Goal: Task Accomplishment & Management: Manage account settings

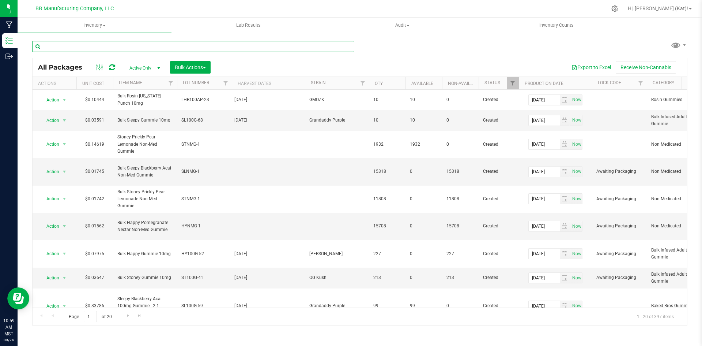
click at [183, 45] on input "text" at bounding box center [193, 46] width 322 height 11
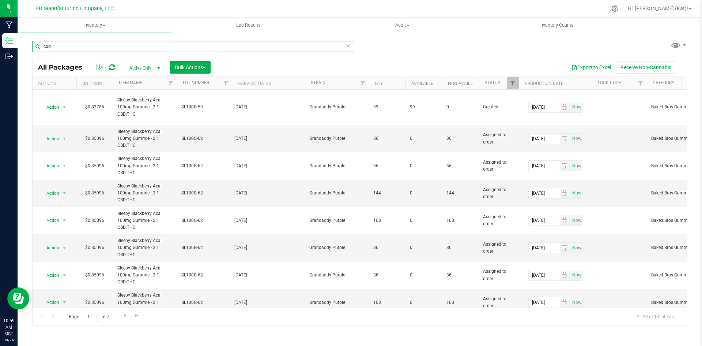
click at [154, 45] on input "cbd" at bounding box center [193, 46] width 322 height 11
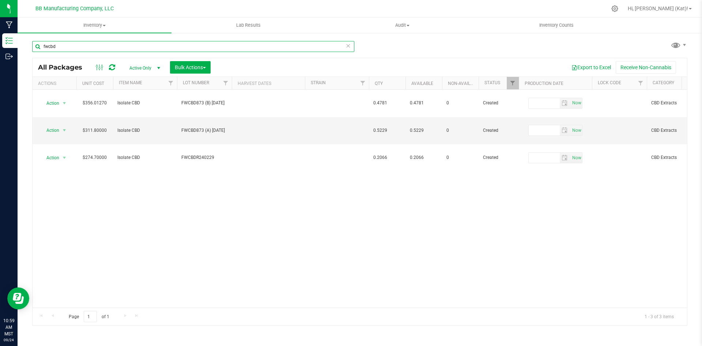
type input "fwcbd"
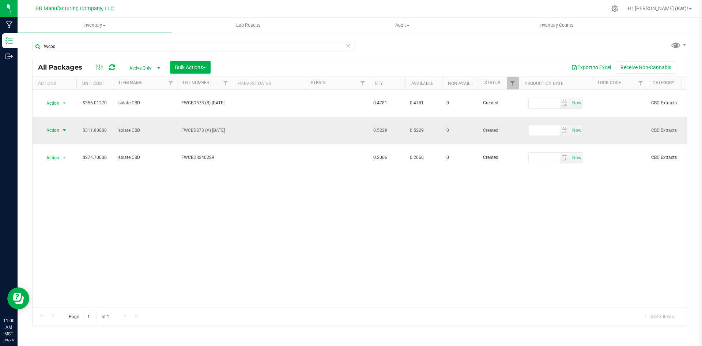
click at [59, 125] on span "Action" at bounding box center [50, 130] width 20 height 10
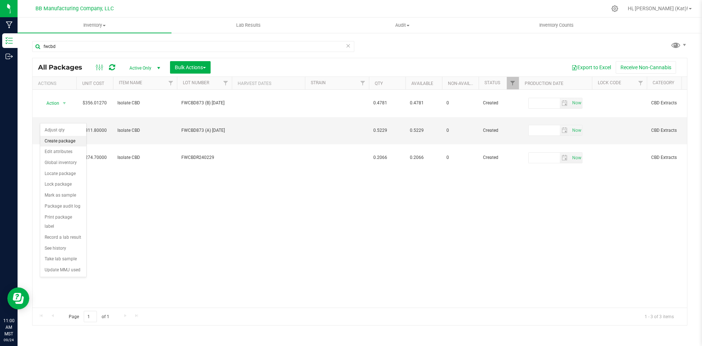
click at [63, 142] on li "Create package" at bounding box center [63, 141] width 46 height 11
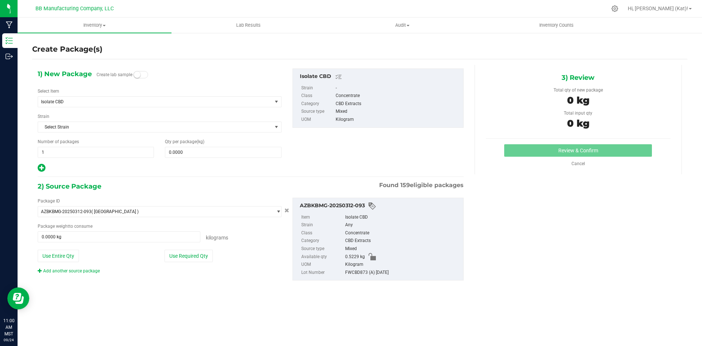
click at [141, 73] on span at bounding box center [141, 74] width 15 height 7
click at [212, 154] on span at bounding box center [223, 152] width 116 height 11
type input ".01"
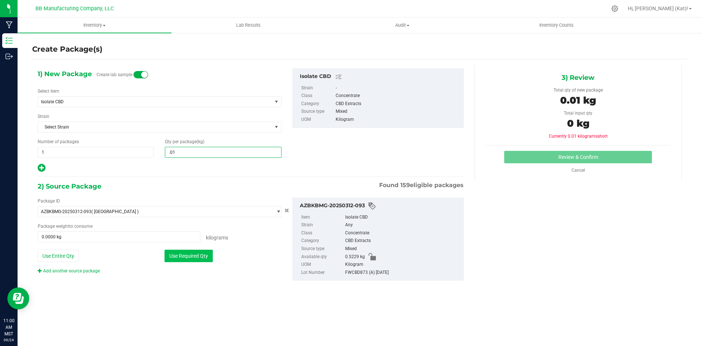
type input "0.0100"
click at [200, 256] on button "Use Required Qty" at bounding box center [189, 255] width 48 height 12
type input "0.0100 kg"
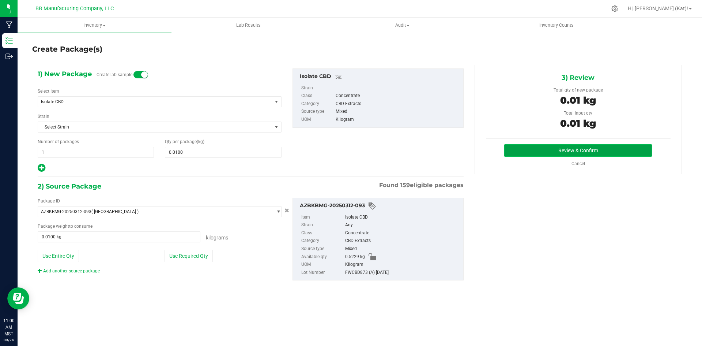
click at [571, 150] on button "Review & Confirm" at bounding box center [578, 150] width 148 height 12
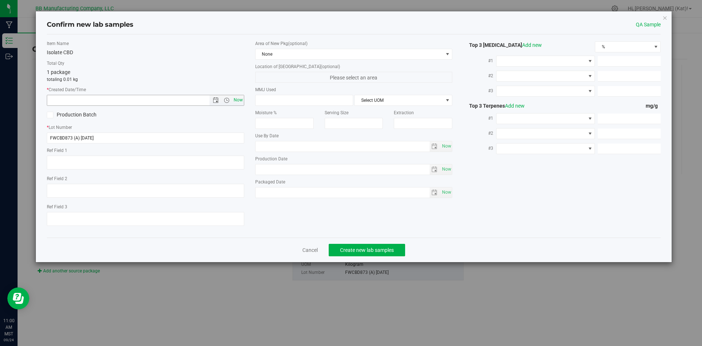
click at [242, 99] on span "Now" at bounding box center [238, 100] width 12 height 11
type input "[DATE] 11:00 AM"
click at [286, 53] on span "None" at bounding box center [350, 54] width 188 height 10
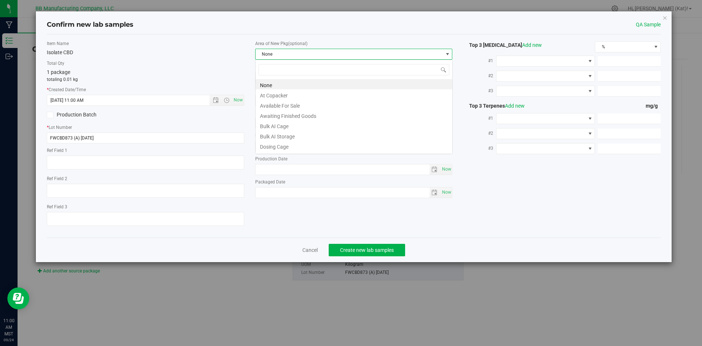
scroll to position [11, 198]
drag, startPoint x: 294, startPoint y: 134, endPoint x: 297, endPoint y: 138, distance: 5.5
click at [294, 134] on li "Bulk AI Storage" at bounding box center [354, 135] width 197 height 10
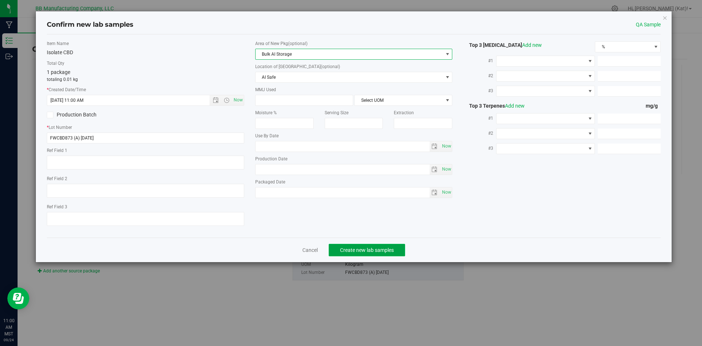
click at [357, 248] on span "Create new lab samples" at bounding box center [367, 250] width 54 height 6
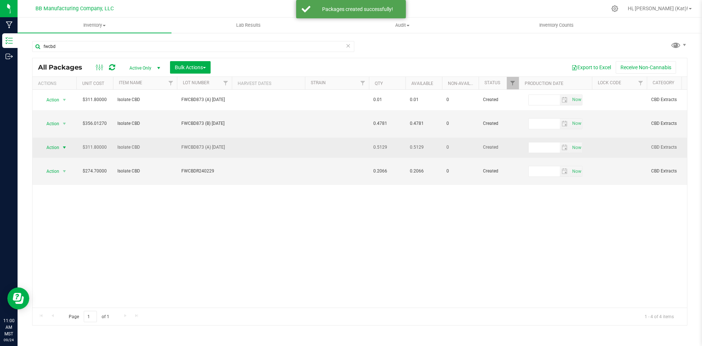
click at [54, 142] on span "Action" at bounding box center [50, 147] width 20 height 10
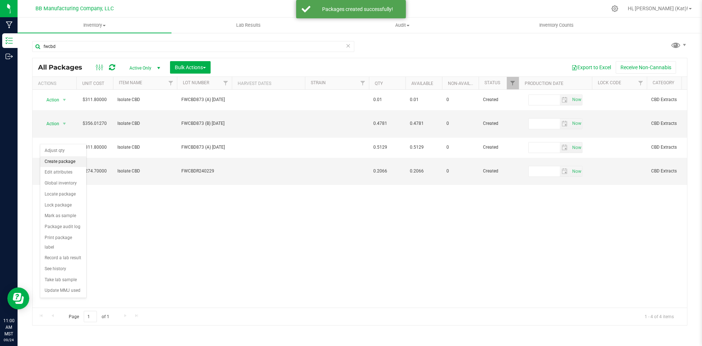
click at [70, 163] on li "Create package" at bounding box center [63, 161] width 46 height 11
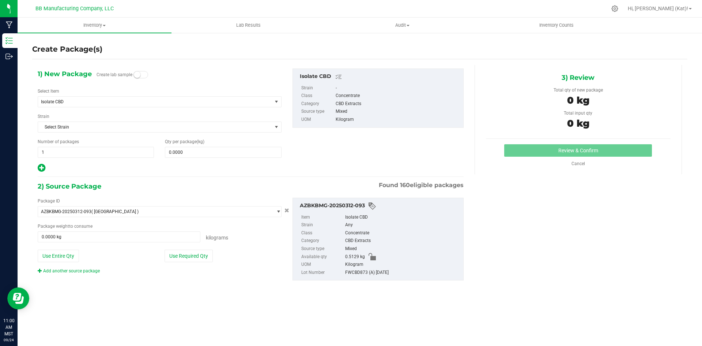
click at [146, 74] on span at bounding box center [141, 74] width 15 height 7
click at [209, 148] on span at bounding box center [223, 152] width 116 height 11
type input ".001"
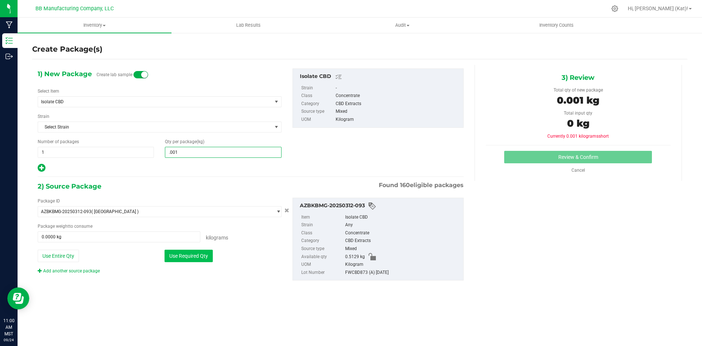
type input "0.0010"
click at [171, 255] on button "Use Required Qty" at bounding box center [189, 255] width 48 height 12
type input "0.0010 kg"
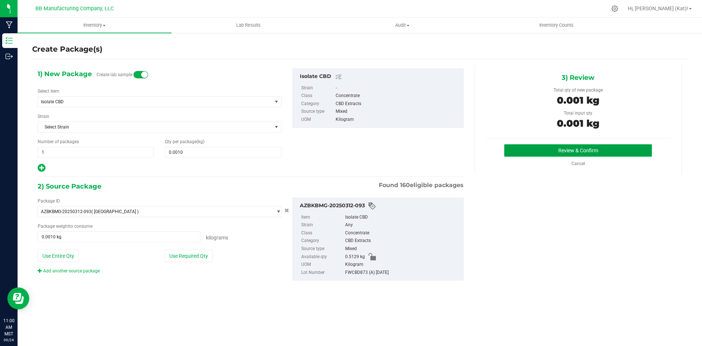
click at [546, 152] on button "Review & Confirm" at bounding box center [578, 150] width 148 height 12
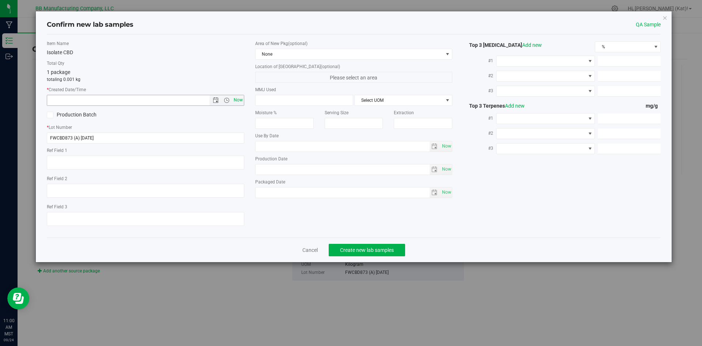
click at [241, 99] on span "Now" at bounding box center [238, 100] width 12 height 11
type input "[DATE] 11:00 AM"
click at [292, 52] on span "None" at bounding box center [350, 54] width 188 height 10
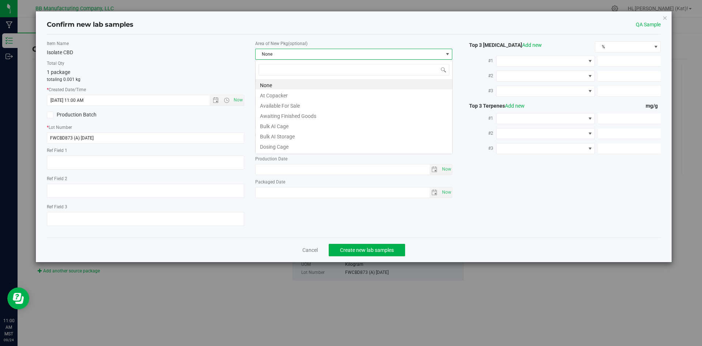
scroll to position [11, 198]
click at [302, 131] on li "Bulk AI Storage" at bounding box center [354, 135] width 197 height 10
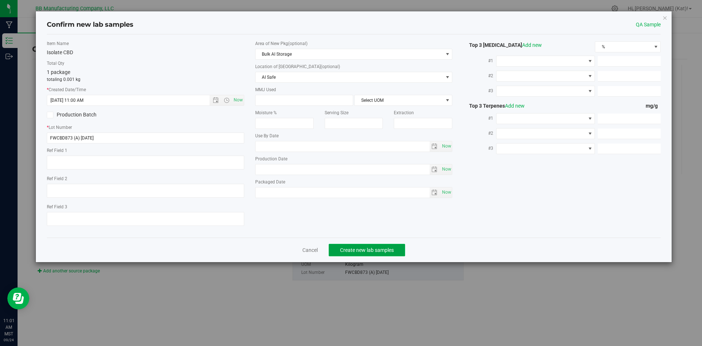
click at [391, 247] on span "Create new lab samples" at bounding box center [367, 250] width 54 height 6
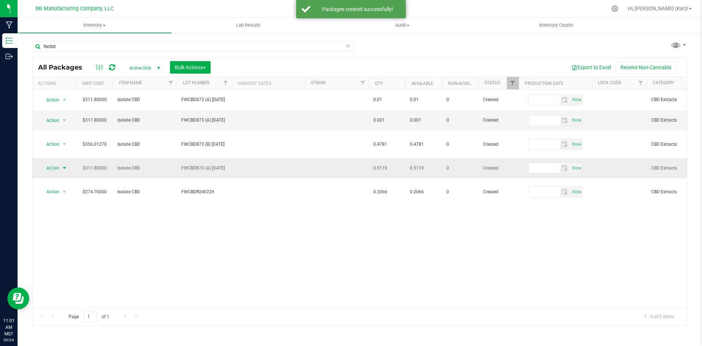
click at [52, 163] on span "Action" at bounding box center [50, 168] width 20 height 10
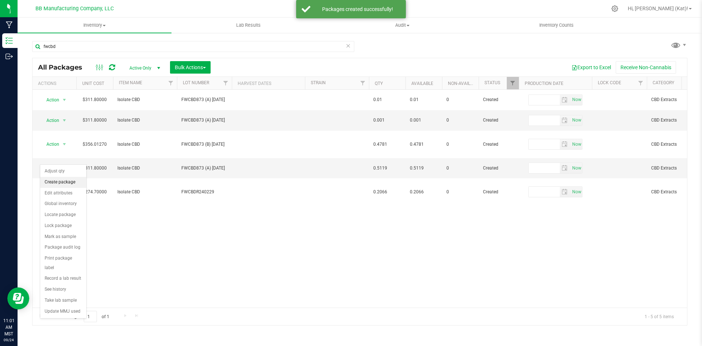
click at [66, 183] on li "Create package" at bounding box center [63, 182] width 46 height 11
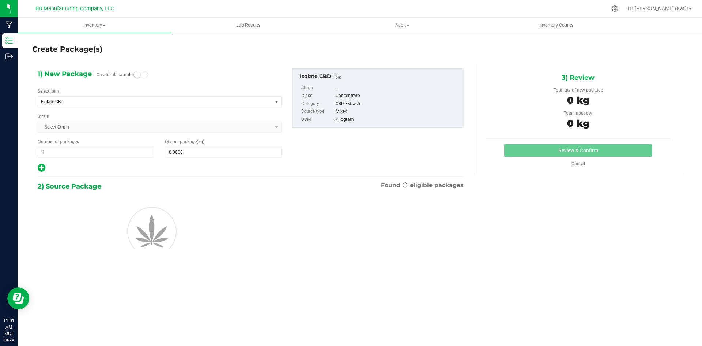
click at [144, 76] on span at bounding box center [141, 74] width 15 height 7
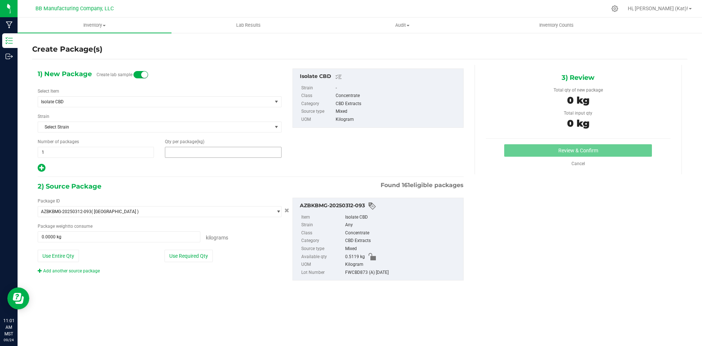
click at [200, 156] on span at bounding box center [223, 152] width 116 height 11
type input ".001"
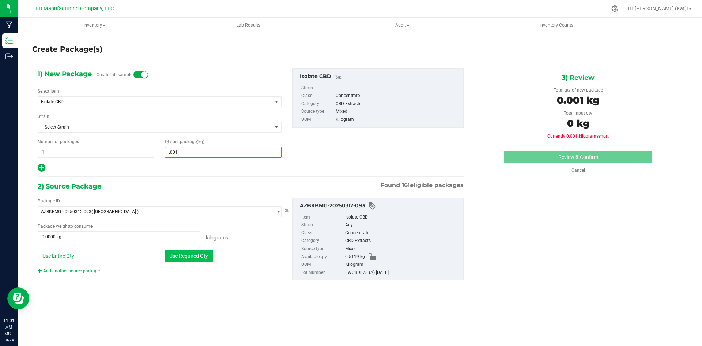
type input "0.0010"
click at [195, 255] on button "Use Required Qty" at bounding box center [189, 255] width 48 height 12
type input "0.0010 kg"
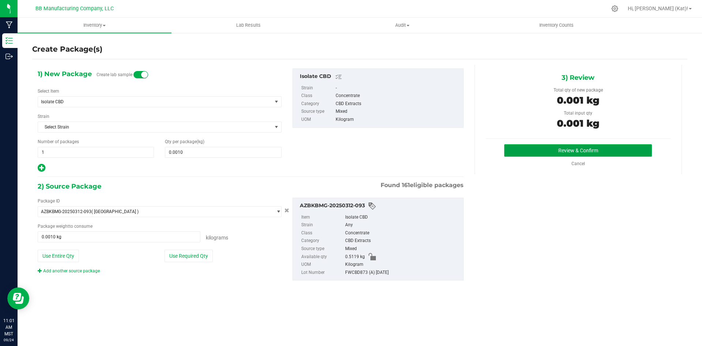
click at [545, 150] on button "Review & Confirm" at bounding box center [578, 150] width 148 height 12
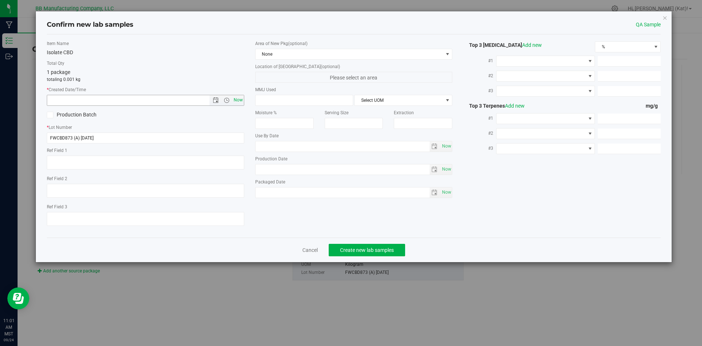
click at [237, 98] on span "Now" at bounding box center [238, 100] width 12 height 11
type input "[DATE] 11:01 AM"
click at [306, 52] on span "None" at bounding box center [350, 54] width 188 height 10
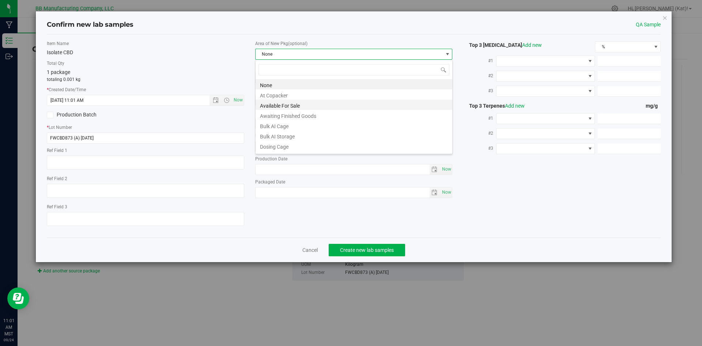
scroll to position [11, 198]
drag, startPoint x: 304, startPoint y: 134, endPoint x: 352, endPoint y: 202, distance: 83.4
click at [304, 135] on li "Bulk AI Storage" at bounding box center [354, 135] width 197 height 10
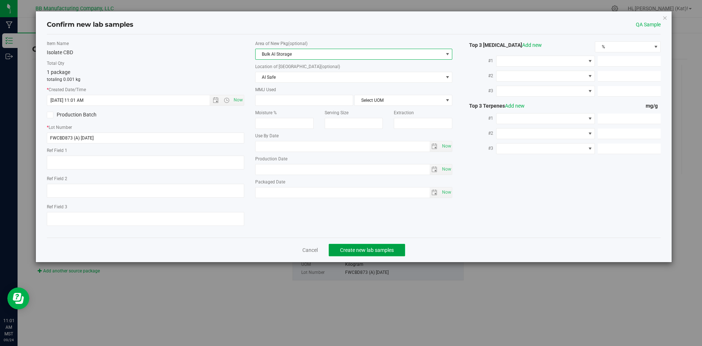
click at [387, 251] on span "Create new lab samples" at bounding box center [367, 250] width 54 height 6
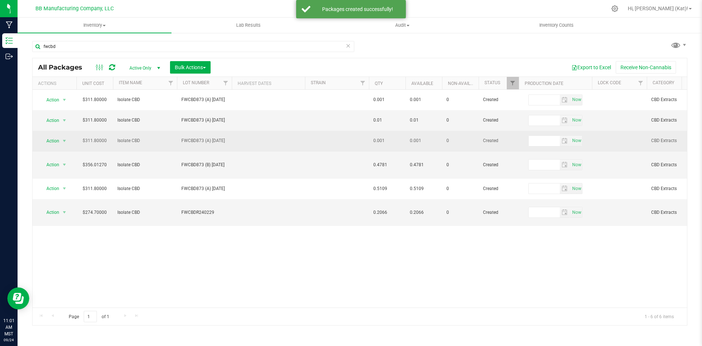
click at [211, 141] on span "FWCBD873 (A) [DATE]" at bounding box center [204, 140] width 46 height 7
drag, startPoint x: 225, startPoint y: 138, endPoint x: 205, endPoint y: 137, distance: 19.4
click at [205, 137] on input "FWCBD873 (A) [DATE]" at bounding box center [203, 140] width 52 height 11
type input "FWCBD873 (C) [DATE]"
drag, startPoint x: 225, startPoint y: 141, endPoint x: 203, endPoint y: 141, distance: 22.3
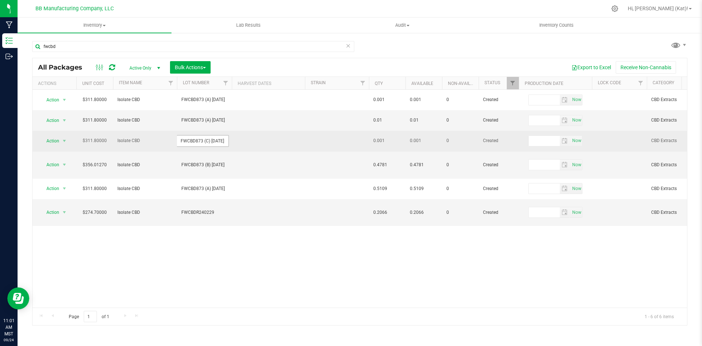
click at [203, 141] on input "FWCBD873 (C) [DATE]" at bounding box center [203, 140] width 52 height 11
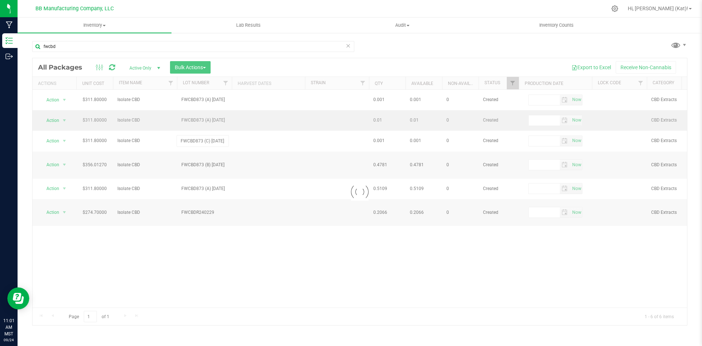
click at [221, 120] on div "Loading... All Packages Active Only Active Only Lab Samples Locked All Bulk Act…" at bounding box center [359, 191] width 655 height 267
click at [221, 120] on span "FWCBD873 (A) [DATE]" at bounding box center [204, 120] width 46 height 7
drag, startPoint x: 225, startPoint y: 119, endPoint x: 203, endPoint y: 119, distance: 22.3
click at [203, 119] on input "FWCBD873 (A) [DATE]" at bounding box center [203, 119] width 52 height 11
type input "FWCBD873 (C) [DATE]"
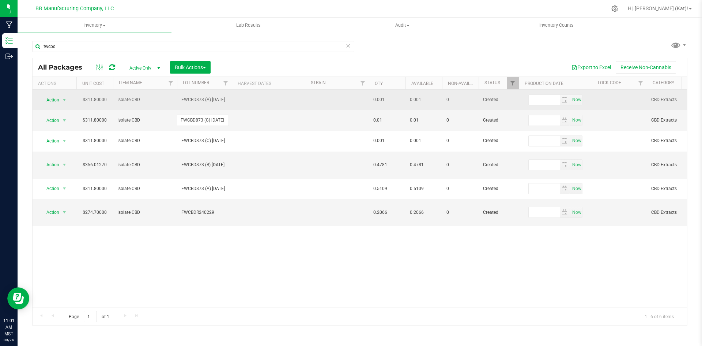
click at [233, 105] on div "All Packages Active Only Active Only Lab Samples Locked All Bulk Actions Add to…" at bounding box center [359, 191] width 655 height 267
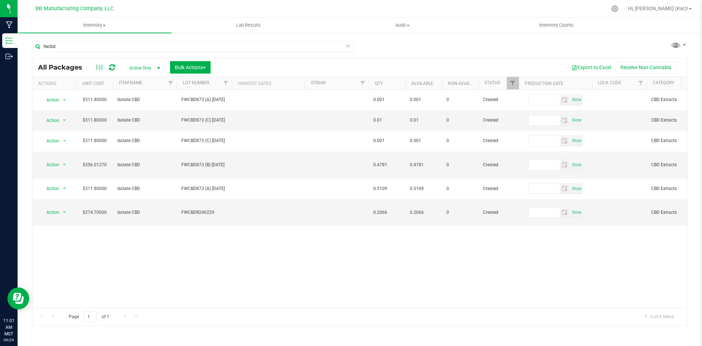
click at [225, 100] on span "FWCBD873 (A) [DATE]" at bounding box center [204, 99] width 46 height 7
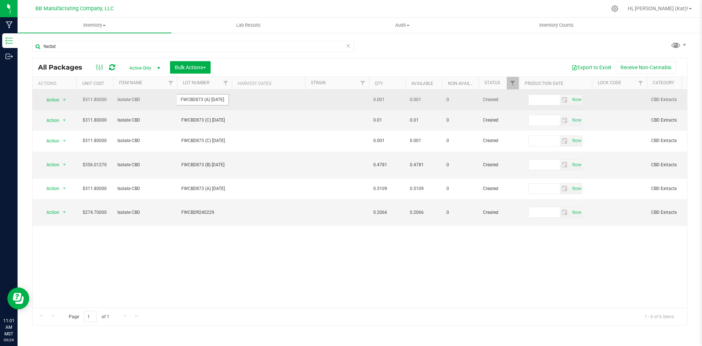
drag, startPoint x: 226, startPoint y: 100, endPoint x: 203, endPoint y: 102, distance: 23.1
click at [203, 102] on input "FWCBD873 (A) [DATE]" at bounding box center [203, 99] width 52 height 11
type input "FWCBD873 (C) [DATE]"
click at [242, 106] on div "All Packages Active Only Active Only Lab Samples Locked All Bulk Actions Add to…" at bounding box center [359, 191] width 655 height 267
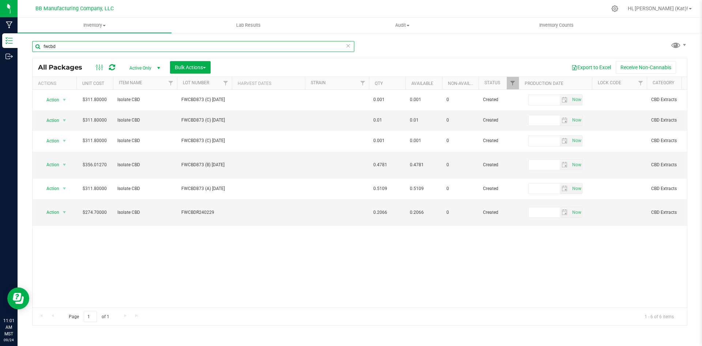
click at [175, 51] on input "fwcbd" at bounding box center [193, 46] width 322 height 11
click at [177, 51] on input "fwcbd" at bounding box center [193, 46] width 322 height 11
type input "cbg"
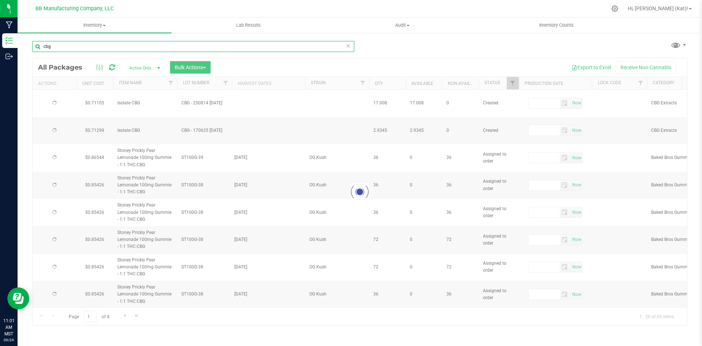
type input "[DATE]"
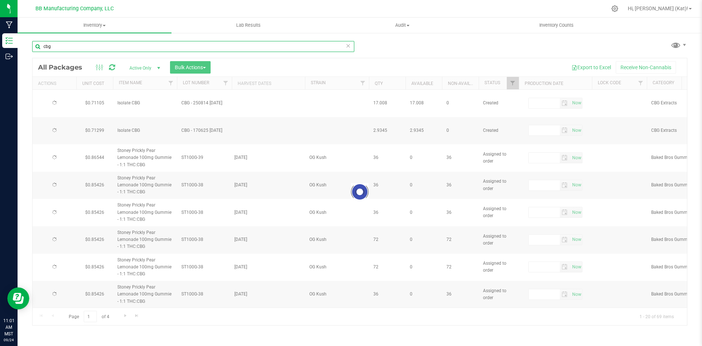
type input "[DATE]"
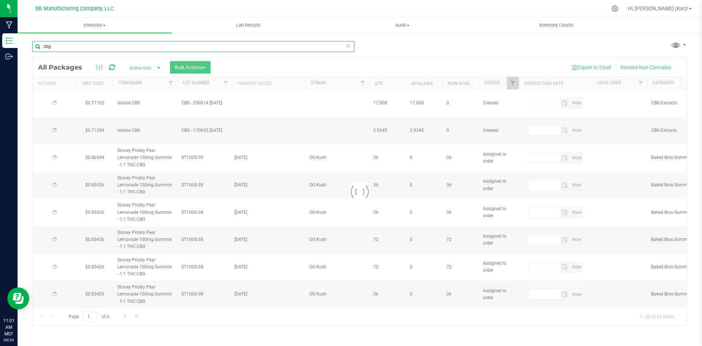
type input "[DATE]"
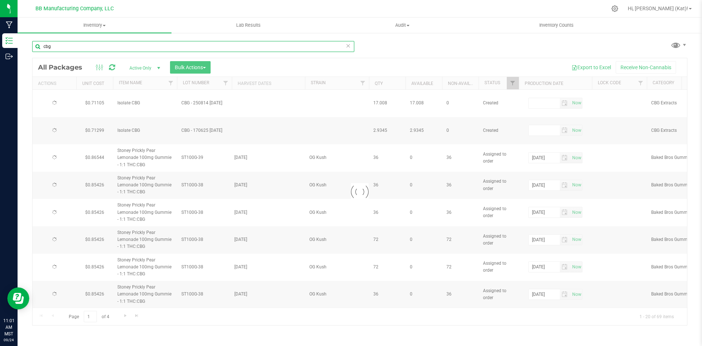
type input "[DATE]"
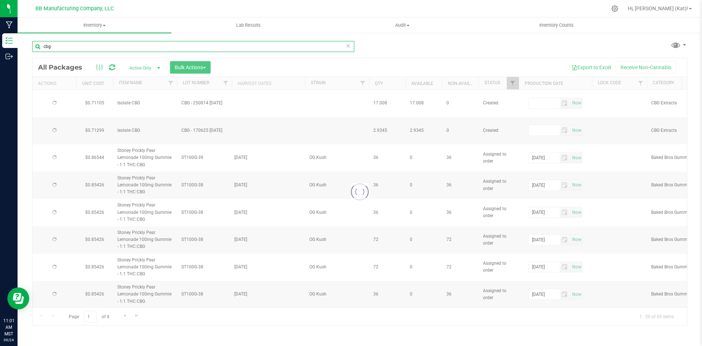
type input "[DATE]"
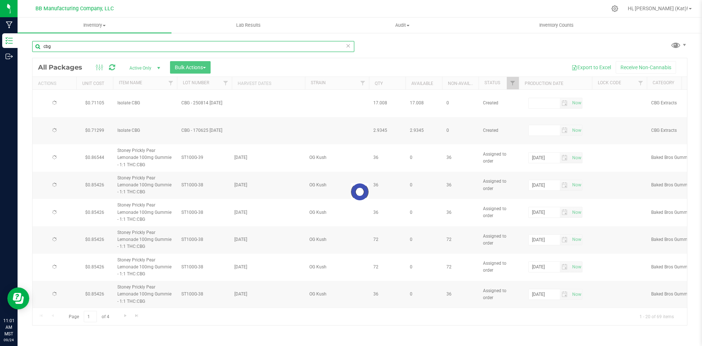
type input "[DATE]"
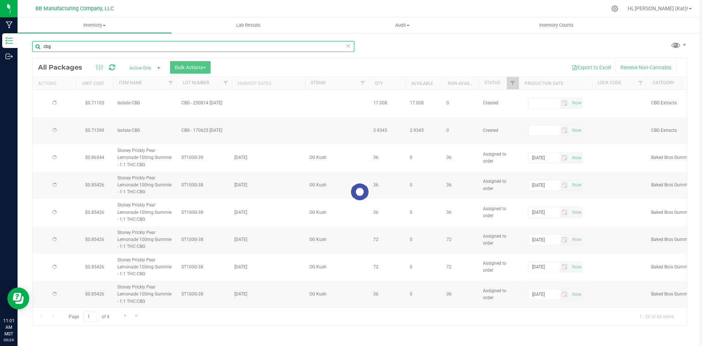
type input "[DATE]"
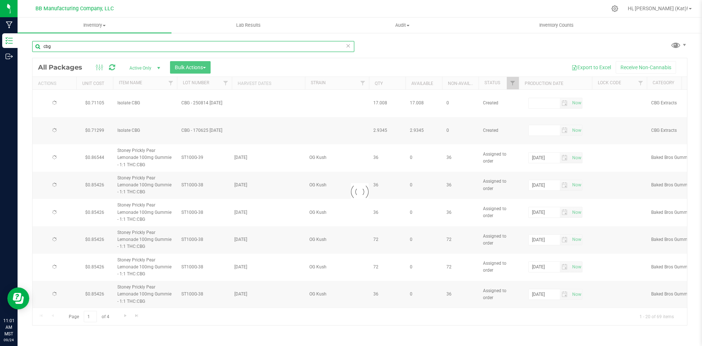
type input "[DATE]"
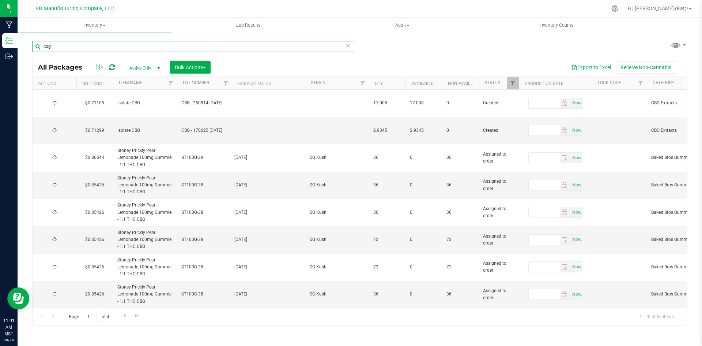
type input "[DATE]"
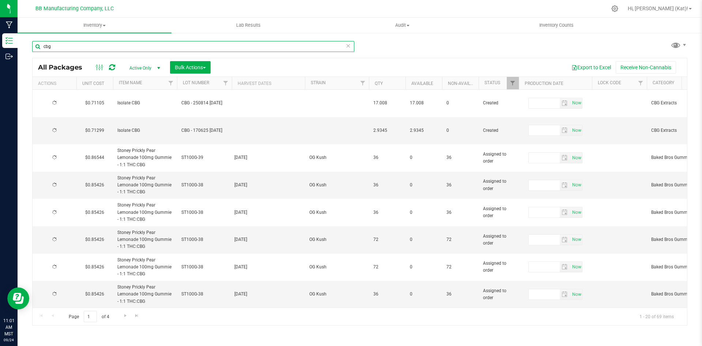
type input "[DATE]"
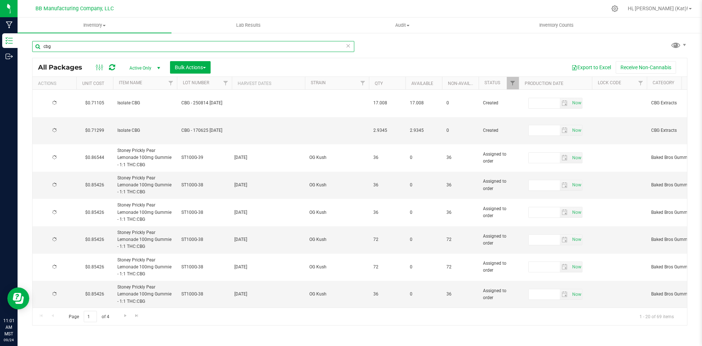
type input "[DATE]"
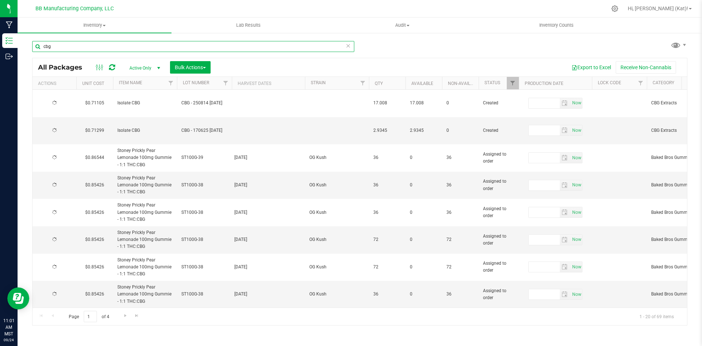
type input "[DATE]"
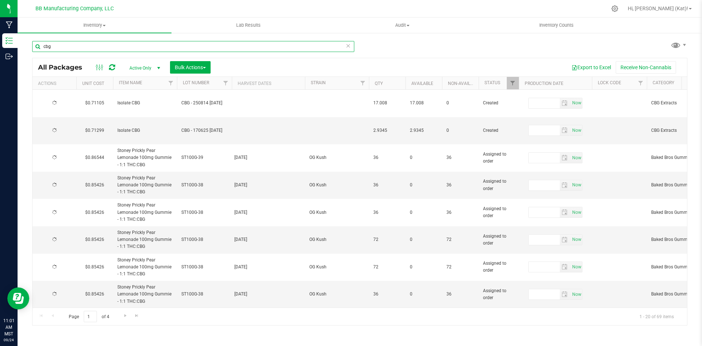
type input "[DATE]"
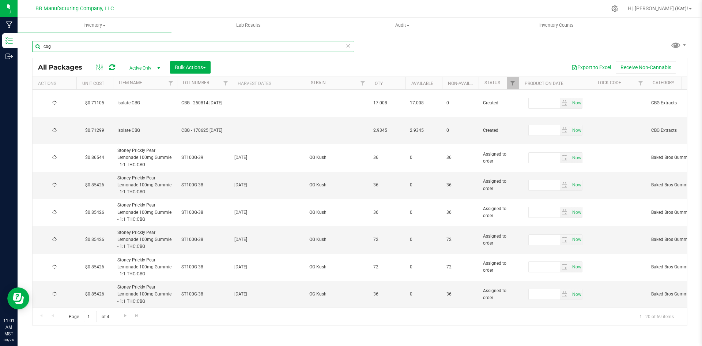
type input "[DATE]"
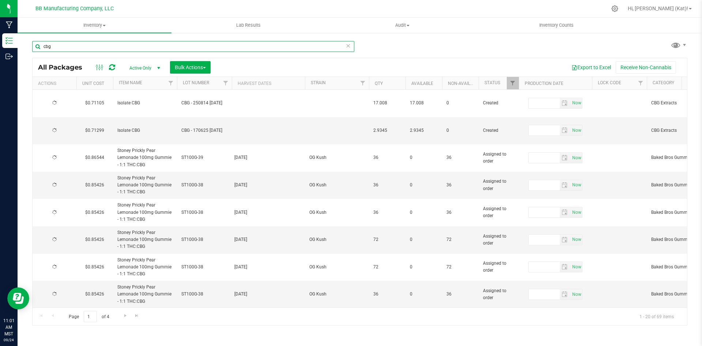
type input "[DATE]"
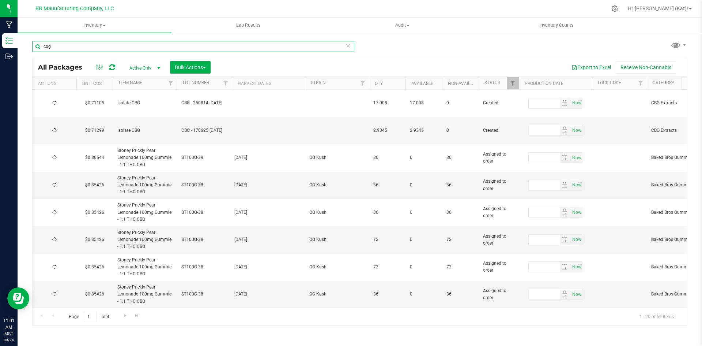
type input "[DATE]"
type input "cbg"
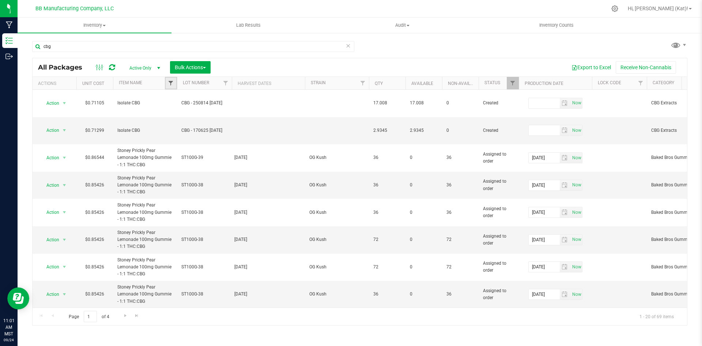
click at [172, 82] on span "Filter" at bounding box center [171, 83] width 6 height 6
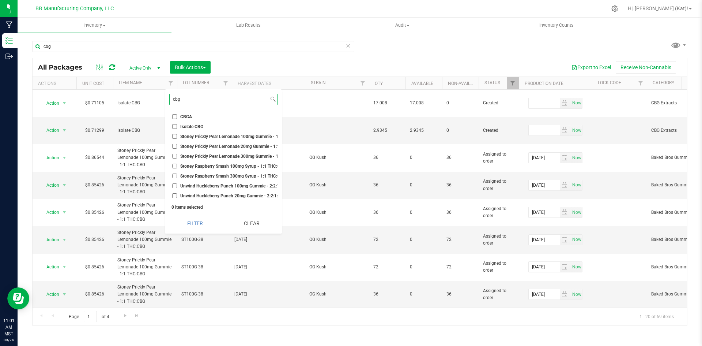
type input "cbg"
click at [180, 125] on span "Isolate CBG" at bounding box center [191, 126] width 23 height 4
click at [177, 125] on input "Isolate CBG" at bounding box center [174, 126] width 5 height 5
checkbox input "true"
click at [200, 227] on button "Filter" at bounding box center [195, 223] width 52 height 16
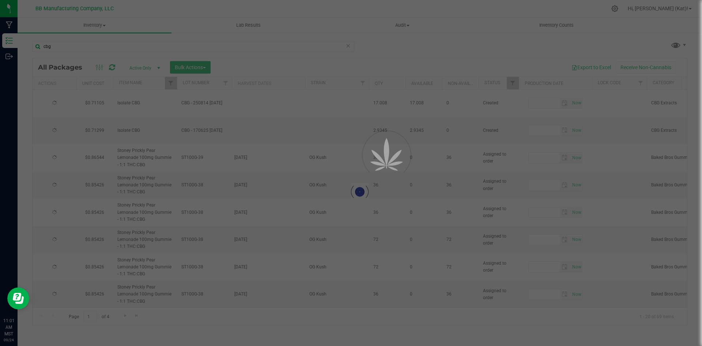
type input "[DATE]"
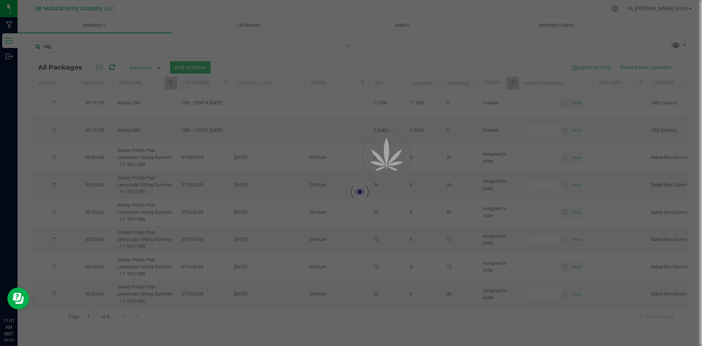
type input "[DATE]"
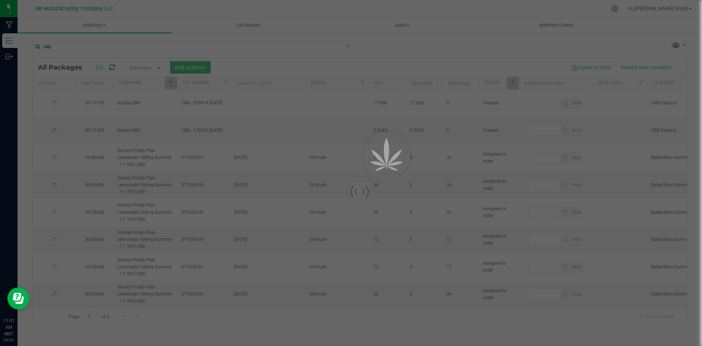
type input "[DATE]"
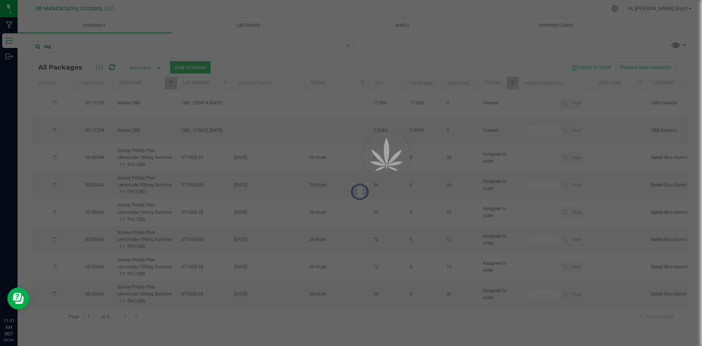
type input "[DATE]"
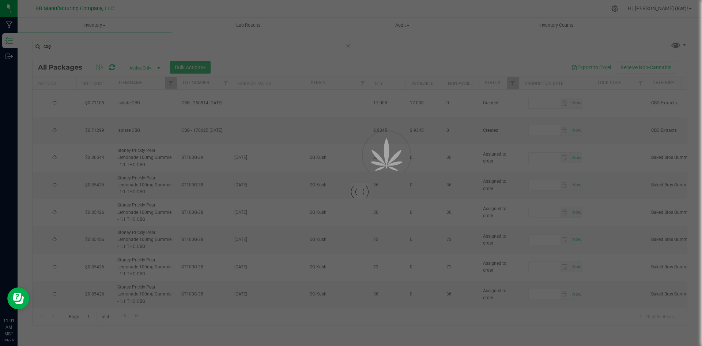
type input "[DATE]"
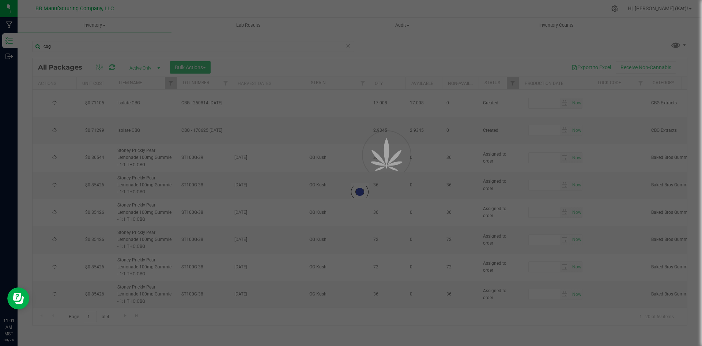
type input "[DATE]"
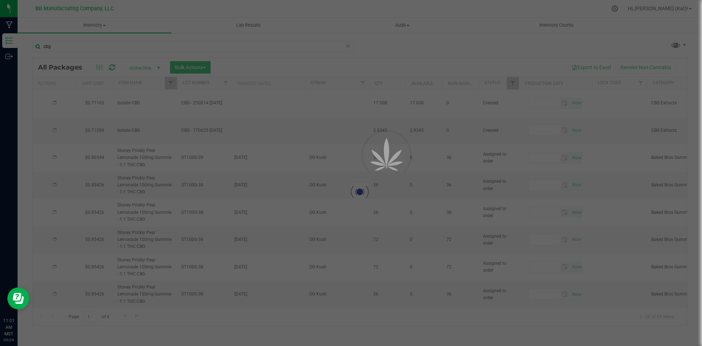
type input "[DATE]"
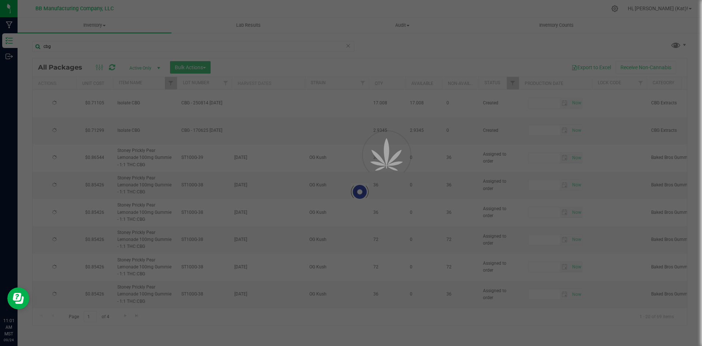
type input "[DATE]"
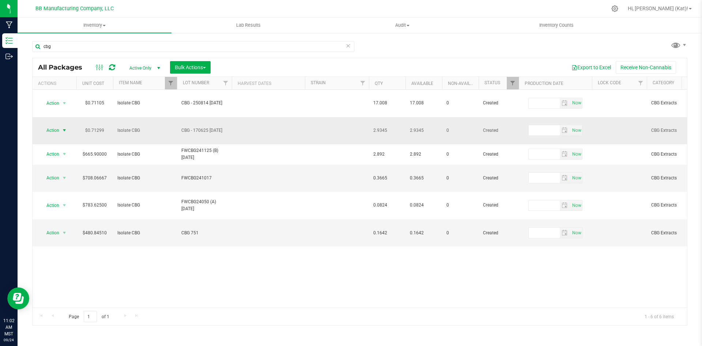
click at [63, 127] on span "select" at bounding box center [64, 130] width 6 height 6
click at [75, 137] on li "Create package" at bounding box center [63, 138] width 46 height 11
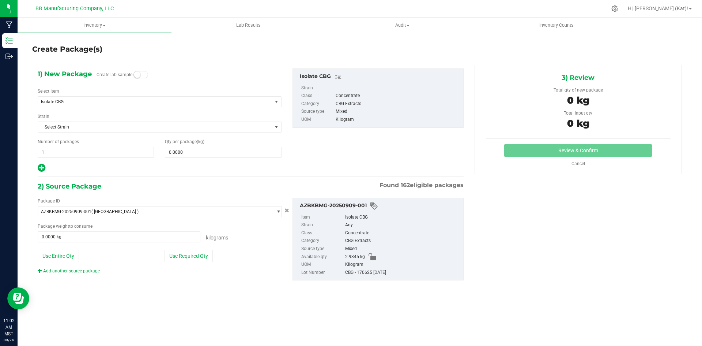
click at [140, 72] on span at bounding box center [141, 74] width 15 height 7
click at [211, 151] on span at bounding box center [223, 152] width 116 height 11
type input ".01"
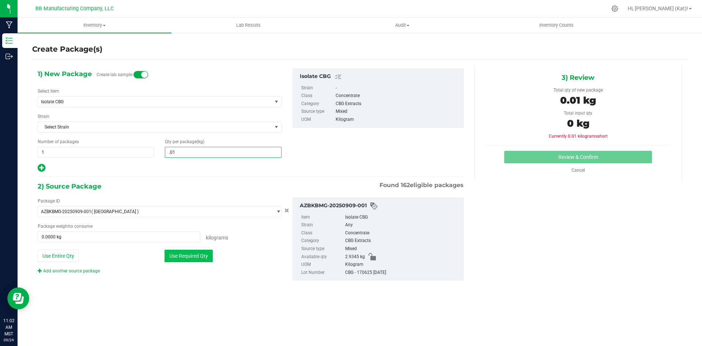
type input "0.0100"
click at [186, 259] on button "Use Required Qty" at bounding box center [189, 255] width 48 height 12
type input "0.0100 kg"
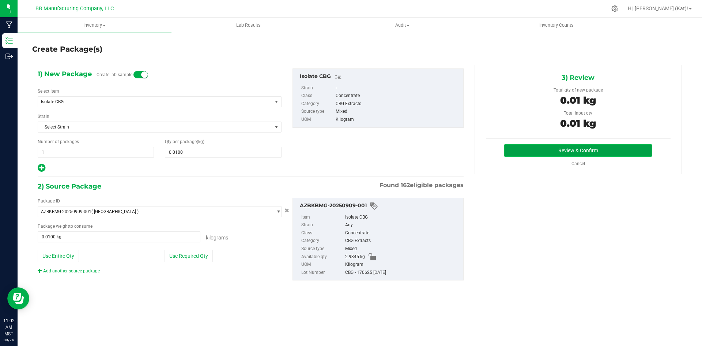
click at [553, 153] on button "Review & Confirm" at bounding box center [578, 150] width 148 height 12
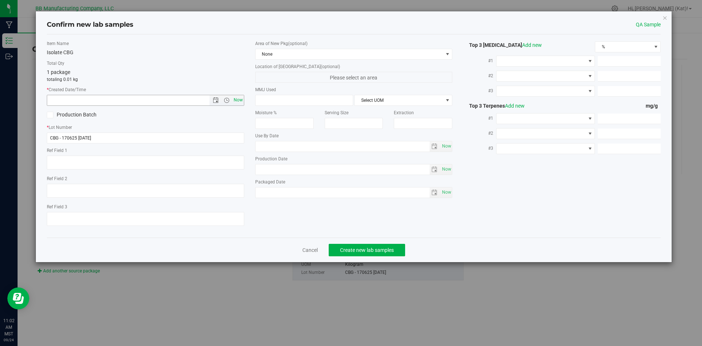
click at [240, 102] on span "Now" at bounding box center [238, 100] width 12 height 11
type input "[DATE] 11:02 AM"
click at [297, 54] on span "None" at bounding box center [350, 54] width 188 height 10
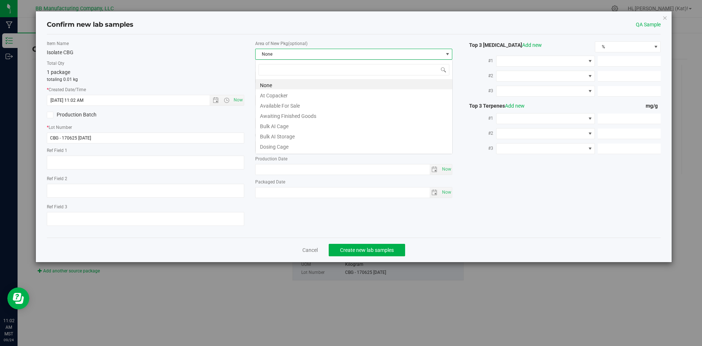
scroll to position [11, 198]
click at [290, 137] on li "Bulk AI Storage" at bounding box center [354, 135] width 197 height 10
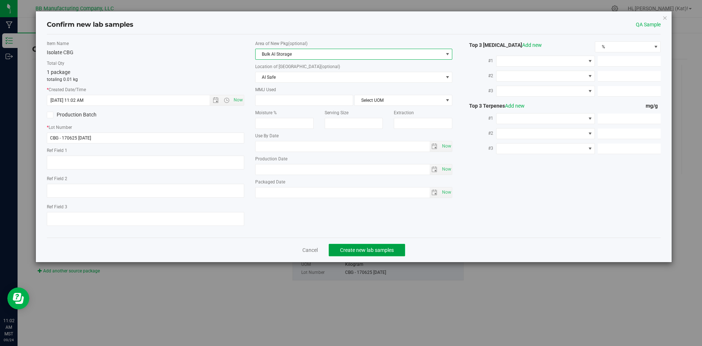
click at [350, 246] on button "Create new lab samples" at bounding box center [367, 250] width 76 height 12
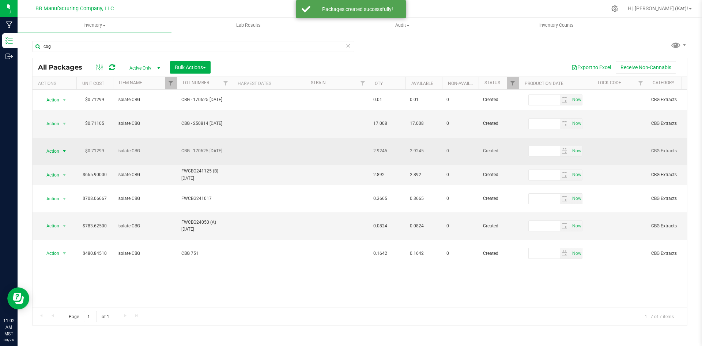
click at [51, 146] on span "Action" at bounding box center [50, 151] width 20 height 10
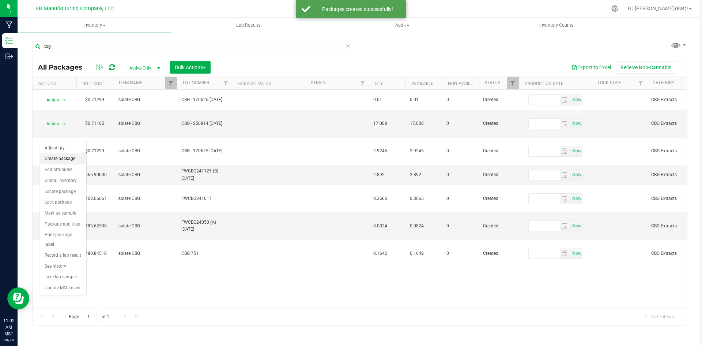
click at [55, 159] on li "Create package" at bounding box center [63, 158] width 46 height 11
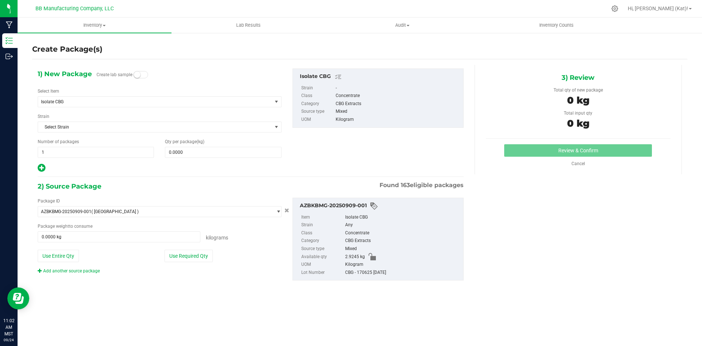
drag, startPoint x: 141, startPoint y: 76, endPoint x: 199, endPoint y: 139, distance: 85.4
click at [141, 76] on span at bounding box center [141, 74] width 15 height 7
click at [201, 150] on span at bounding box center [223, 152] width 116 height 11
type input ".001"
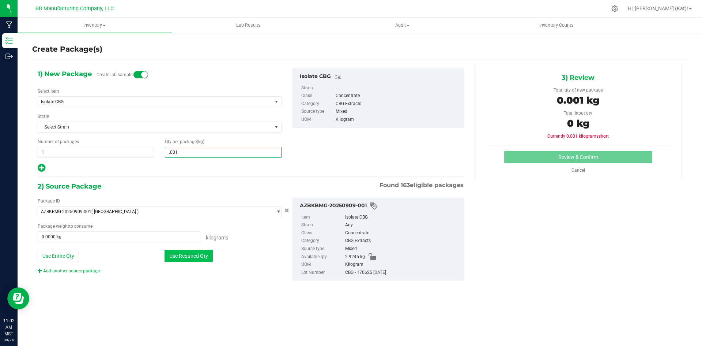
type input "0.0010"
click at [197, 256] on button "Use Required Qty" at bounding box center [189, 255] width 48 height 12
type input "0.0010 kg"
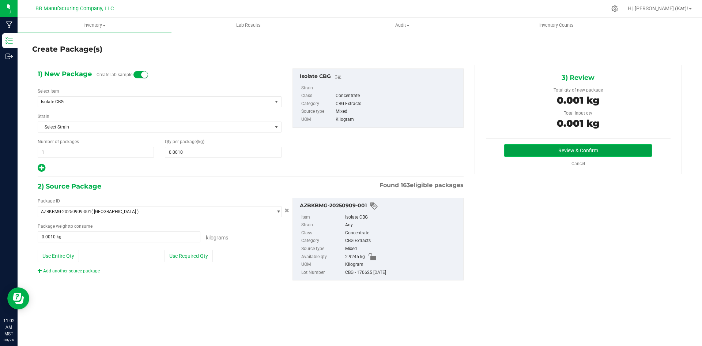
click at [521, 151] on button "Review & Confirm" at bounding box center [578, 150] width 148 height 12
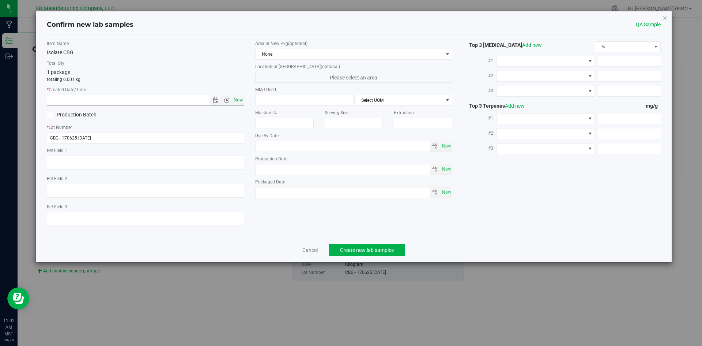
click at [241, 98] on span "Now" at bounding box center [238, 100] width 12 height 11
type input "[DATE] 11:02 AM"
click at [283, 54] on span "None" at bounding box center [350, 54] width 188 height 10
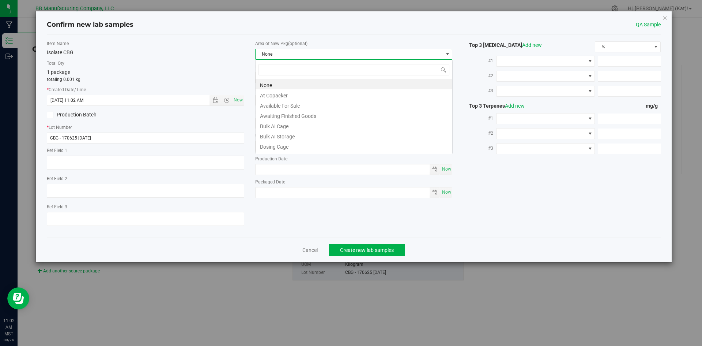
scroll to position [11, 198]
click at [299, 139] on li "Bulk AI Storage" at bounding box center [354, 135] width 197 height 10
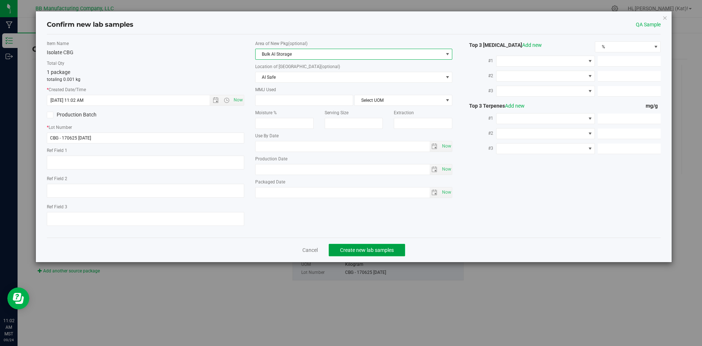
click at [392, 250] on span "Create new lab samples" at bounding box center [367, 250] width 54 height 6
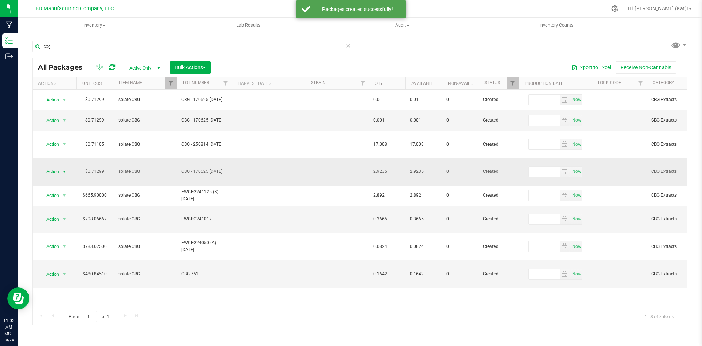
click at [62, 169] on span "select" at bounding box center [64, 172] width 6 height 6
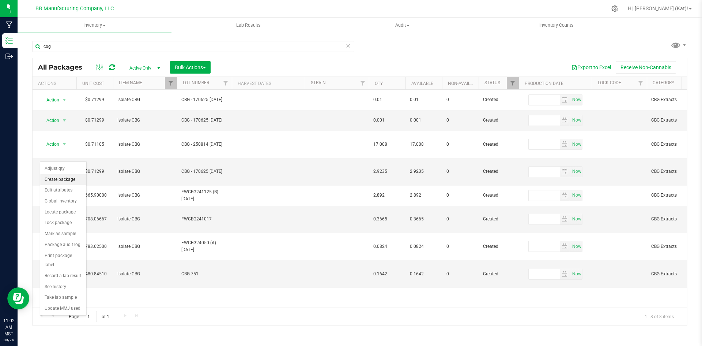
click at [70, 183] on li "Create package" at bounding box center [63, 179] width 46 height 11
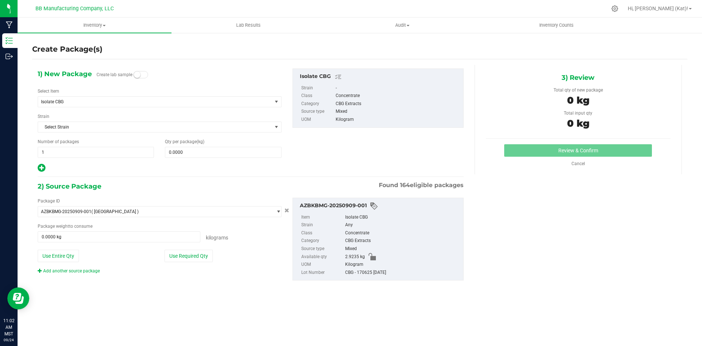
click at [139, 76] on small at bounding box center [137, 74] width 7 height 7
click at [186, 150] on span at bounding box center [223, 152] width 116 height 11
type input ".001"
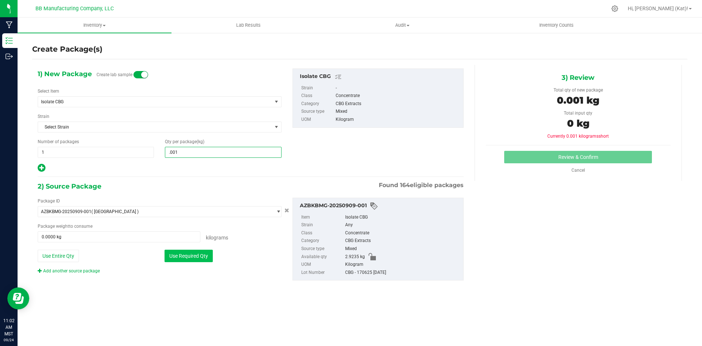
type input "0.0010"
click at [192, 253] on button "Use Required Qty" at bounding box center [189, 255] width 48 height 12
type input "0.0010 kg"
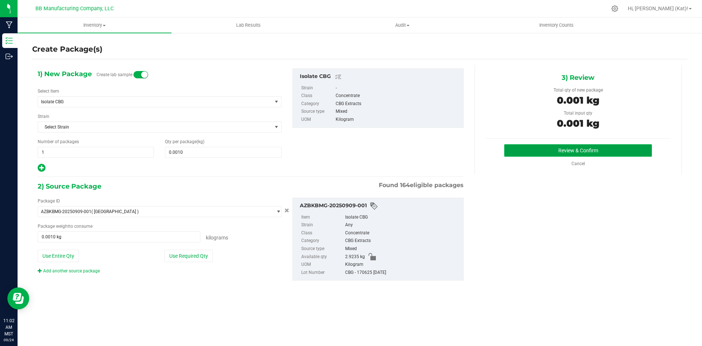
click at [515, 151] on button "Review & Confirm" at bounding box center [578, 150] width 148 height 12
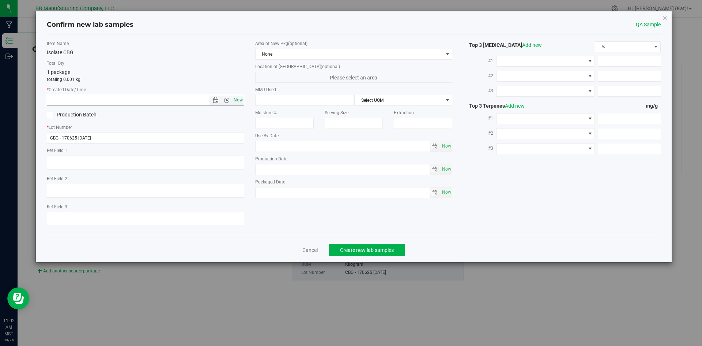
click at [235, 100] on span "Now" at bounding box center [238, 100] width 12 height 11
type input "[DATE] 11:02 AM"
click at [295, 55] on span "None" at bounding box center [350, 54] width 188 height 10
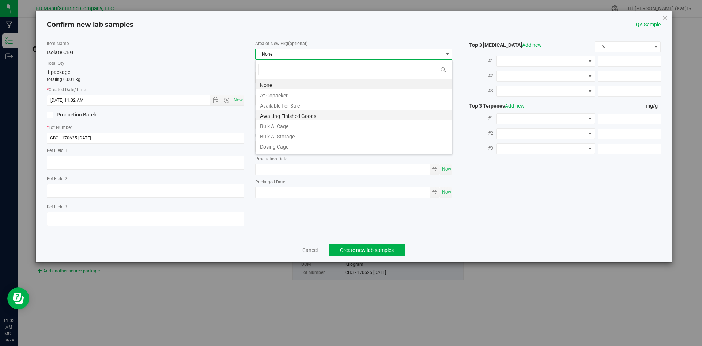
scroll to position [11, 198]
drag, startPoint x: 298, startPoint y: 132, endPoint x: 323, endPoint y: 149, distance: 29.4
click at [299, 132] on li "Bulk AI Storage" at bounding box center [354, 135] width 197 height 10
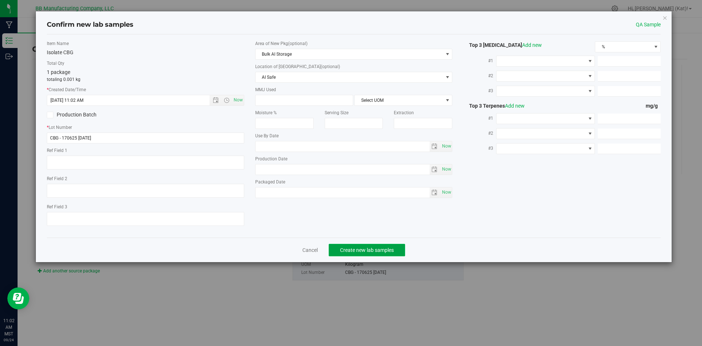
click at [380, 246] on button "Create new lab samples" at bounding box center [367, 250] width 76 height 12
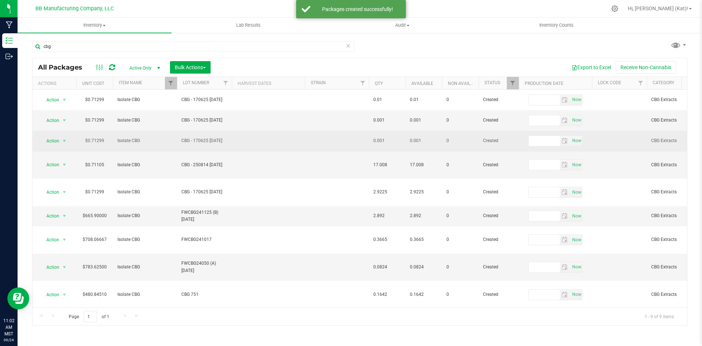
click at [217, 139] on span "CBG - 170625 [DATE]" at bounding box center [204, 140] width 46 height 7
drag, startPoint x: 223, startPoint y: 139, endPoint x: 206, endPoint y: 138, distance: 16.8
click at [206, 138] on input "CBG - 170625 [DATE]" at bounding box center [203, 140] width 52 height 11
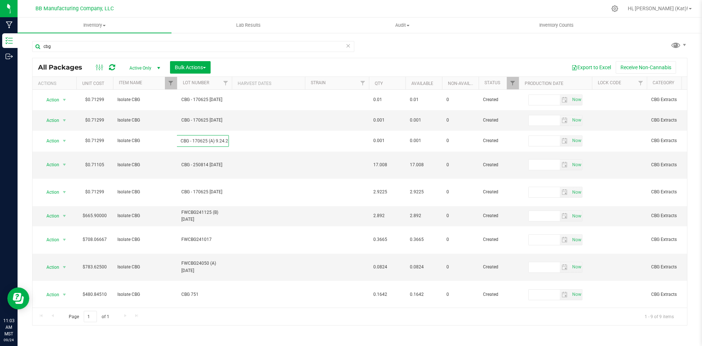
type input "CBG - 170625 (A) [DATE]"
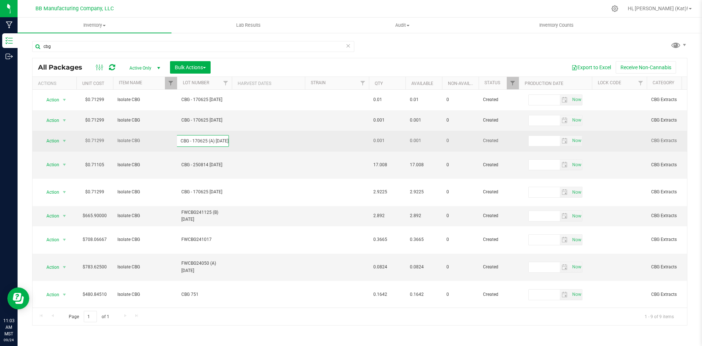
drag, startPoint x: 228, startPoint y: 140, endPoint x: 207, endPoint y: 141, distance: 21.2
click at [207, 141] on input "CBG - 170625 (A) [DATE]" at bounding box center [203, 140] width 52 height 11
click at [208, 140] on input "CBG - 170625 (A) [DATE]" at bounding box center [203, 140] width 52 height 11
drag, startPoint x: 228, startPoint y: 140, endPoint x: 206, endPoint y: 140, distance: 21.9
click at [206, 140] on input "CBG - 170625 (A) [DATE]" at bounding box center [203, 140] width 52 height 11
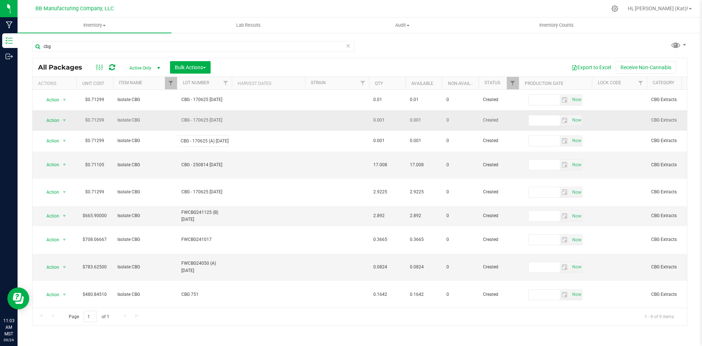
click at [219, 120] on div "All Packages Active Only Active Only Lab Samples Locked All Bulk Actions Add to…" at bounding box center [359, 191] width 655 height 267
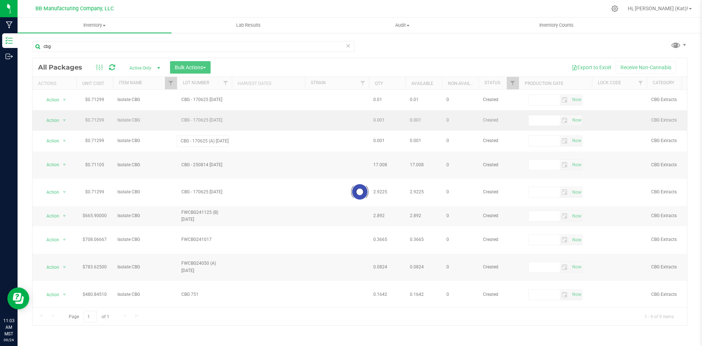
scroll to position [0, 0]
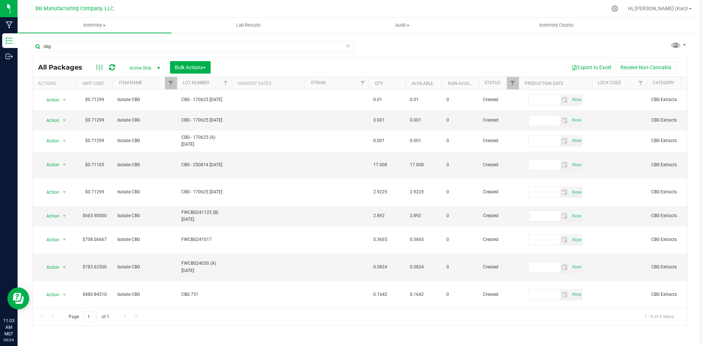
click at [219, 120] on span "CBG - 170625 [DATE]" at bounding box center [204, 120] width 46 height 7
drag, startPoint x: 222, startPoint y: 119, endPoint x: 208, endPoint y: 121, distance: 14.1
click at [208, 121] on input "CBG - 170625 [DATE]" at bounding box center [203, 119] width 52 height 11
type input "CBG - 170625 (A) [DATE]"
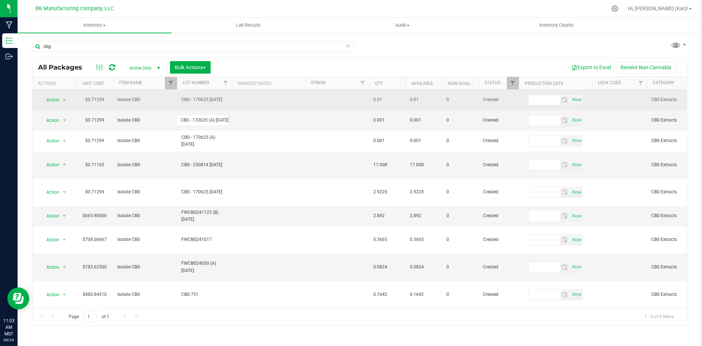
click at [228, 100] on div "All Packages Active Only Active Only Lab Samples Locked All Bulk Actions Add to…" at bounding box center [359, 191] width 655 height 267
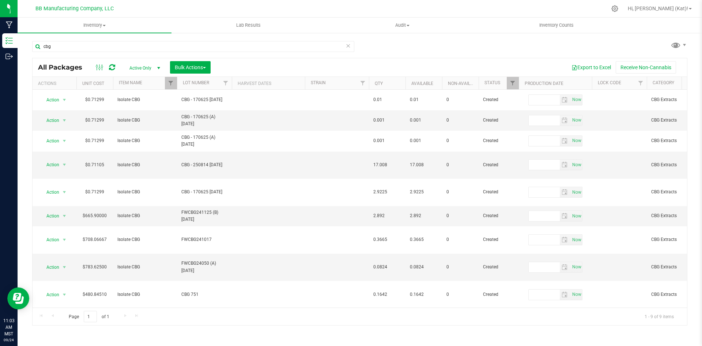
click at [222, 99] on span "CBG - 170625 [DATE]" at bounding box center [204, 99] width 46 height 7
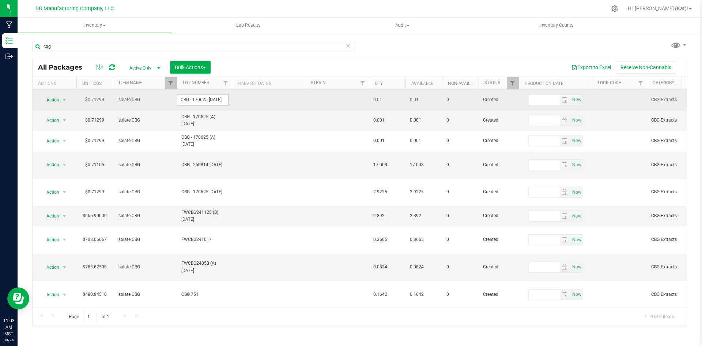
drag, startPoint x: 223, startPoint y: 99, endPoint x: 207, endPoint y: 101, distance: 16.5
click at [207, 101] on input "CBG - 170625 [DATE]" at bounding box center [203, 99] width 52 height 11
type input "CBG - 170625 (A) [DATE]"
click at [237, 101] on div "All Packages Active Only Active Only Lab Samples Locked All Bulk Actions Add to…" at bounding box center [359, 191] width 655 height 267
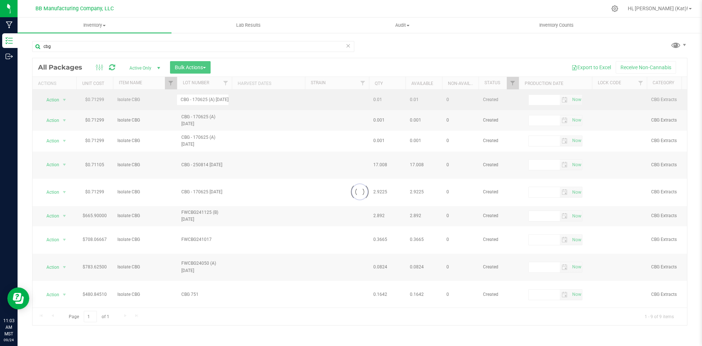
scroll to position [0, 0]
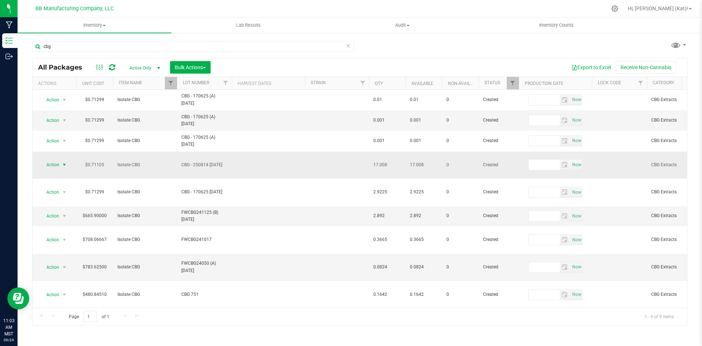
click at [58, 161] on span "Action" at bounding box center [50, 164] width 20 height 10
click at [67, 185] on li "Create package" at bounding box center [63, 182] width 46 height 11
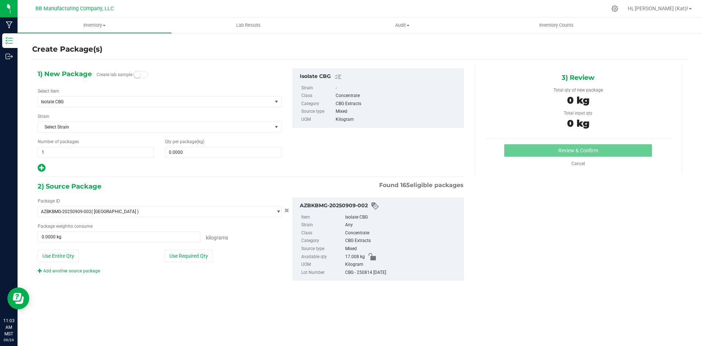
click at [143, 78] on span at bounding box center [141, 74] width 15 height 7
click at [188, 152] on span at bounding box center [223, 152] width 116 height 11
type input ".01"
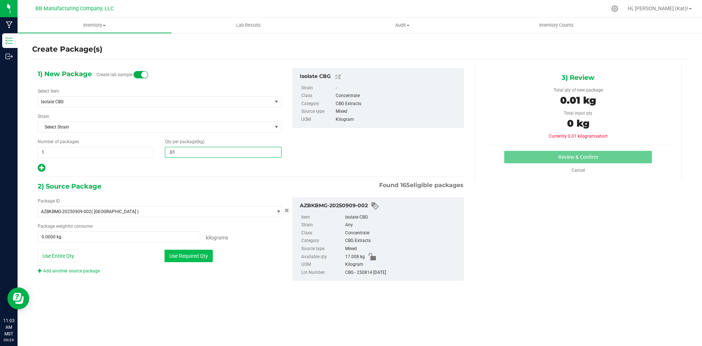
type input "0.0100"
click at [192, 257] on button "Use Required Qty" at bounding box center [189, 255] width 48 height 12
type input "0.0100 kg"
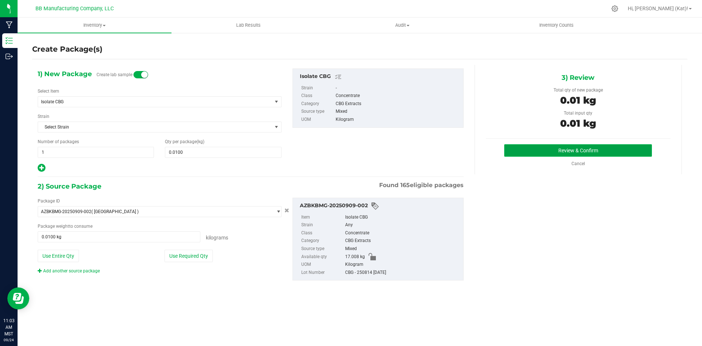
click at [636, 146] on button "Review & Confirm" at bounding box center [578, 150] width 148 height 12
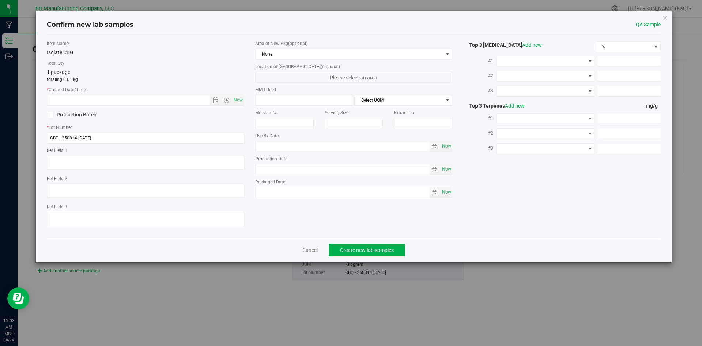
click at [245, 95] on div "Item Name [GEOGRAPHIC_DATA] Total Qty 1 package totaling 0.01 kg * Created Date…" at bounding box center [145, 135] width 208 height 191
click at [242, 97] on span "Now" at bounding box center [238, 100] width 12 height 11
type input "[DATE] 11:03 AM"
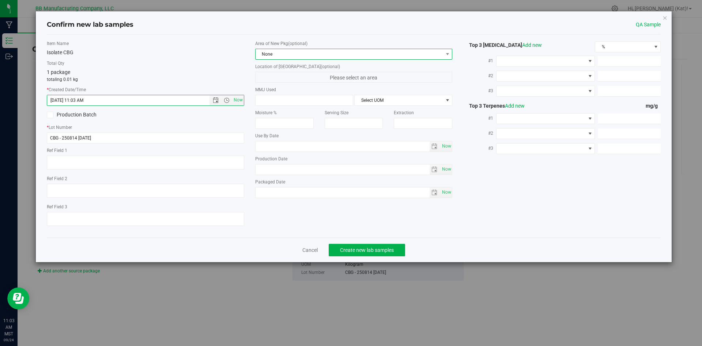
click at [309, 51] on span "None" at bounding box center [350, 54] width 188 height 10
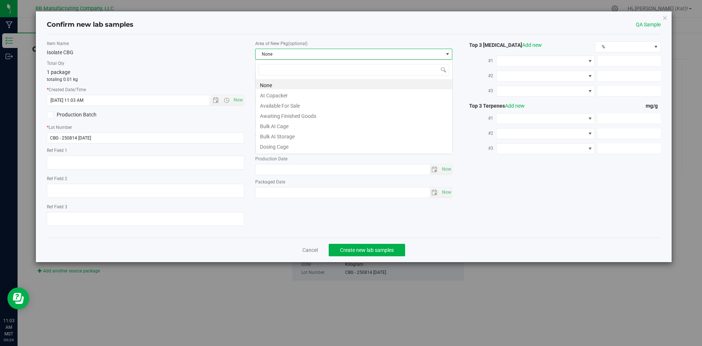
scroll to position [11, 198]
click at [302, 134] on li "Bulk AI Storage" at bounding box center [354, 135] width 197 height 10
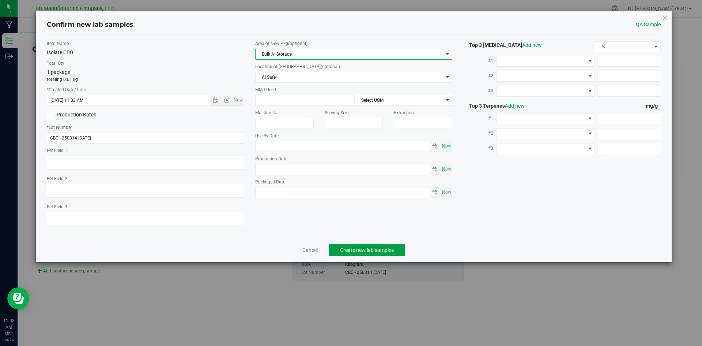
click at [366, 248] on span "Create new lab samples" at bounding box center [367, 250] width 54 height 6
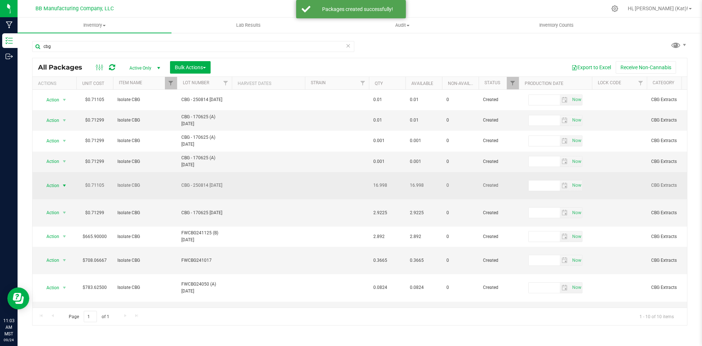
click at [56, 180] on span "Action" at bounding box center [50, 185] width 20 height 10
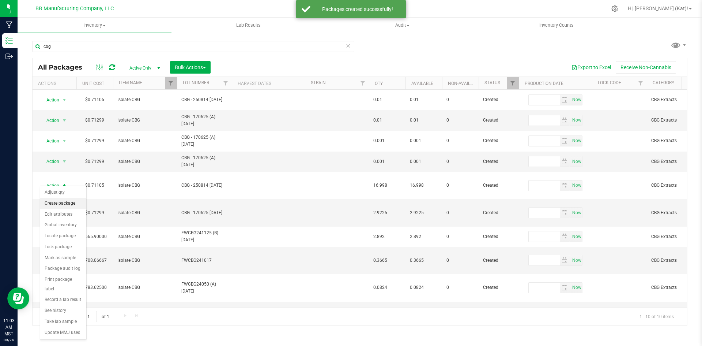
click at [70, 206] on li "Create package" at bounding box center [63, 203] width 46 height 11
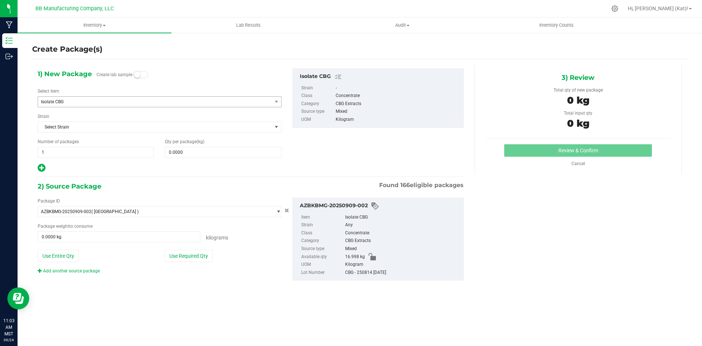
drag, startPoint x: 135, startPoint y: 76, endPoint x: 152, endPoint y: 97, distance: 26.2
click at [135, 76] on small at bounding box center [137, 74] width 7 height 7
click at [196, 151] on span at bounding box center [223, 152] width 116 height 11
type input ".001"
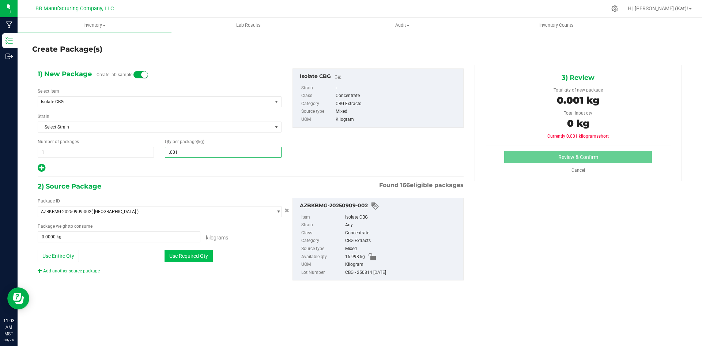
type input "0.0010"
click at [208, 259] on button "Use Required Qty" at bounding box center [189, 255] width 48 height 12
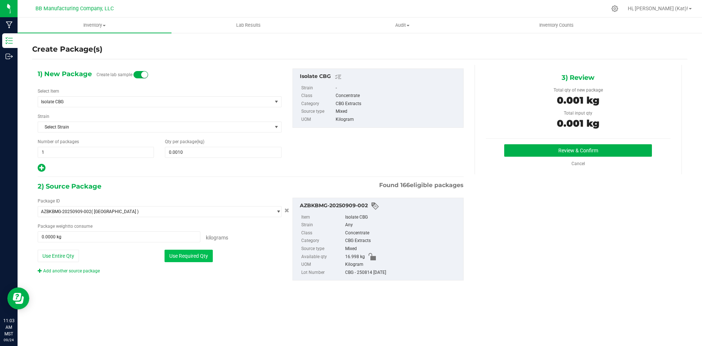
type input "0.0010 kg"
click at [636, 151] on button "Review & Confirm" at bounding box center [578, 150] width 148 height 12
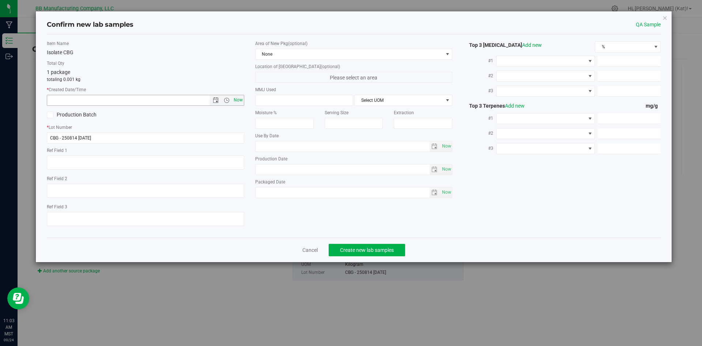
click at [242, 98] on span "Now" at bounding box center [238, 100] width 12 height 11
type input "[DATE] 11:03 AM"
click at [289, 58] on span "None" at bounding box center [350, 54] width 188 height 10
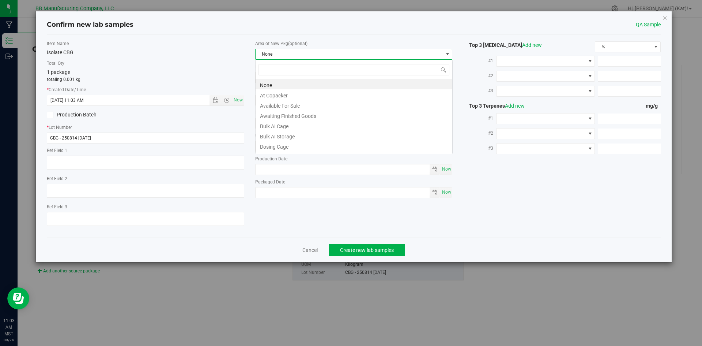
scroll to position [11, 198]
click at [299, 138] on li "Bulk AI Storage" at bounding box center [354, 135] width 197 height 10
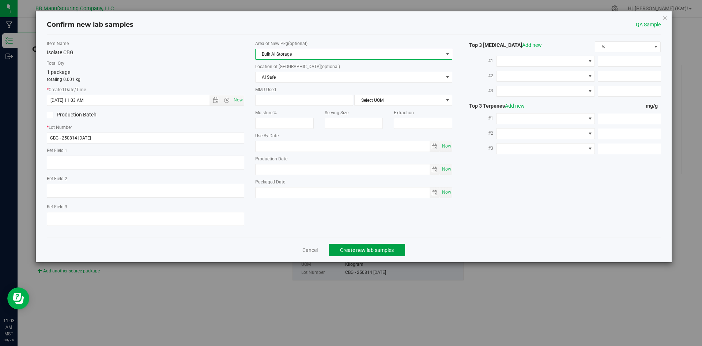
click at [356, 252] on span "Create new lab samples" at bounding box center [367, 250] width 54 height 6
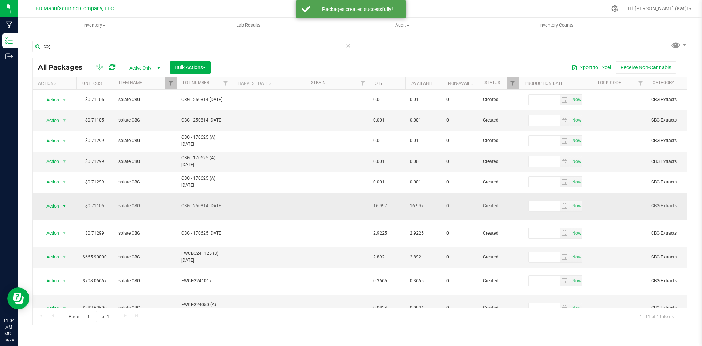
click at [60, 201] on span "select" at bounding box center [64, 206] width 9 height 10
click at [69, 72] on li "Create package" at bounding box center [63, 69] width 46 height 11
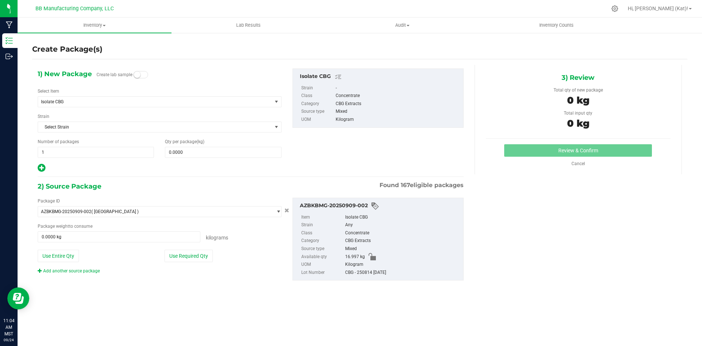
click at [144, 75] on span at bounding box center [141, 74] width 15 height 7
click at [225, 152] on span at bounding box center [223, 152] width 116 height 11
type input ".001"
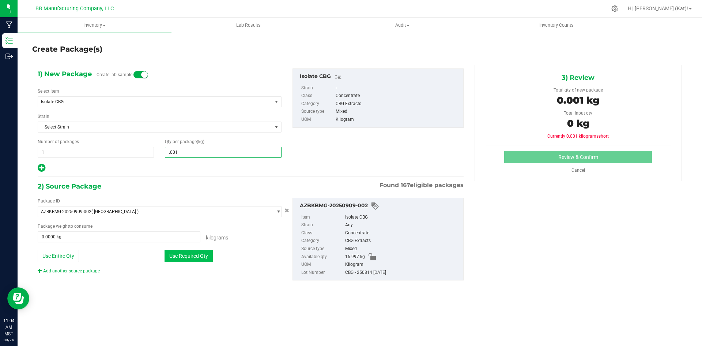
type input "0.0010"
click at [211, 254] on button "Use Required Qty" at bounding box center [189, 255] width 48 height 12
type input "0.0010 kg"
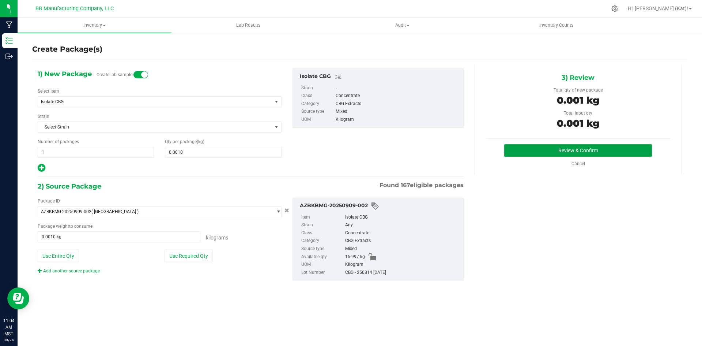
click at [640, 150] on button "Review & Confirm" at bounding box center [578, 150] width 148 height 12
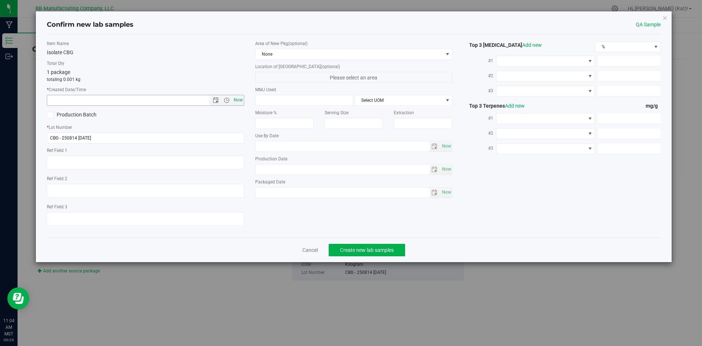
click at [241, 99] on span "Now" at bounding box center [238, 100] width 12 height 11
type input "[DATE] 11:04 AM"
click at [292, 54] on span "None" at bounding box center [350, 54] width 188 height 10
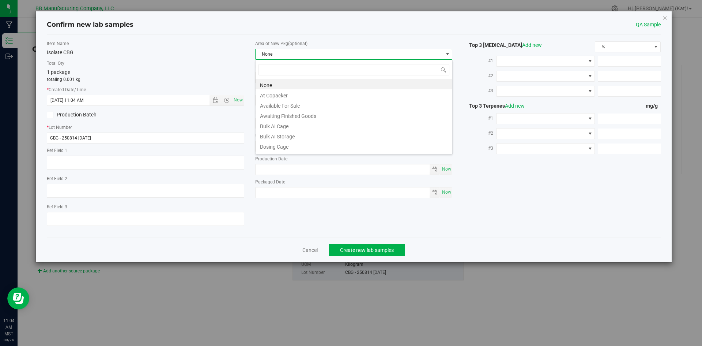
scroll to position [11, 198]
click at [292, 134] on li "Bulk AI Storage" at bounding box center [354, 135] width 197 height 10
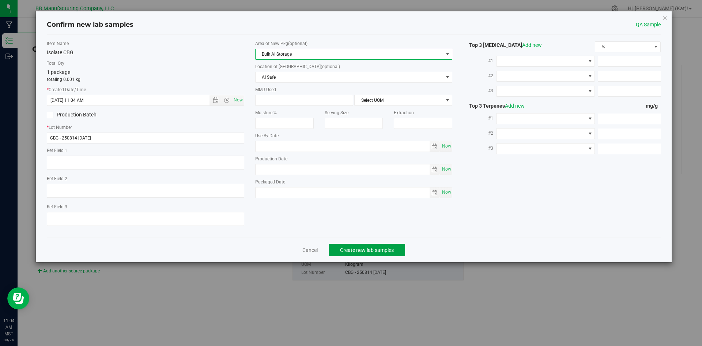
click at [375, 249] on span "Create new lab samples" at bounding box center [367, 250] width 54 height 6
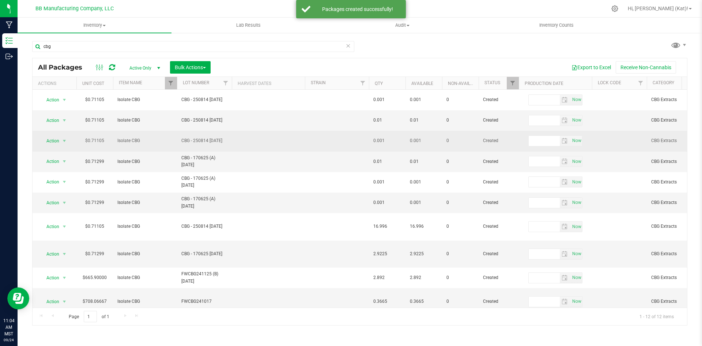
click at [211, 140] on span "CBG - 250814 [DATE]" at bounding box center [204, 140] width 46 height 7
drag, startPoint x: 223, startPoint y: 140, endPoint x: 207, endPoint y: 139, distance: 15.5
click at [207, 139] on input "CBG - 250814 [DATE]" at bounding box center [203, 140] width 52 height 11
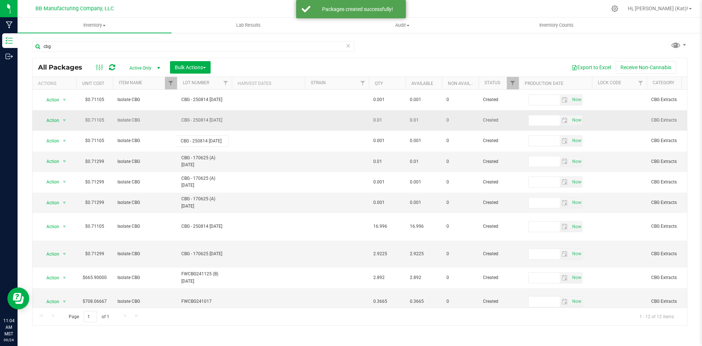
type input "CBG - 250814 (A) [DATE]"
click at [243, 123] on div "All Packages Active Only Active Only Lab Samples Locked All Bulk Actions Add to…" at bounding box center [359, 191] width 655 height 267
click at [223, 119] on span "CBG - 250814 [DATE]" at bounding box center [204, 120] width 46 height 7
drag, startPoint x: 223, startPoint y: 119, endPoint x: 214, endPoint y: 120, distance: 9.2
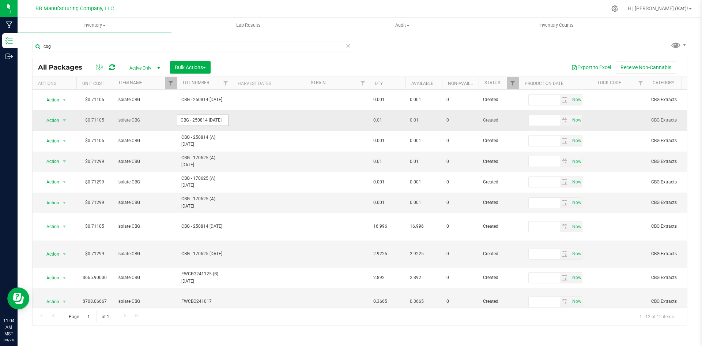
click at [214, 120] on input "CBG - 250814 [DATE]" at bounding box center [203, 119] width 52 height 11
type input "CBG - 250814 (A) [DATE]"
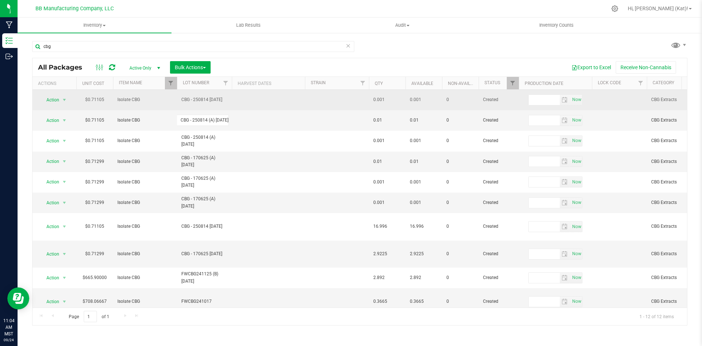
click at [223, 97] on div "All Packages Active Only Active Only Lab Samples Locked All Bulk Actions Add to…" at bounding box center [359, 191] width 655 height 267
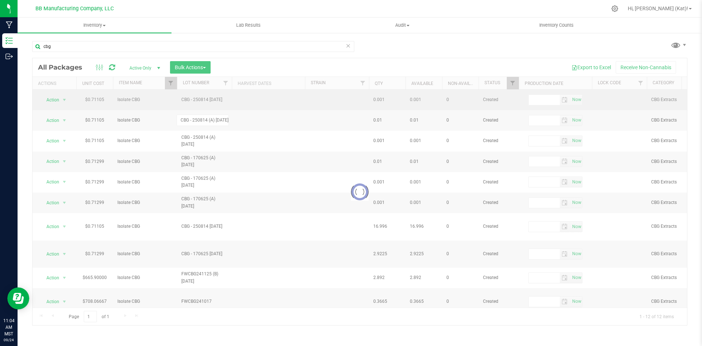
scroll to position [0, 0]
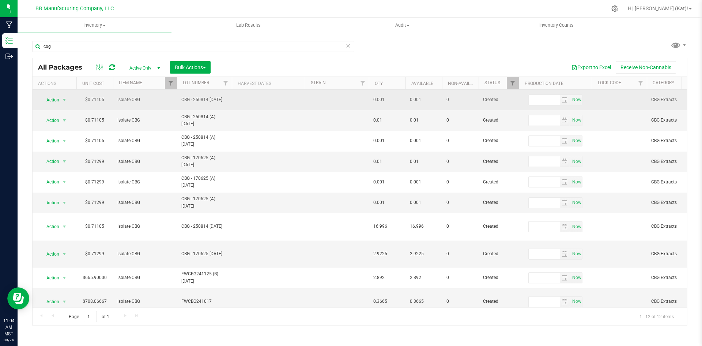
click at [220, 98] on span "CBG - 250814 [DATE]" at bounding box center [204, 99] width 46 height 7
click at [220, 98] on input "CBG - 250814 [DATE]" at bounding box center [203, 99] width 52 height 11
type input "CBG - 250814 (A) [DATE]"
click at [239, 112] on div "All Packages Active Only Active Only Lab Samples Locked All Bulk Actions Add to…" at bounding box center [359, 191] width 655 height 267
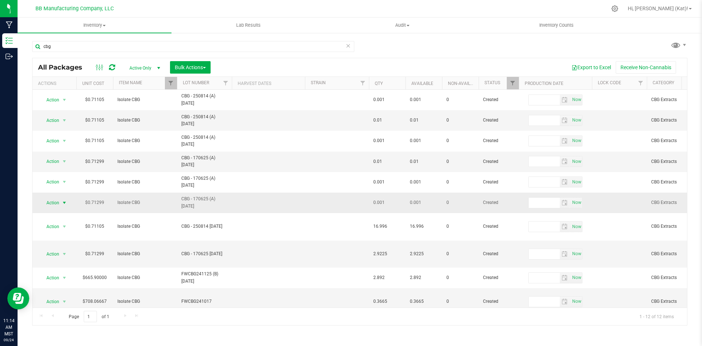
click at [63, 204] on span "select" at bounding box center [64, 203] width 6 height 6
click at [60, 135] on li "Print package label" at bounding box center [63, 141] width 46 height 20
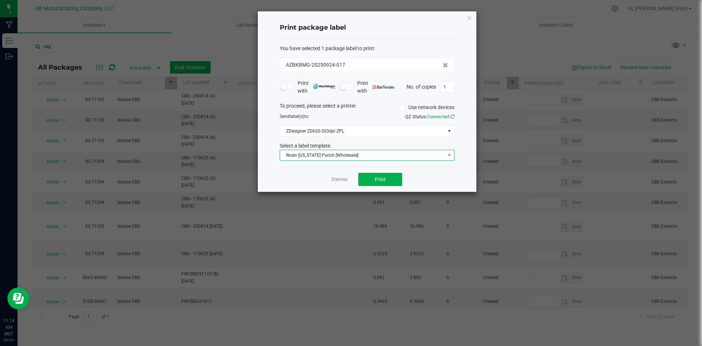
click at [340, 157] on span "Rosin [US_STATE] Punch [Wholesale]" at bounding box center [362, 155] width 165 height 10
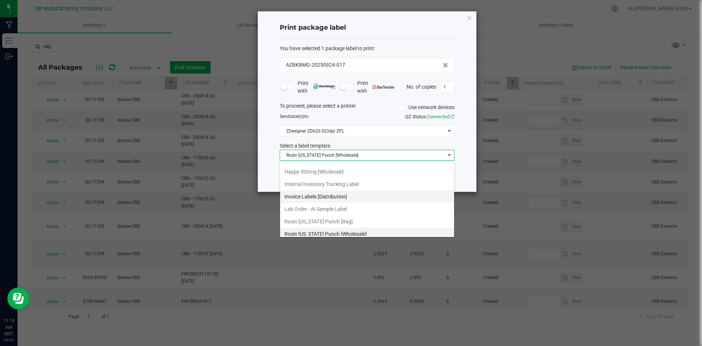
scroll to position [110, 0]
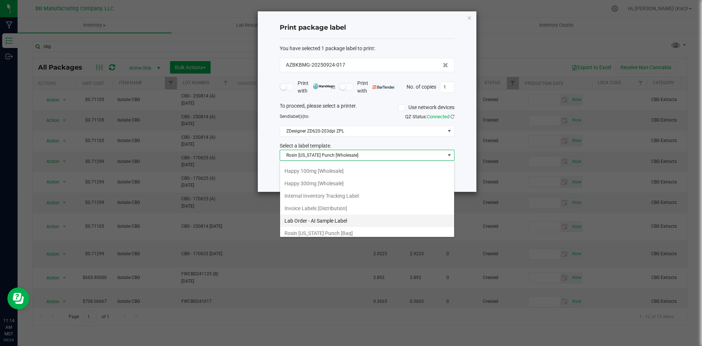
click at [366, 218] on li "Lab Order - AI Sample Label" at bounding box center [367, 220] width 174 height 12
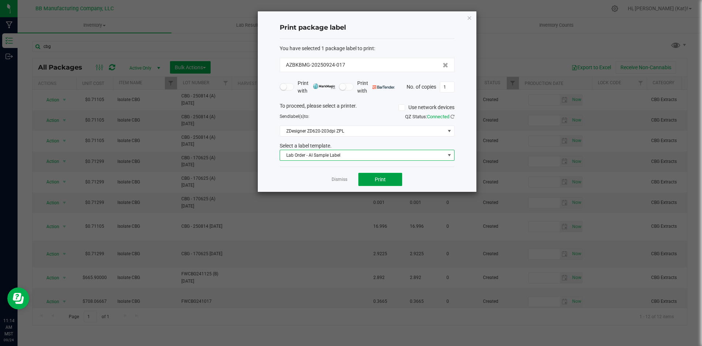
click at [387, 178] on button "Print" at bounding box center [380, 179] width 44 height 13
click at [379, 181] on span "Print" at bounding box center [380, 179] width 11 height 6
click at [387, 182] on button "Print" at bounding box center [380, 179] width 44 height 13
click at [468, 19] on icon "button" at bounding box center [469, 17] width 5 height 9
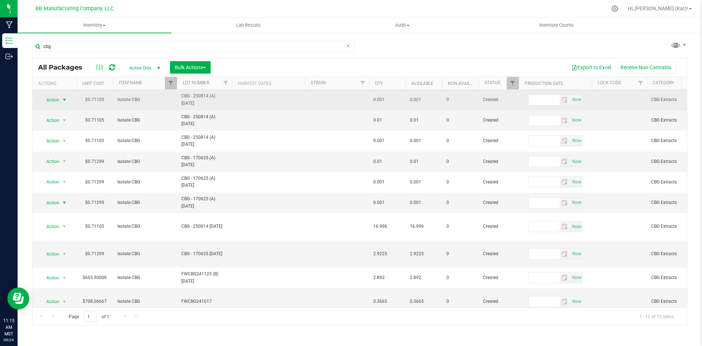
click at [58, 101] on span "Action" at bounding box center [50, 100] width 20 height 10
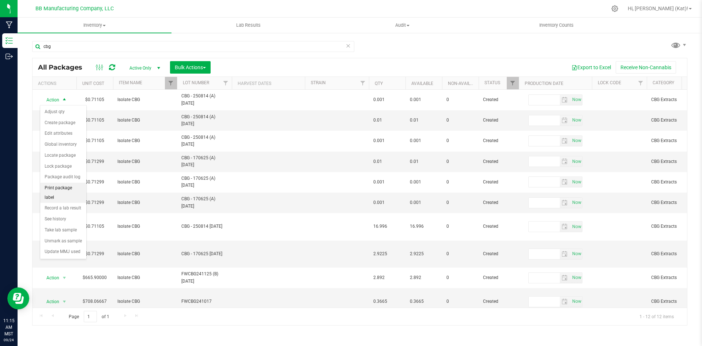
click at [73, 189] on li "Print package label" at bounding box center [63, 193] width 46 height 20
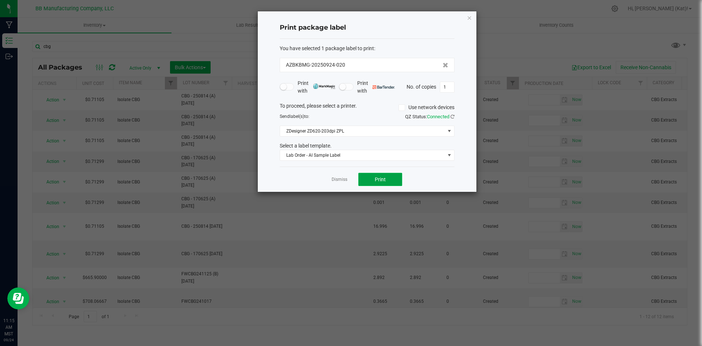
click at [377, 180] on span "Print" at bounding box center [380, 179] width 11 height 6
click at [387, 179] on button "Print" at bounding box center [380, 179] width 44 height 13
click at [468, 16] on icon "button" at bounding box center [469, 17] width 5 height 9
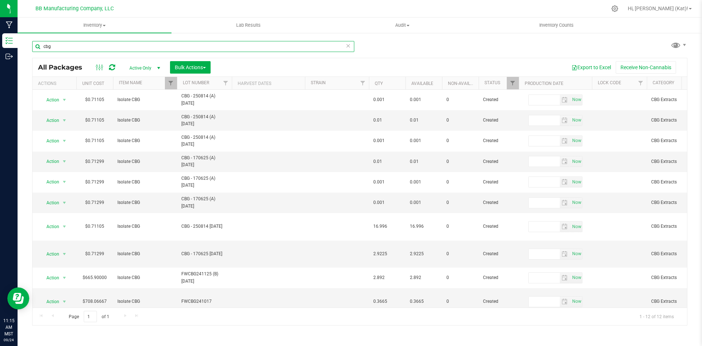
click at [67, 51] on input "cbg" at bounding box center [193, 46] width 322 height 11
click at [176, 83] on div at bounding box center [177, 83] width 3 height 13
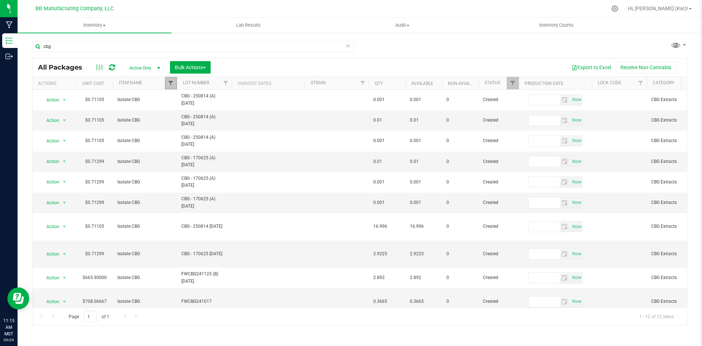
click at [172, 82] on span "Filter" at bounding box center [171, 83] width 6 height 6
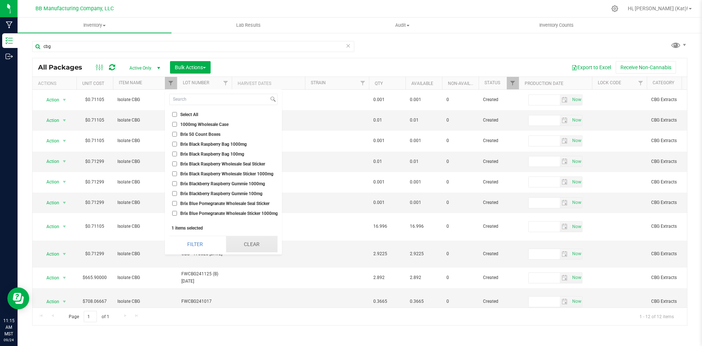
click at [244, 248] on button "Clear" at bounding box center [252, 244] width 52 height 16
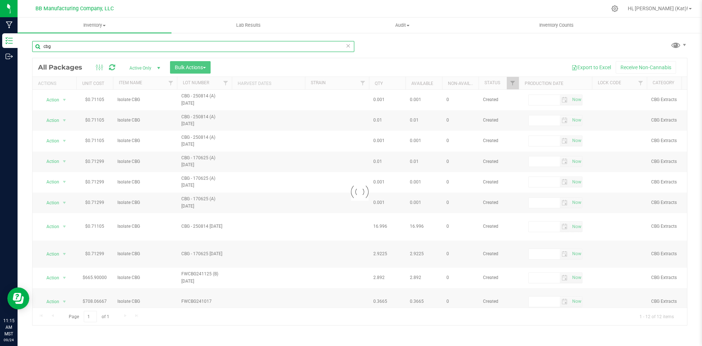
click at [59, 46] on input "cbg" at bounding box center [193, 46] width 322 height 11
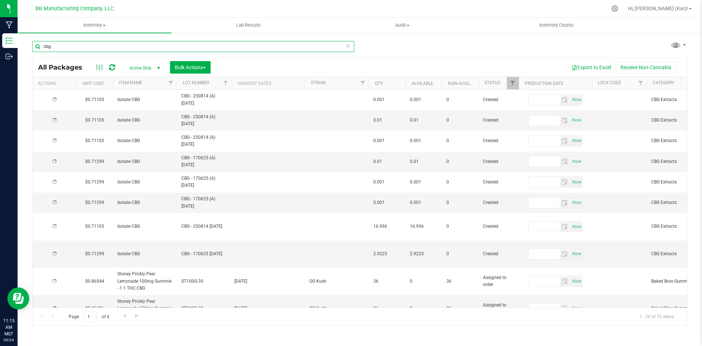
click at [59, 46] on input "cbg" at bounding box center [193, 46] width 322 height 11
type input "[DATE]"
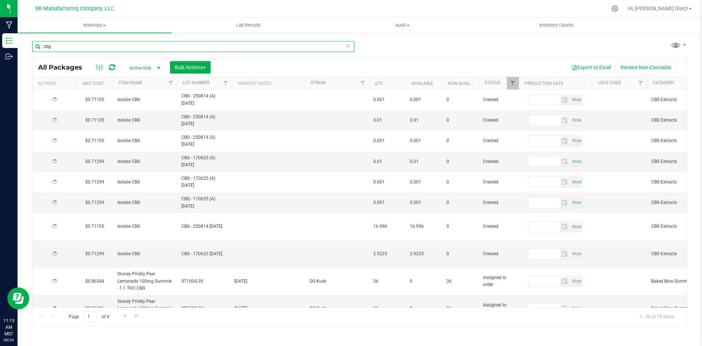
type input "[DATE]"
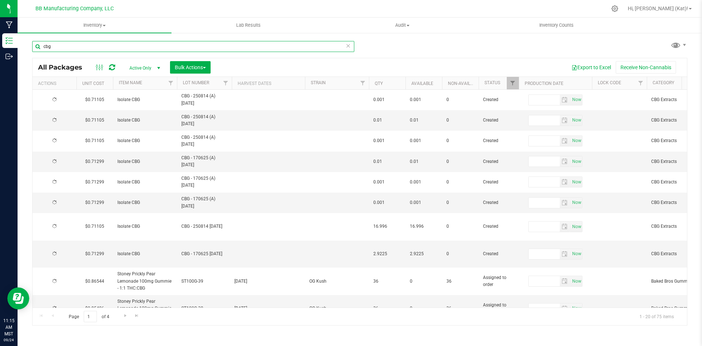
type input "[DATE]"
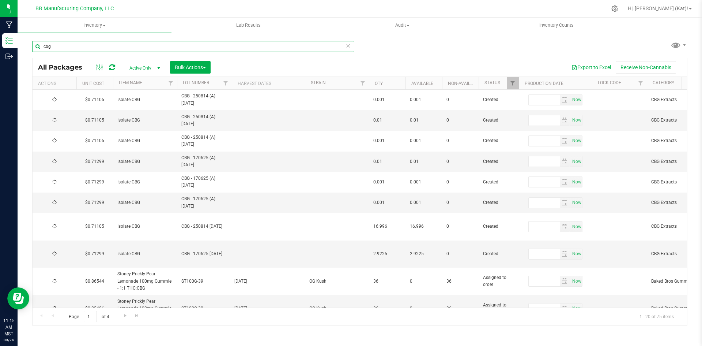
type input "[DATE]"
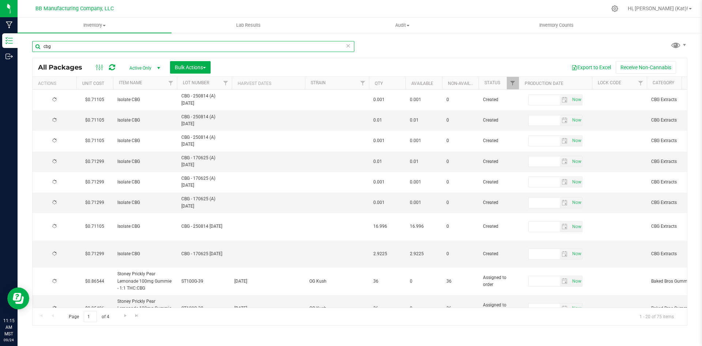
type input "[DATE]"
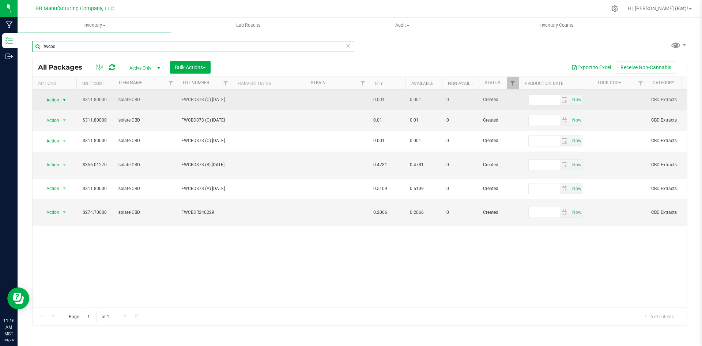
type input "fwcbd"
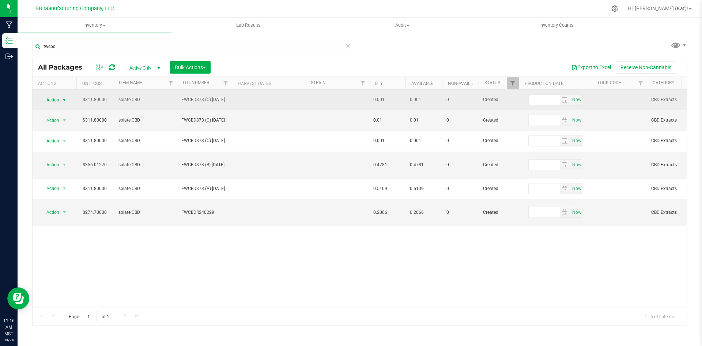
click at [56, 101] on span "Action" at bounding box center [50, 100] width 20 height 10
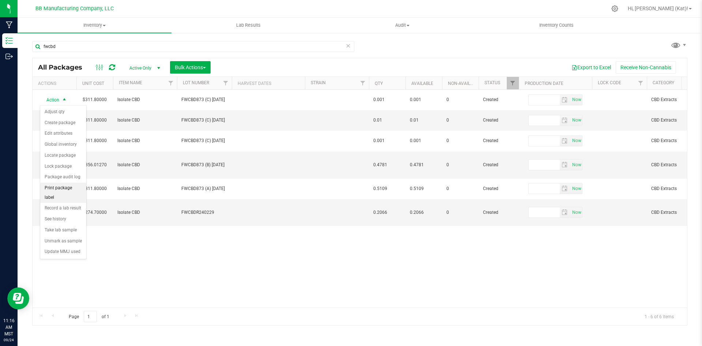
click at [76, 188] on li "Print package label" at bounding box center [63, 193] width 46 height 20
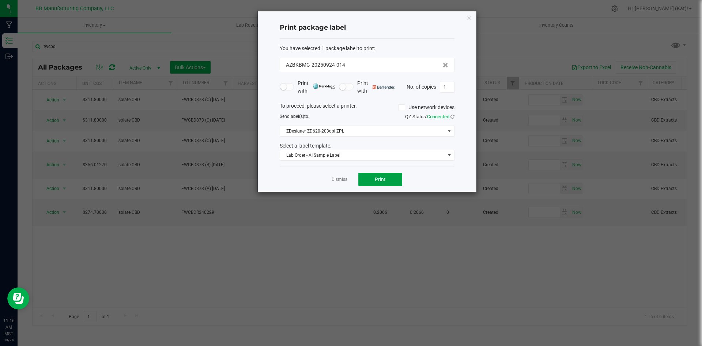
click at [384, 173] on button "Print" at bounding box center [380, 179] width 44 height 13
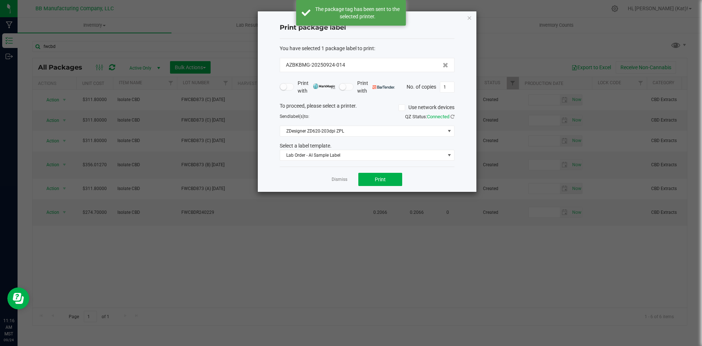
click at [384, 172] on div "Dismiss Print" at bounding box center [367, 178] width 175 height 25
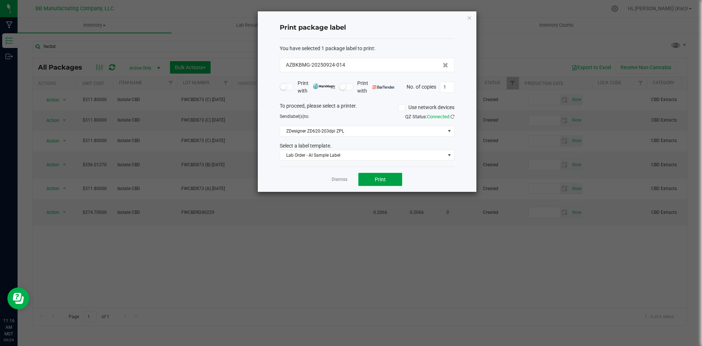
click at [384, 177] on span "Print" at bounding box center [380, 179] width 11 height 6
click at [384, 172] on div "Dismiss Print" at bounding box center [367, 178] width 175 height 25
click at [386, 180] on button "Print" at bounding box center [380, 179] width 44 height 13
click at [470, 18] on icon "button" at bounding box center [469, 17] width 5 height 9
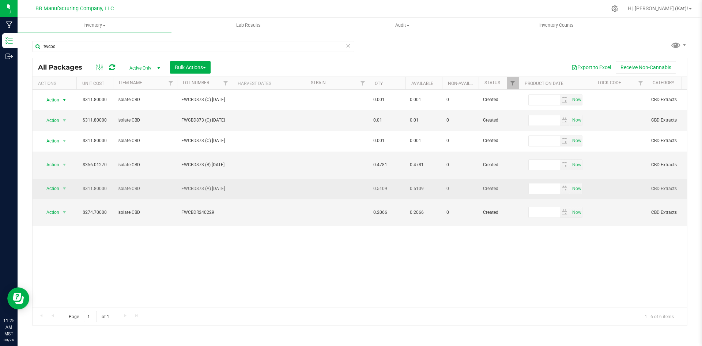
click at [225, 185] on span "FWCBD873 (A) [DATE]" at bounding box center [204, 188] width 46 height 7
drag, startPoint x: 225, startPoint y: 180, endPoint x: 202, endPoint y: 178, distance: 23.1
click at [202, 183] on input "FWCBD873 (A) [DATE]" at bounding box center [203, 188] width 52 height 11
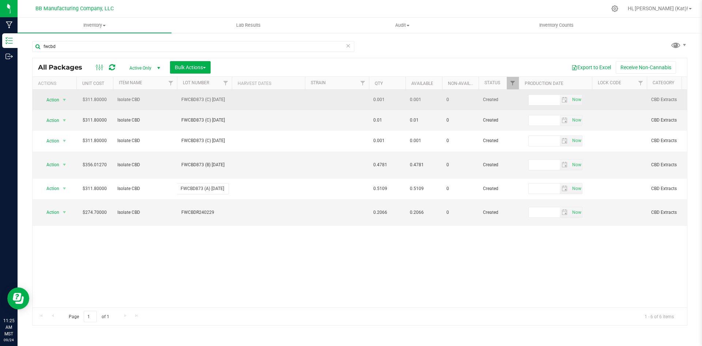
click at [220, 100] on span "FWCBD873 (C) [DATE]" at bounding box center [204, 99] width 46 height 7
drag, startPoint x: 226, startPoint y: 100, endPoint x: 216, endPoint y: 100, distance: 10.2
click at [217, 100] on input "FWCBD873 (C) [DATE]" at bounding box center [203, 99] width 52 height 11
drag, startPoint x: 214, startPoint y: 101, endPoint x: 201, endPoint y: 105, distance: 13.4
click at [201, 105] on input "FWCBD873 (C) [DATE]" at bounding box center [203, 99] width 52 height 11
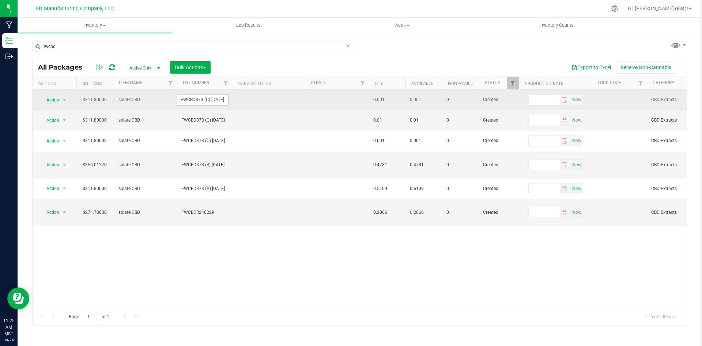
click at [224, 101] on input "FWCBD873 (C) [DATE]" at bounding box center [203, 99] width 52 height 11
drag, startPoint x: 227, startPoint y: 99, endPoint x: 203, endPoint y: 99, distance: 24.5
click at [203, 99] on input "FWCBD873 (C) [DATE]" at bounding box center [203, 99] width 52 height 11
type input "FWCBD873 (A) [DATE]"
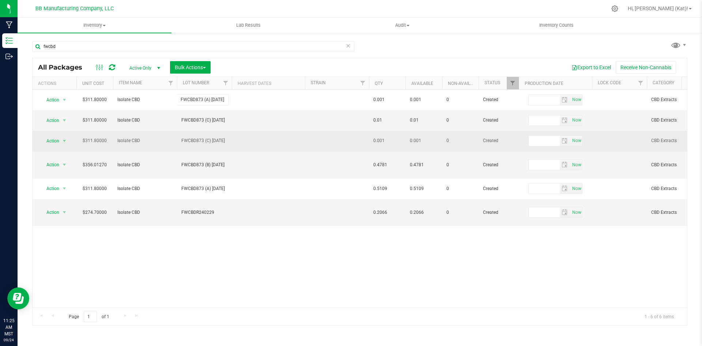
click at [220, 141] on div "All Packages Active Only Active Only Lab Samples Locked All Bulk Actions Add to…" at bounding box center [359, 191] width 655 height 267
click at [226, 140] on span "FWCBD873 (C) [DATE]" at bounding box center [204, 140] width 46 height 7
drag, startPoint x: 228, startPoint y: 140, endPoint x: 202, endPoint y: 142, distance: 25.3
click at [202, 142] on input "FWCBD873 (C) [DATE]" at bounding box center [203, 140] width 52 height 11
type input "FWCBD873 (A) [DATE]"
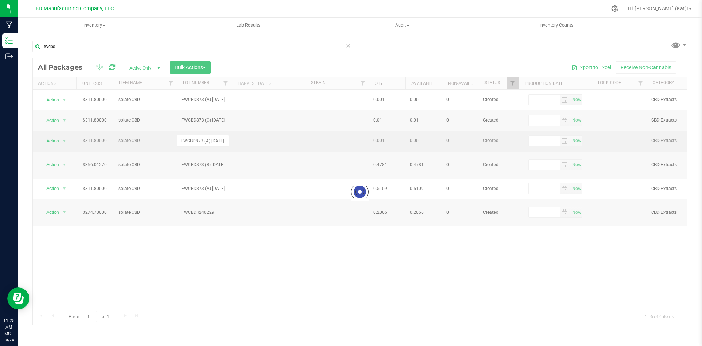
click at [245, 142] on div "Loading... All Packages Active Only Active Only Lab Samples Locked All Bulk Act…" at bounding box center [359, 191] width 655 height 267
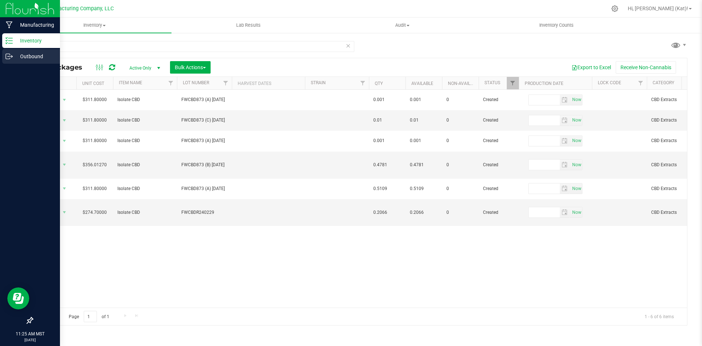
click at [29, 50] on div "Outbound" at bounding box center [31, 56] width 58 height 15
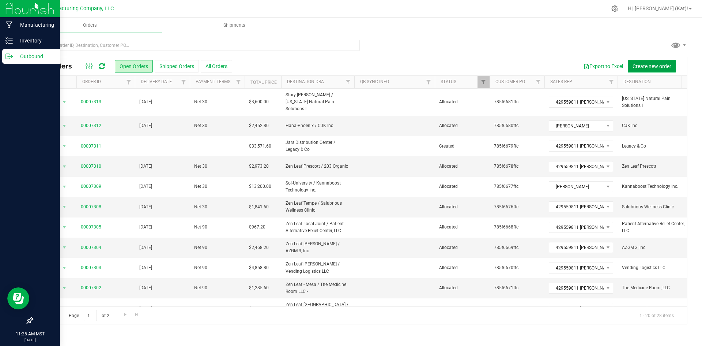
click at [656, 62] on button "Create new order" at bounding box center [652, 66] width 48 height 12
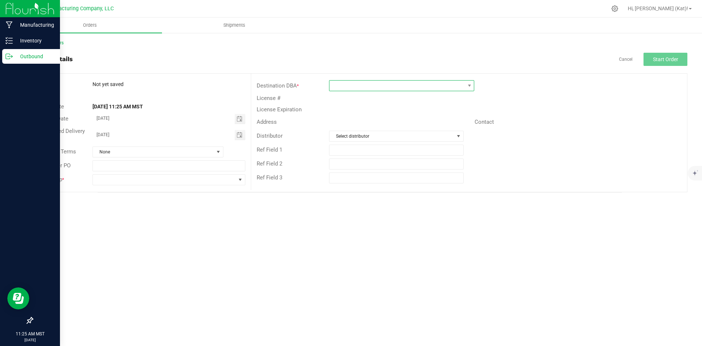
click at [331, 82] on span at bounding box center [397, 85] width 135 height 10
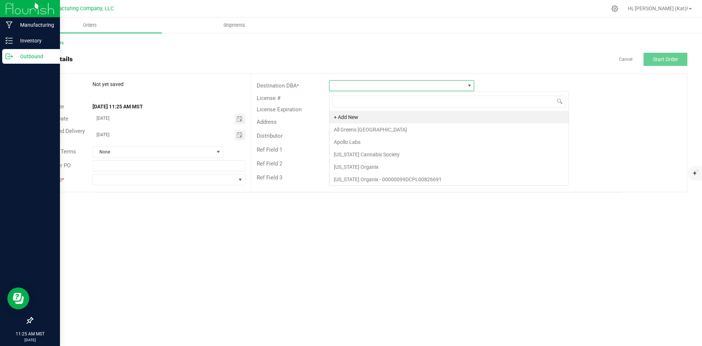
scroll to position [11, 145]
click at [364, 139] on li "Apollo Labs" at bounding box center [449, 142] width 239 height 12
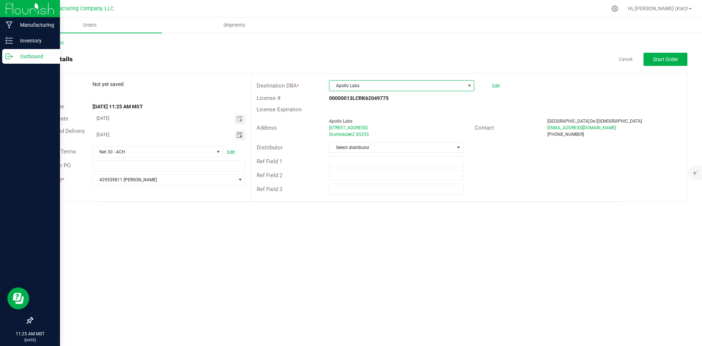
click at [241, 137] on span "Toggle calendar" at bounding box center [240, 135] width 6 height 6
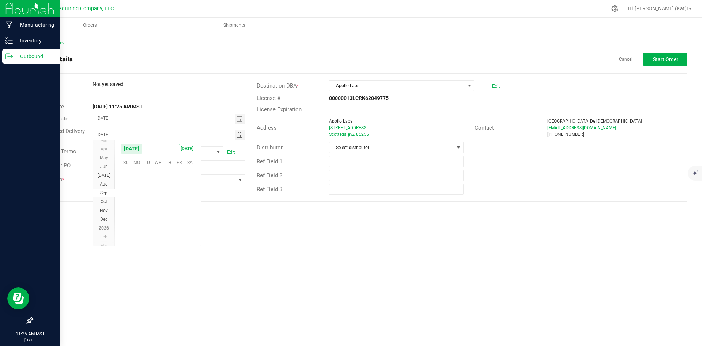
scroll to position [118620, 0]
click at [159, 204] on span "24" at bounding box center [158, 207] width 11 height 11
type input "[DATE]"
click at [374, 150] on span "Select distributor" at bounding box center [392, 147] width 124 height 10
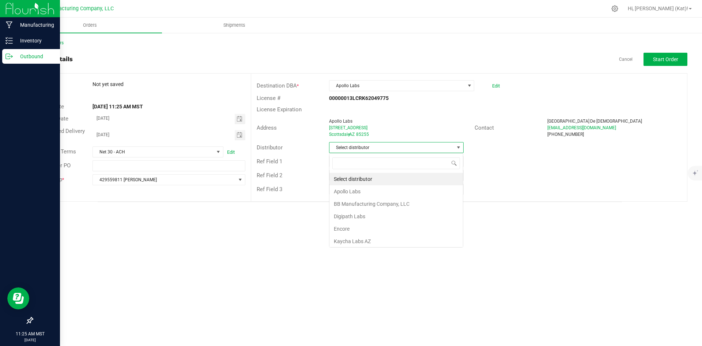
scroll to position [11, 135]
click at [370, 208] on li "BB Manufacturing Company, LLC" at bounding box center [397, 204] width 134 height 12
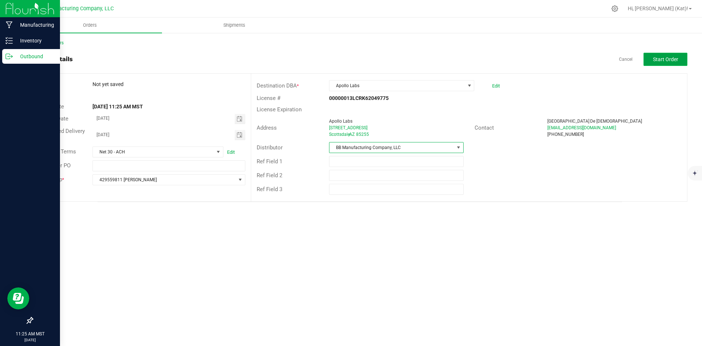
click at [658, 60] on span "Start Order" at bounding box center [665, 59] width 25 height 6
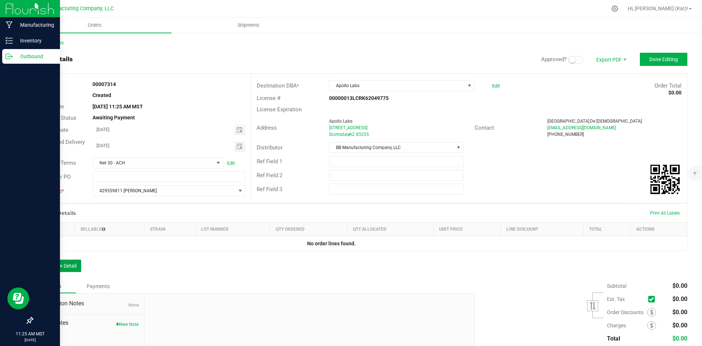
click at [56, 263] on button "Add New Detail" at bounding box center [56, 265] width 49 height 12
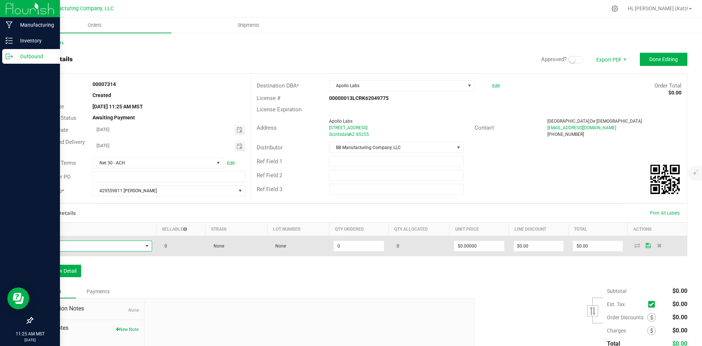
click at [129, 243] on span "NO DATA FOUND" at bounding box center [90, 246] width 105 height 10
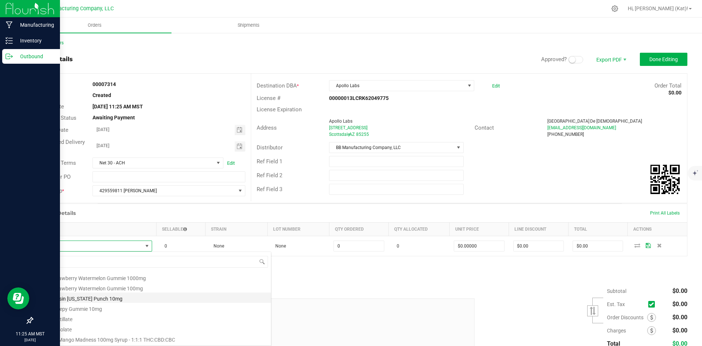
scroll to position [73, 0]
click at [109, 298] on li "Bulk Sleepy Gummie 10mg" at bounding box center [154, 295] width 233 height 10
type input "0 ea"
type input "$1.00000"
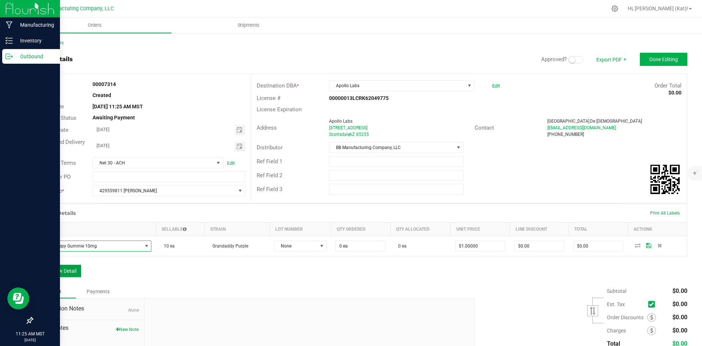
click at [70, 273] on button "Add New Detail" at bounding box center [56, 270] width 49 height 12
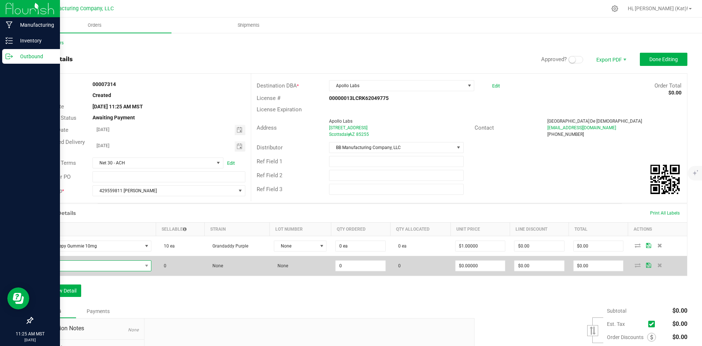
click at [82, 265] on span "NO DATA FOUND" at bounding box center [90, 265] width 105 height 10
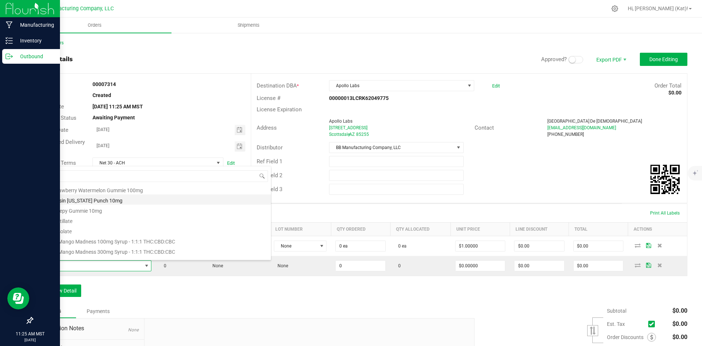
click at [98, 199] on li "Bulk Rosin [US_STATE] Punch 10mg" at bounding box center [154, 199] width 233 height 10
type input "0 ea"
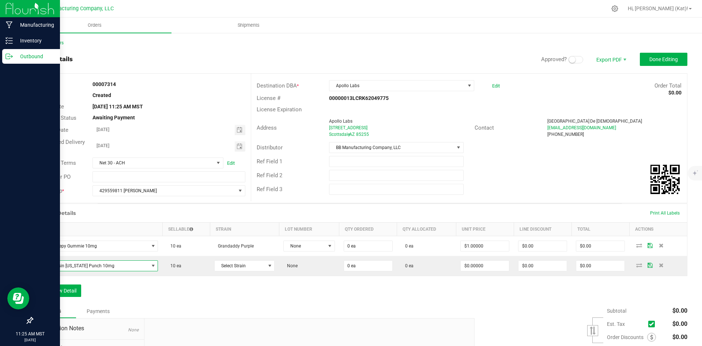
click at [571, 61] on span at bounding box center [576, 59] width 15 height 7
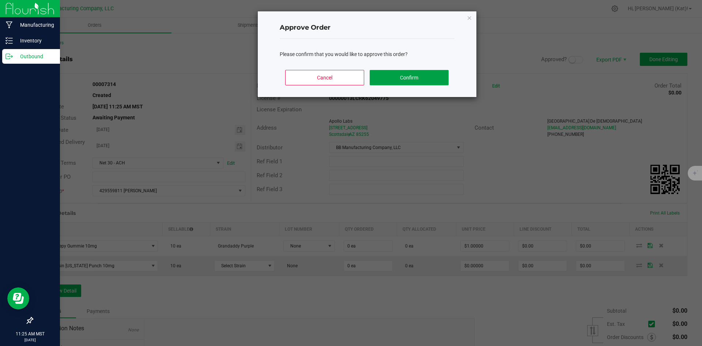
click at [437, 76] on button "Confirm" at bounding box center [409, 77] width 79 height 15
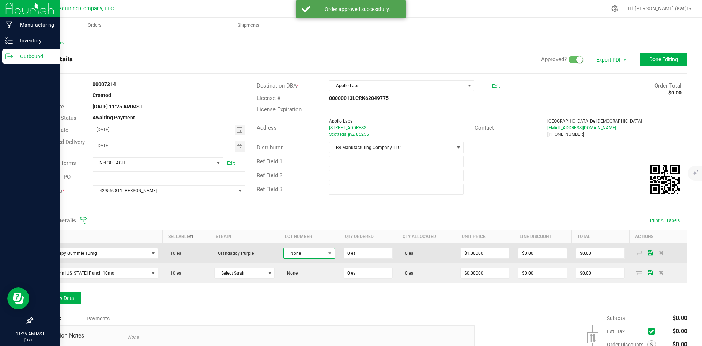
click at [308, 256] on span "None" at bounding box center [304, 253] width 41 height 10
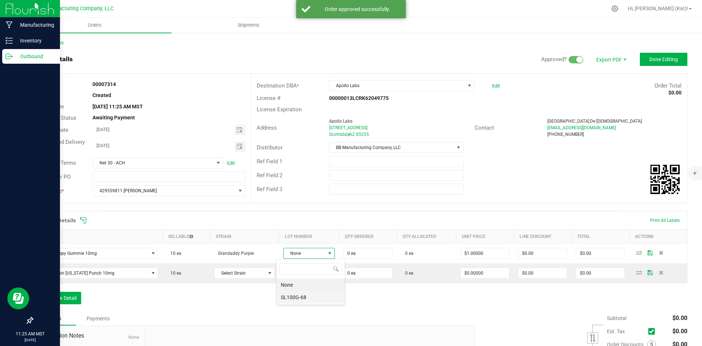
click at [312, 292] on li "SL100G-68" at bounding box center [311, 297] width 68 height 12
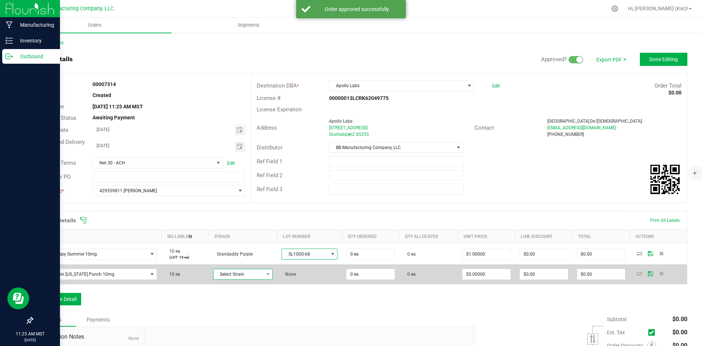
click at [251, 277] on span "Select Strain" at bounding box center [239, 274] width 50 height 10
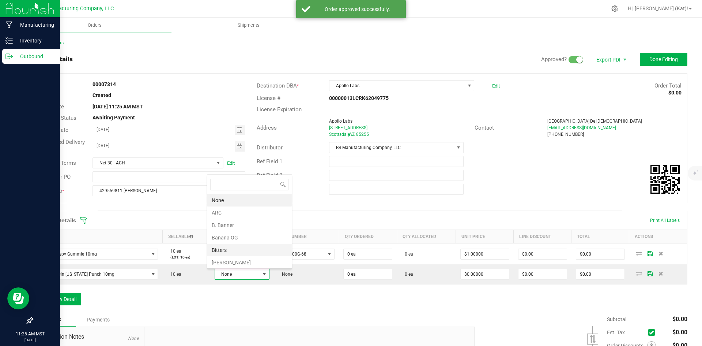
scroll to position [146, 0]
click at [245, 231] on li "GMOZK" at bounding box center [249, 228] width 84 height 12
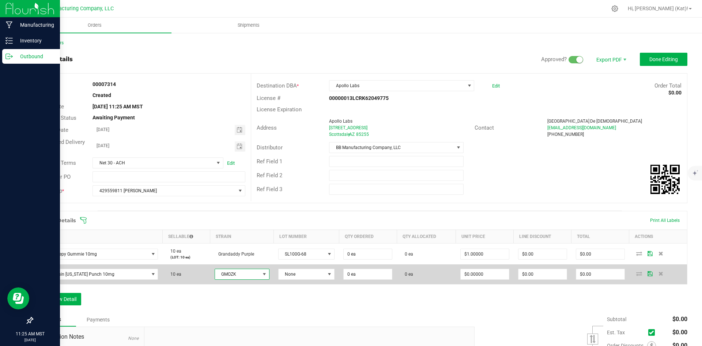
click at [305, 267] on td "None" at bounding box center [306, 274] width 65 height 20
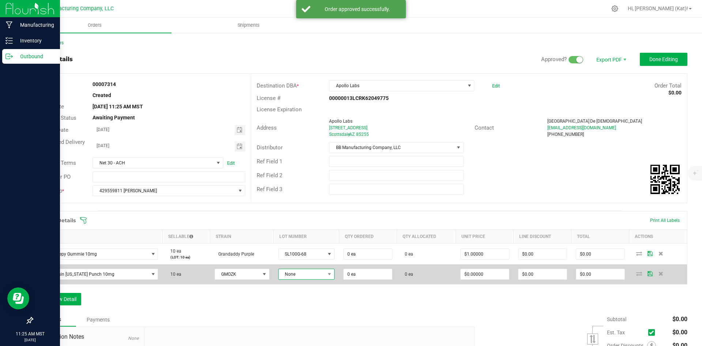
click at [306, 272] on span "None" at bounding box center [302, 274] width 47 height 10
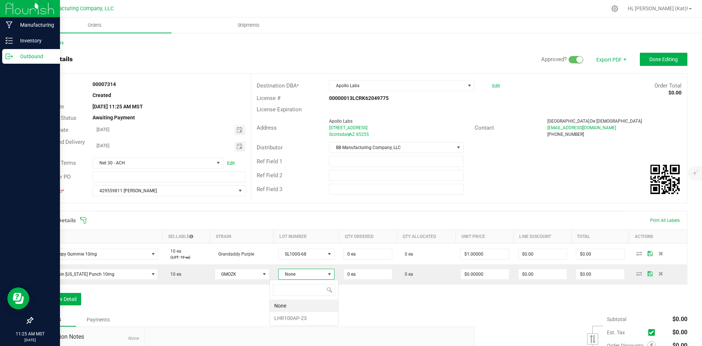
scroll to position [11, 57]
click at [300, 314] on li "LHR100AP-23" at bounding box center [304, 318] width 68 height 12
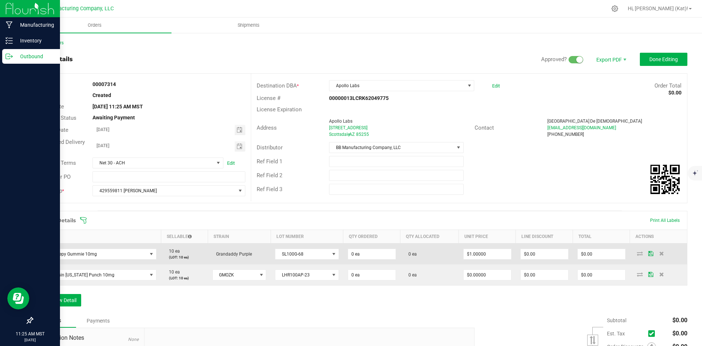
click at [343, 255] on td "0 ea" at bounding box center [371, 253] width 57 height 21
click at [348, 256] on input "0" at bounding box center [372, 254] width 48 height 10
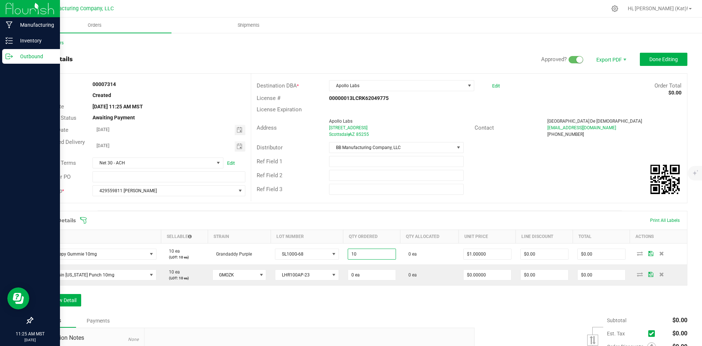
type input "10 ea"
type input "$10.00"
click at [361, 296] on div "Order Details Print All Labels Item Sellable Strain Lot Number Qty Ordered Qty …" at bounding box center [359, 262] width 655 height 103
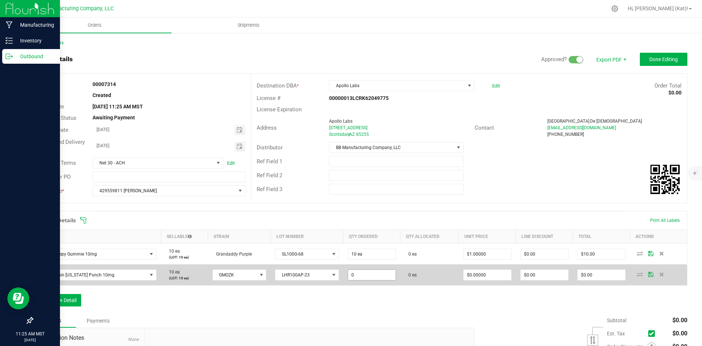
click at [352, 274] on input "0" at bounding box center [372, 275] width 48 height 10
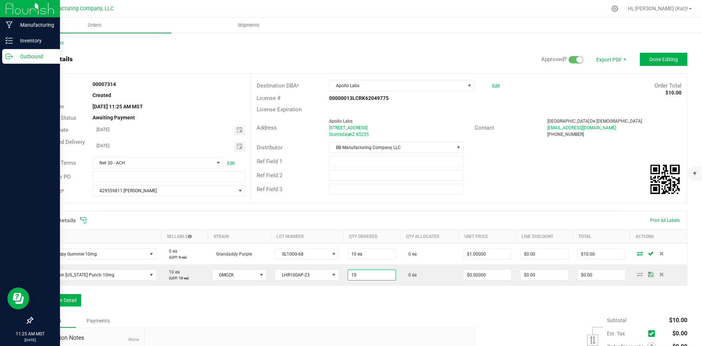
type input "10 ea"
click at [410, 301] on div "Order Details Print All Labels Item Sellable Strain Lot Number Qty Ordered Qty …" at bounding box center [359, 262] width 655 height 103
click at [74, 300] on button "Add New Detail" at bounding box center [56, 300] width 49 height 12
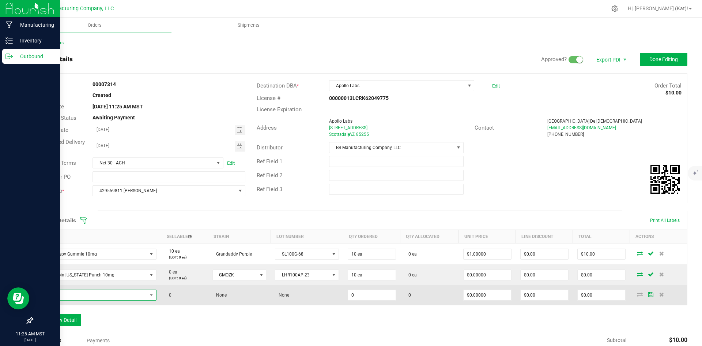
click at [75, 296] on span "NO DATA FOUND" at bounding box center [93, 295] width 110 height 10
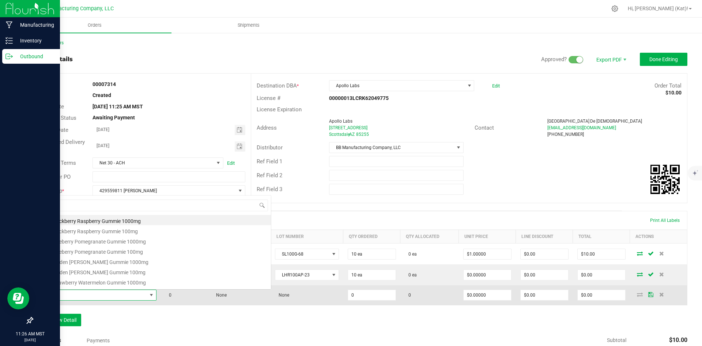
scroll to position [11, 110]
type input "cbg"
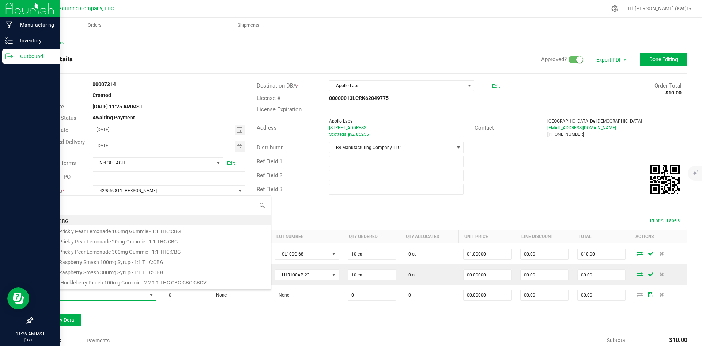
click at [72, 221] on li "Isolate CBG" at bounding box center [154, 220] width 233 height 10
type input "0.0000 kg"
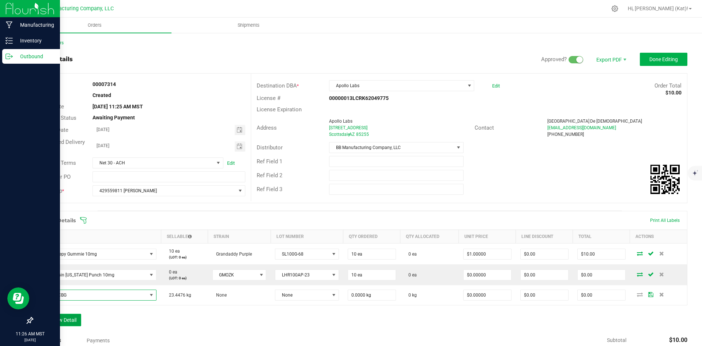
click at [68, 316] on button "Add New Detail" at bounding box center [56, 319] width 49 height 12
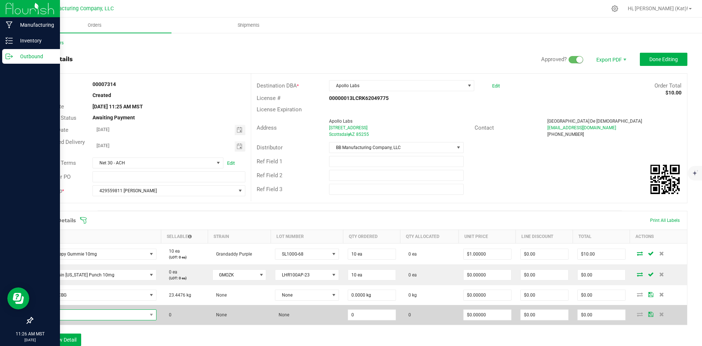
click at [69, 317] on span "NO DATA FOUND" at bounding box center [93, 314] width 110 height 10
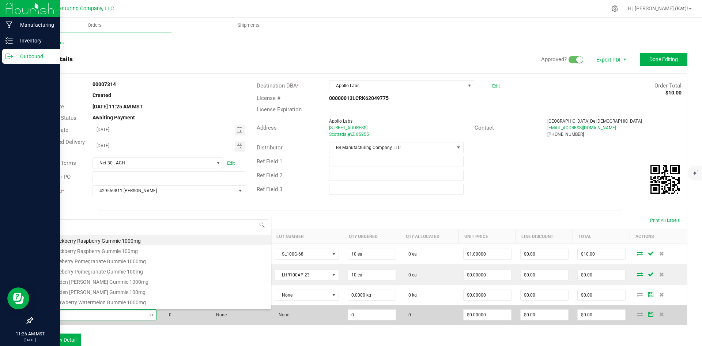
type input "cbg"
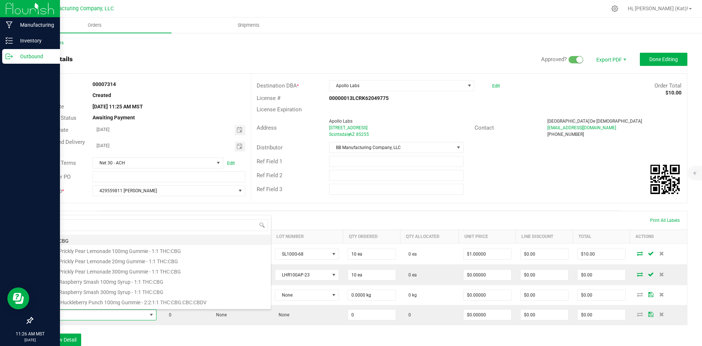
click at [75, 240] on li "Isolate CBG" at bounding box center [154, 239] width 233 height 10
type input "0.0000 kg"
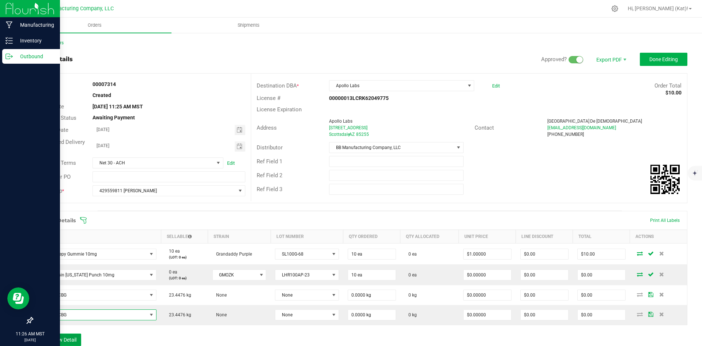
click at [75, 335] on button "Add New Detail" at bounding box center [56, 339] width 49 height 12
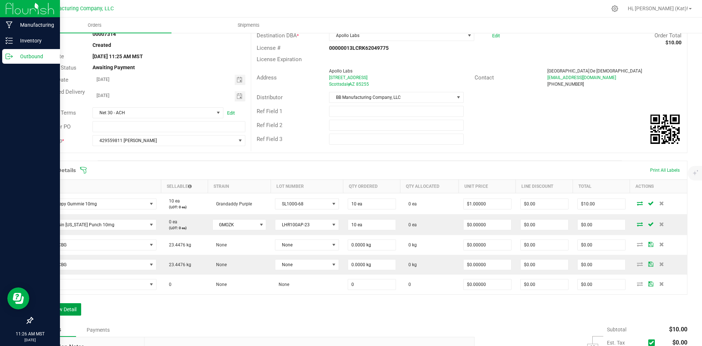
scroll to position [110, 0]
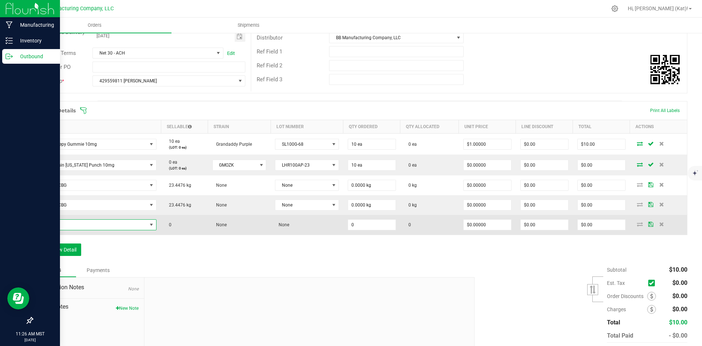
click at [74, 220] on span "NO DATA FOUND" at bounding box center [93, 224] width 110 height 10
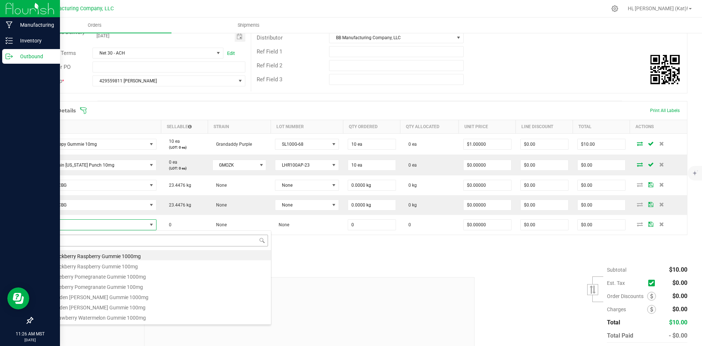
scroll to position [11, 110]
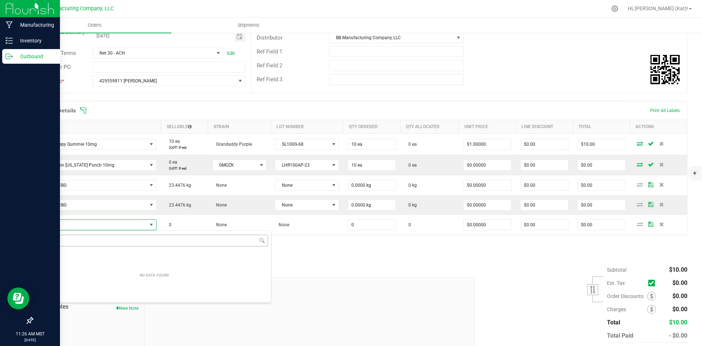
click at [61, 241] on input "vbg" at bounding box center [155, 239] width 228 height 11
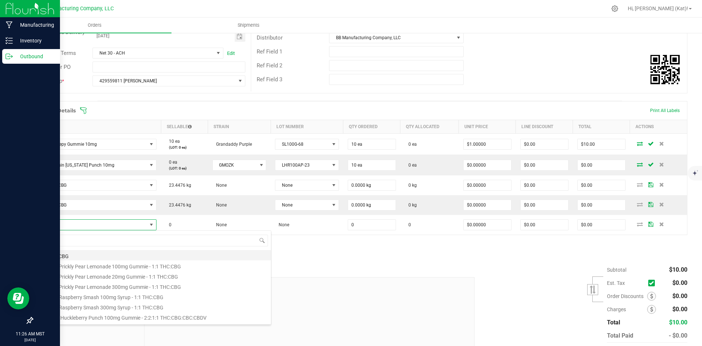
click at [62, 256] on li "Isolate CBG" at bounding box center [154, 255] width 233 height 10
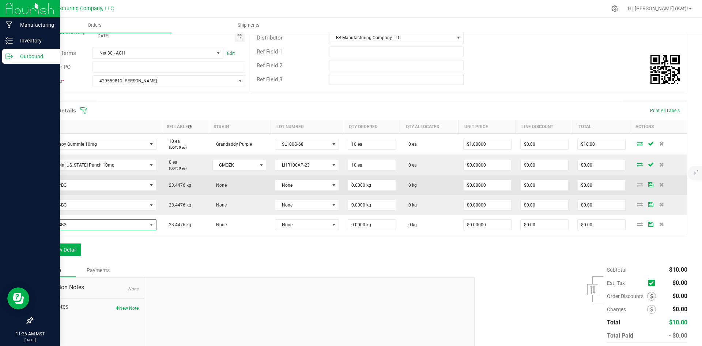
click at [301, 191] on td "None" at bounding box center [307, 185] width 72 height 20
click at [300, 188] on span "None" at bounding box center [302, 185] width 54 height 10
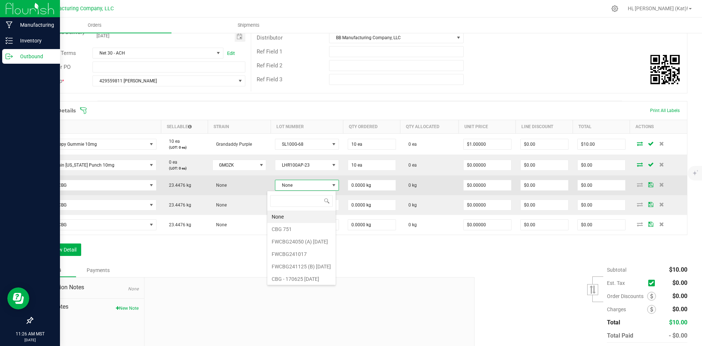
scroll to position [0, 0]
click at [331, 187] on span at bounding box center [334, 185] width 6 height 6
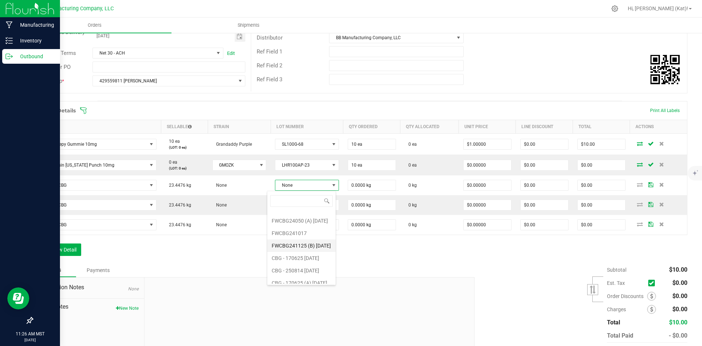
scroll to position [39, 0]
click at [309, 253] on 9\ "CBG - 250814 [DATE]" at bounding box center [301, 252] width 68 height 12
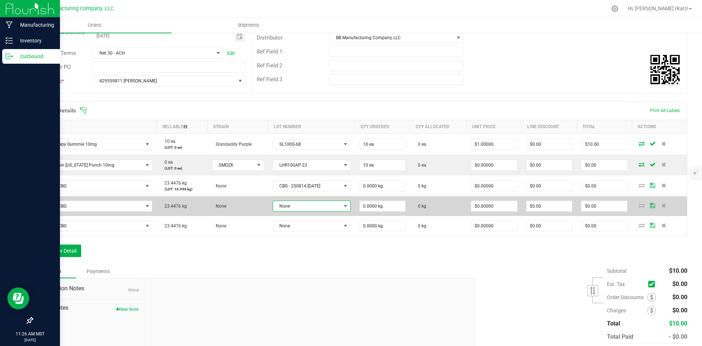
click at [324, 204] on span "None" at bounding box center [307, 206] width 68 height 10
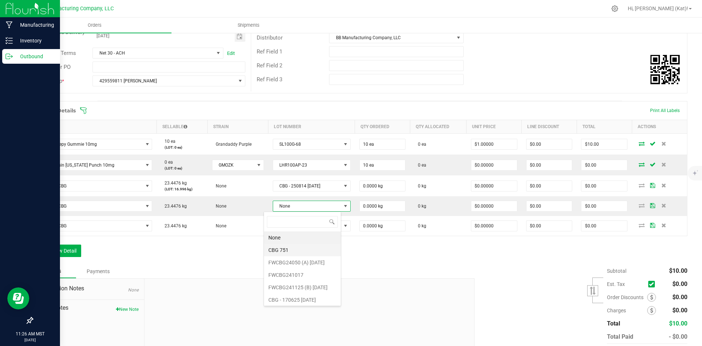
scroll to position [11, 78]
drag, startPoint x: 308, startPoint y: 275, endPoint x: 309, endPoint y: 265, distance: 9.9
click at [309, 275] on 9\ "CBG - 250814 [DATE]" at bounding box center [302, 273] width 77 height 12
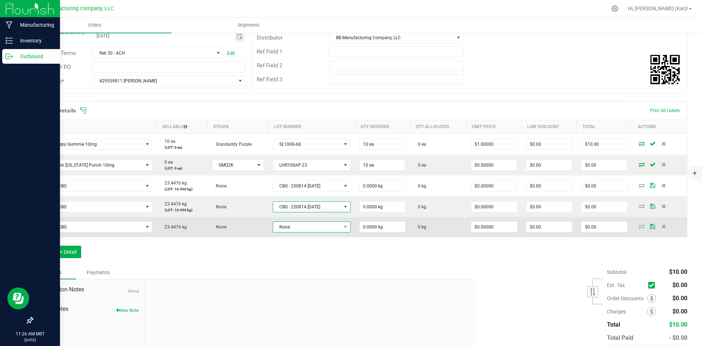
click at [320, 224] on span "None" at bounding box center [307, 227] width 68 height 10
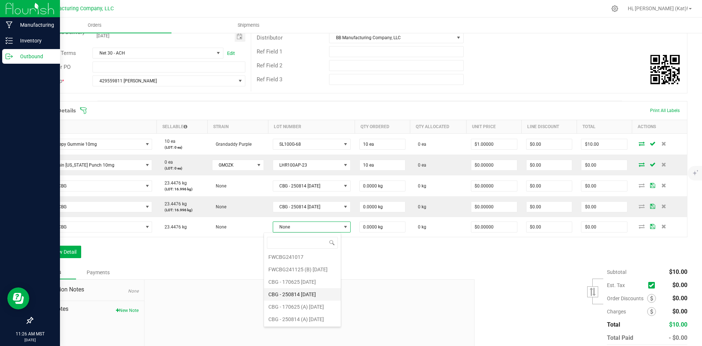
click at [311, 292] on 9\ "CBG - 250814 [DATE]" at bounding box center [302, 294] width 77 height 12
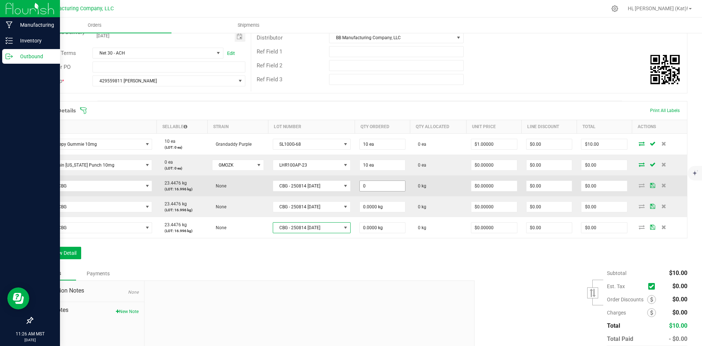
click at [369, 187] on input "0" at bounding box center [383, 186] width 46 height 10
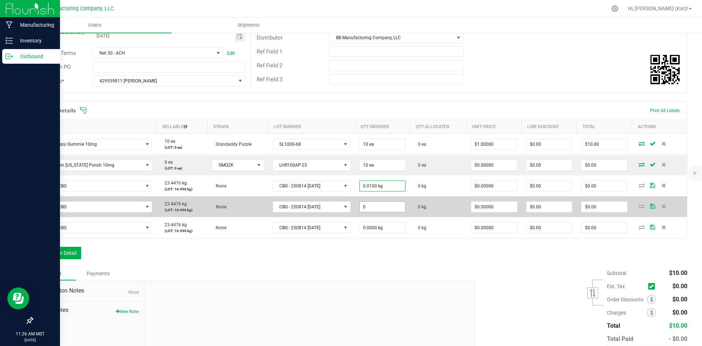
click at [367, 209] on input "0" at bounding box center [383, 207] width 46 height 10
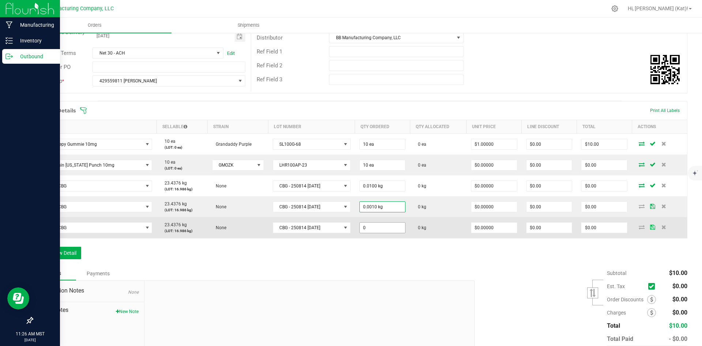
click at [369, 229] on input "0" at bounding box center [383, 227] width 46 height 10
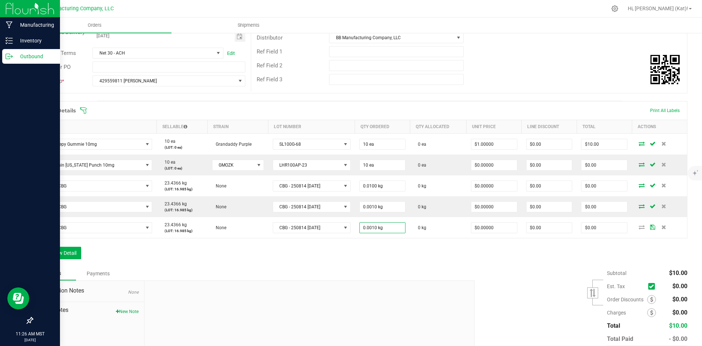
click at [371, 251] on div "Order Details Print All Labels Item Sellable Strain Lot Number Qty Ordered Qty …" at bounding box center [359, 183] width 655 height 165
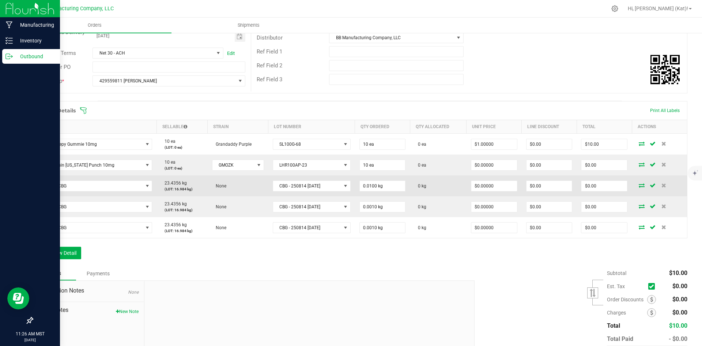
click at [639, 186] on icon at bounding box center [642, 185] width 6 height 4
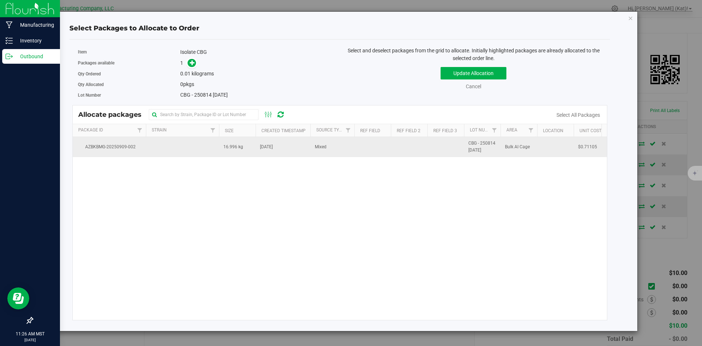
click at [326, 152] on td "Mixed" at bounding box center [333, 147] width 44 height 20
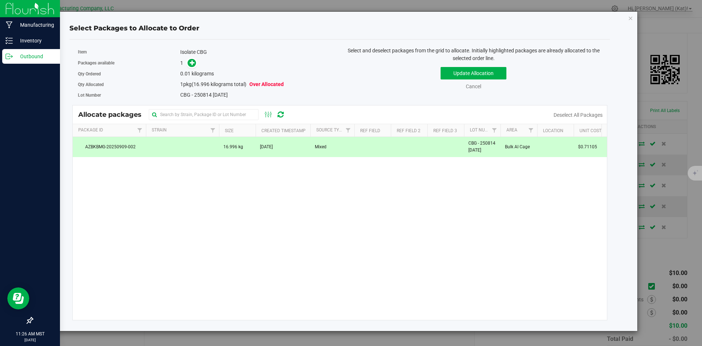
click at [321, 151] on td "Mixed" at bounding box center [333, 147] width 44 height 20
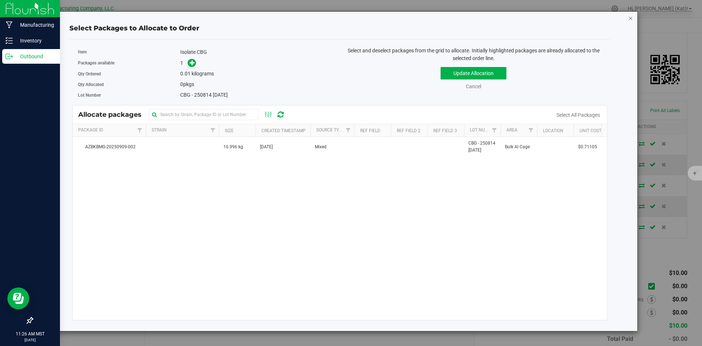
click at [629, 19] on icon "button" at bounding box center [630, 18] width 5 height 9
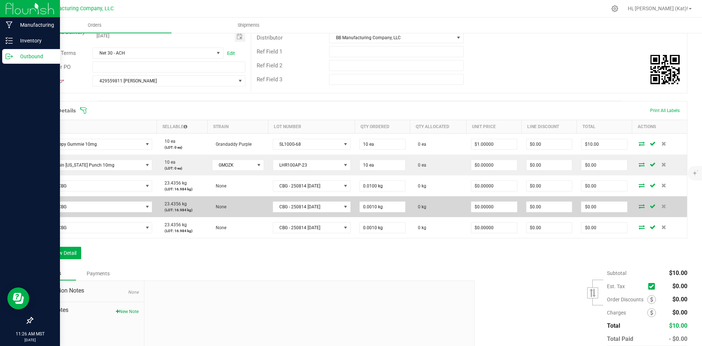
click at [639, 206] on icon at bounding box center [642, 206] width 6 height 4
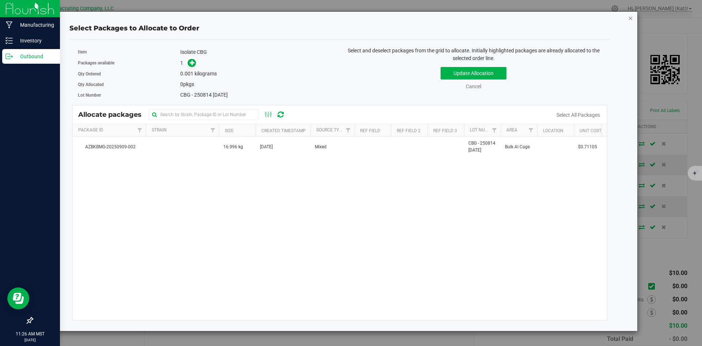
click at [629, 22] on icon "button" at bounding box center [630, 18] width 5 height 9
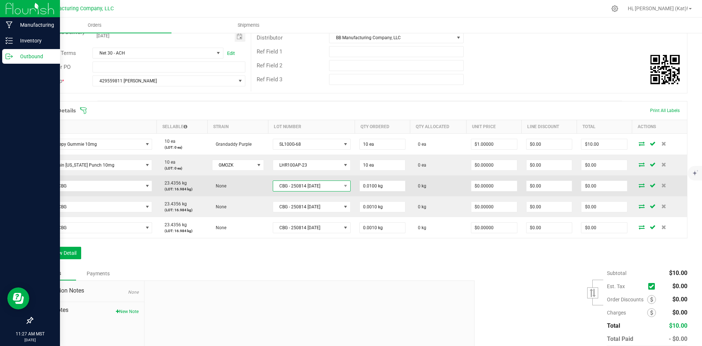
click at [322, 188] on span "CBG - 250814 [DATE]" at bounding box center [307, 186] width 68 height 10
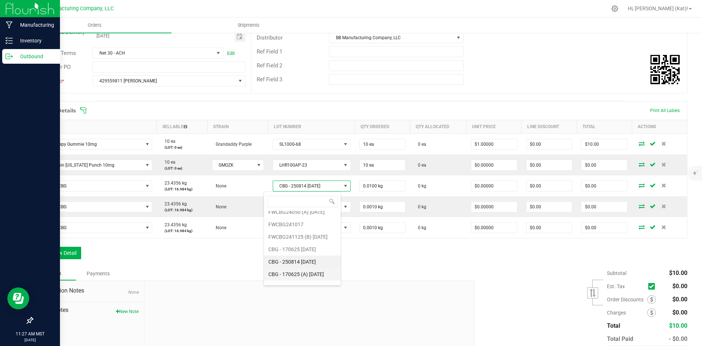
scroll to position [39, 0]
click at [322, 277] on 9\ "CBG - 250814 (A) [DATE]" at bounding box center [302, 277] width 77 height 12
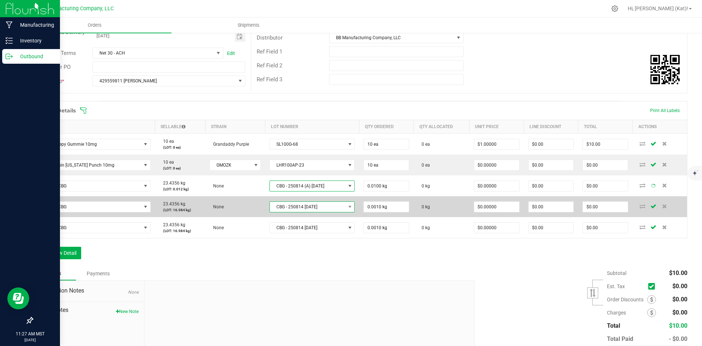
click at [315, 204] on span "CBG - 250814 [DATE]" at bounding box center [307, 207] width 75 height 10
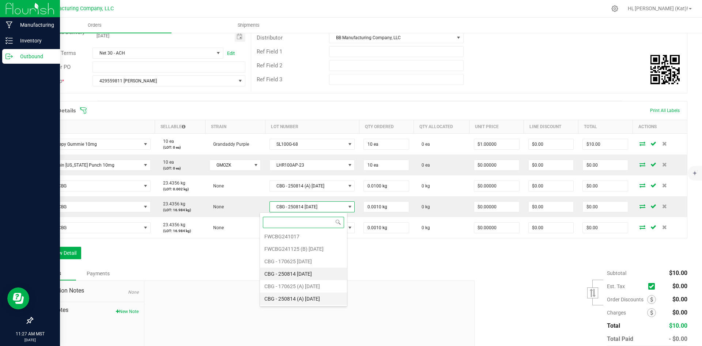
click at [315, 299] on 9\ "CBG - 250814 (A) [DATE]" at bounding box center [303, 298] width 87 height 12
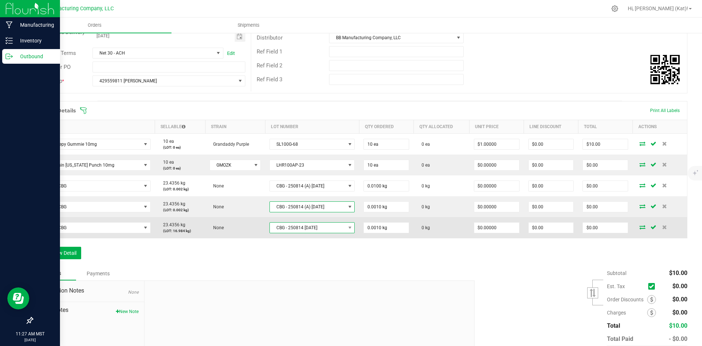
click at [316, 225] on span "CBG - 250814 [DATE]" at bounding box center [307, 227] width 75 height 10
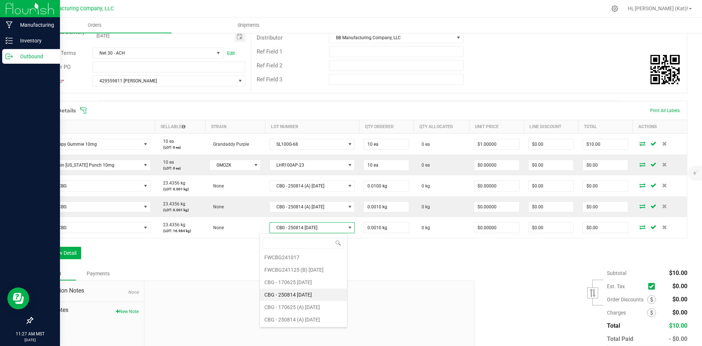
click at [309, 322] on 9\ "CBG - 250814 (A) [DATE]" at bounding box center [303, 319] width 87 height 12
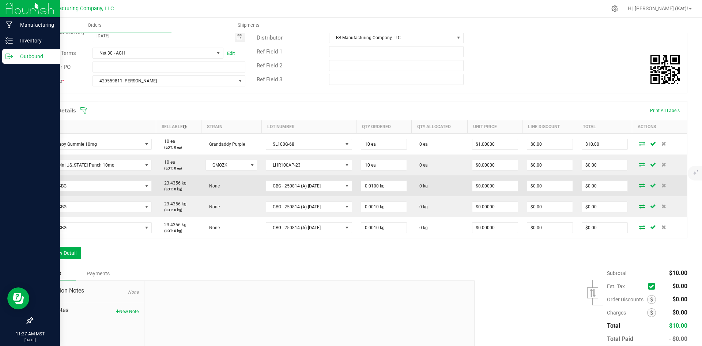
click at [639, 185] on icon at bounding box center [642, 185] width 6 height 4
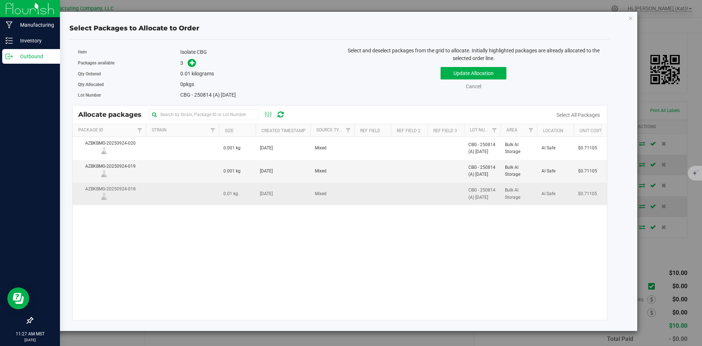
click at [286, 192] on td "[DATE]" at bounding box center [283, 194] width 55 height 22
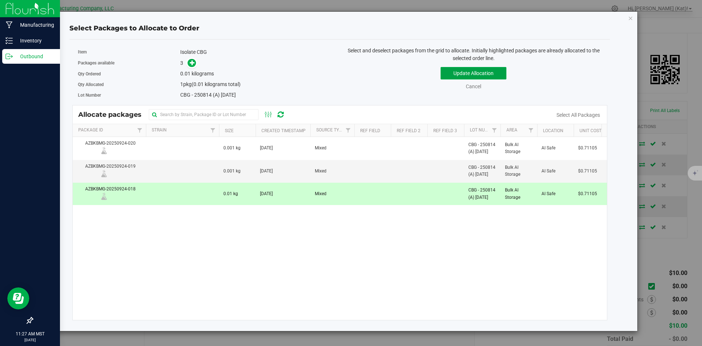
click at [460, 76] on button "Update Allocation" at bounding box center [474, 73] width 66 height 12
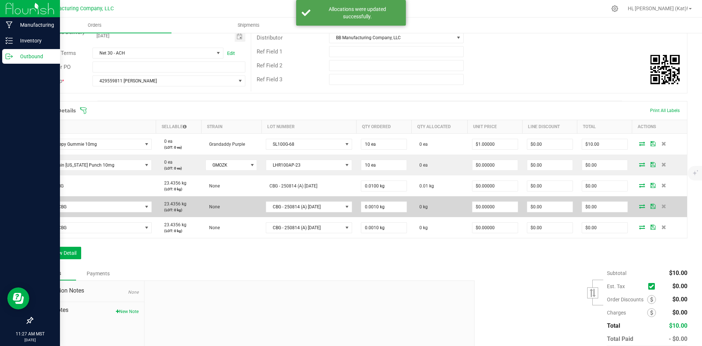
click at [639, 204] on icon at bounding box center [642, 206] width 6 height 4
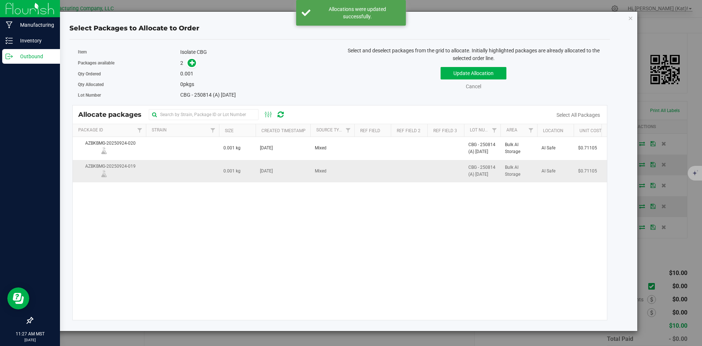
click at [253, 170] on td "0.001 kg" at bounding box center [237, 171] width 37 height 22
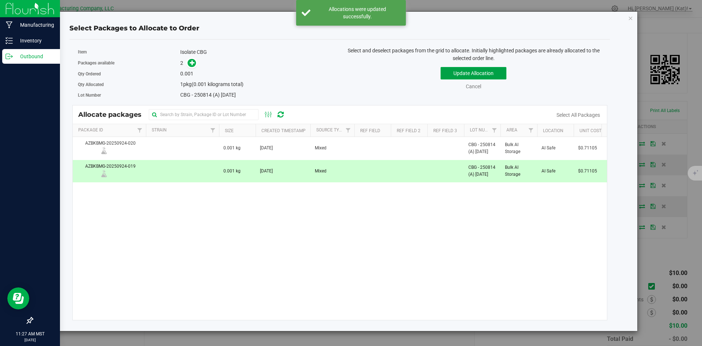
click at [453, 74] on button "Update Allocation" at bounding box center [474, 73] width 66 height 12
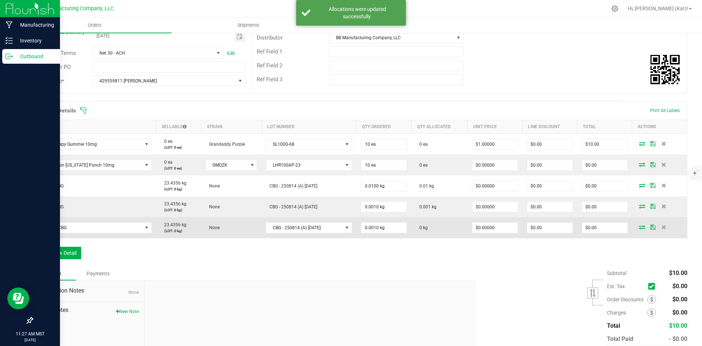
click at [639, 225] on icon at bounding box center [642, 227] width 6 height 4
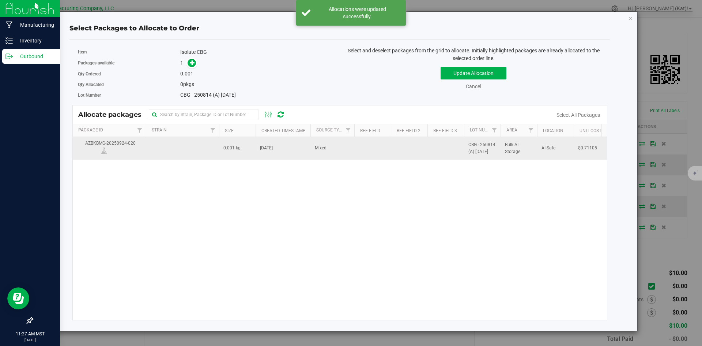
click at [254, 145] on td "0.001 kg" at bounding box center [237, 148] width 37 height 22
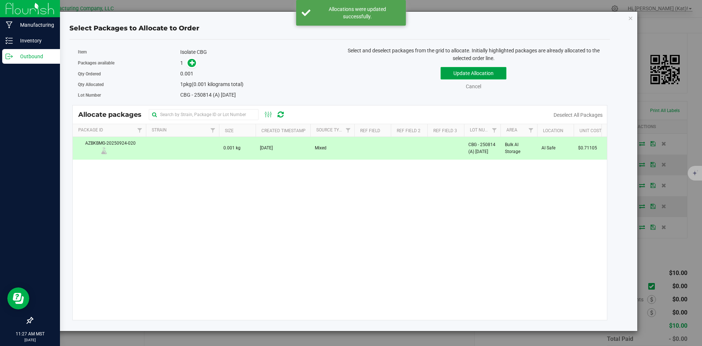
click at [475, 71] on button "Update Allocation" at bounding box center [474, 73] width 66 height 12
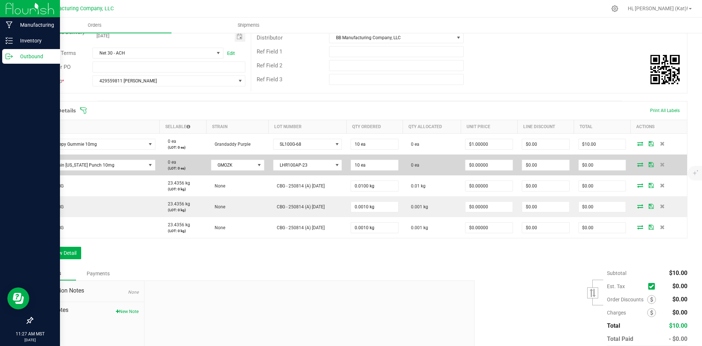
click at [638, 165] on icon at bounding box center [641, 164] width 6 height 4
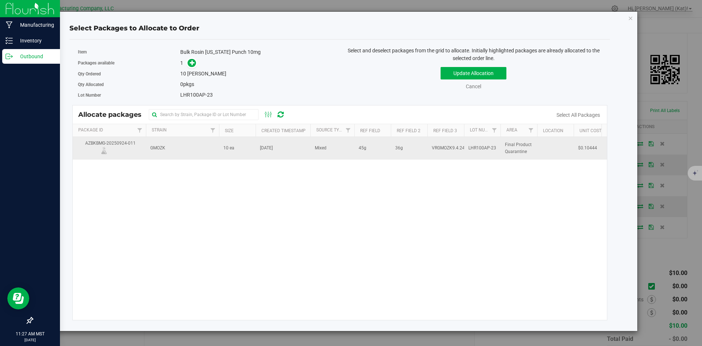
click at [247, 156] on td "10 ea" at bounding box center [237, 148] width 37 height 22
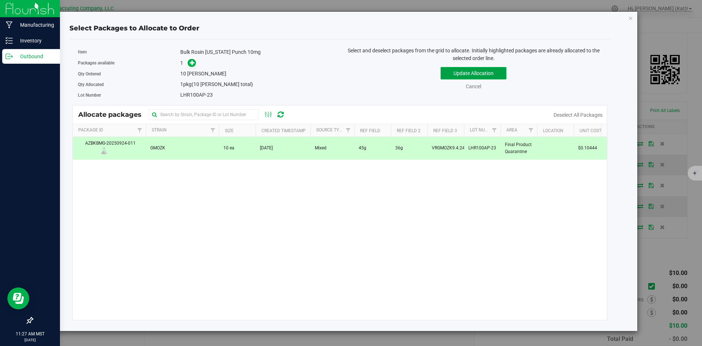
click at [474, 68] on button "Update Allocation" at bounding box center [474, 73] width 66 height 12
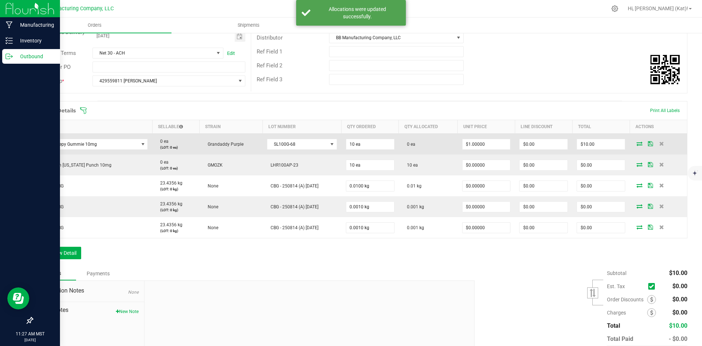
click at [637, 144] on icon at bounding box center [640, 143] width 6 height 4
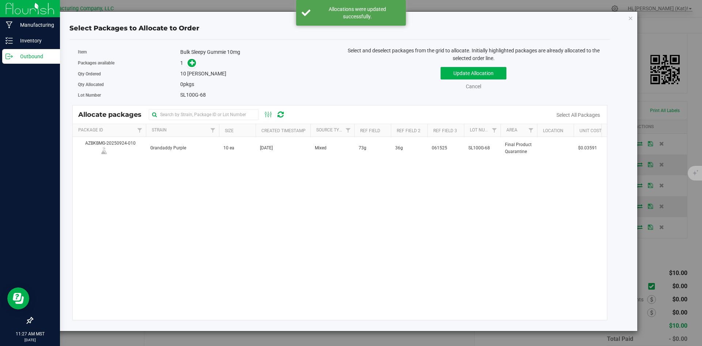
drag, startPoint x: 283, startPoint y: 151, endPoint x: 386, endPoint y: 116, distance: 108.0
click at [273, 150] on span "[DATE]" at bounding box center [266, 147] width 13 height 7
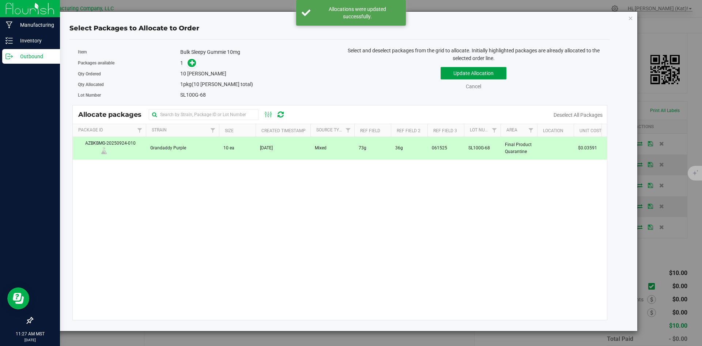
click at [491, 75] on button "Update Allocation" at bounding box center [474, 73] width 66 height 12
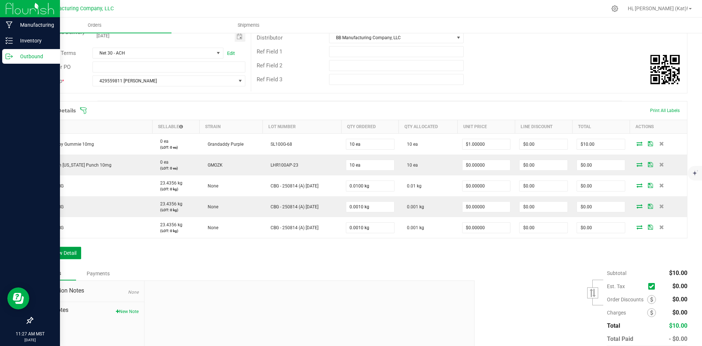
click at [67, 254] on button "Add New Detail" at bounding box center [56, 253] width 49 height 12
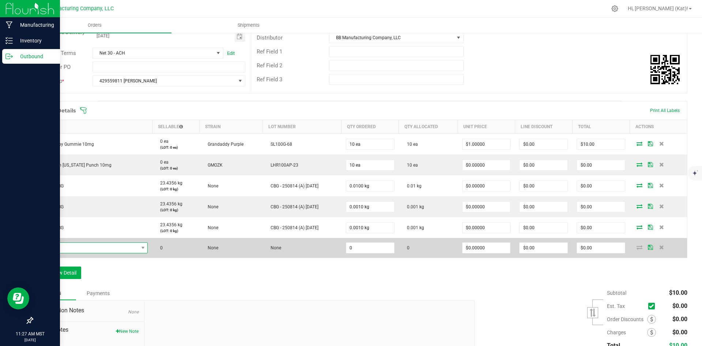
click at [72, 245] on span "NO DATA FOUND" at bounding box center [88, 247] width 101 height 10
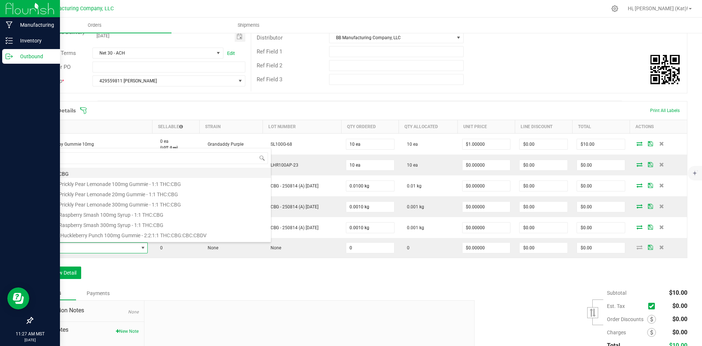
click at [77, 175] on li "Isolate CBG" at bounding box center [154, 173] width 233 height 10
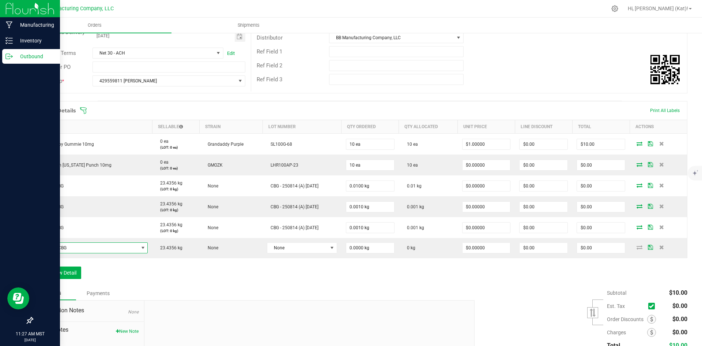
click at [68, 265] on div "Order Details Print All Labels Item Sellable Strain Lot Number Qty Ordered Qty …" at bounding box center [359, 193] width 655 height 185
click at [70, 274] on button "Add New Detail" at bounding box center [56, 272] width 49 height 12
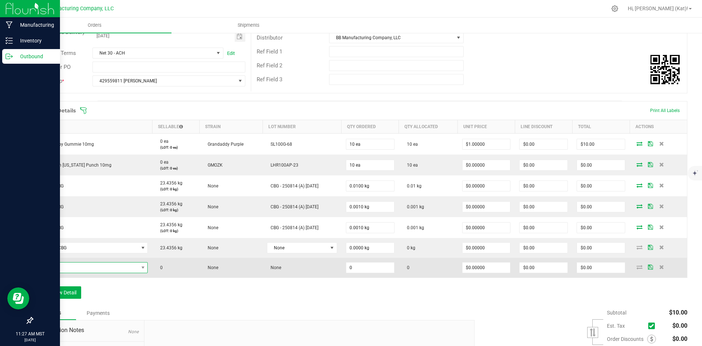
click at [71, 266] on span "NO DATA FOUND" at bounding box center [88, 267] width 101 height 10
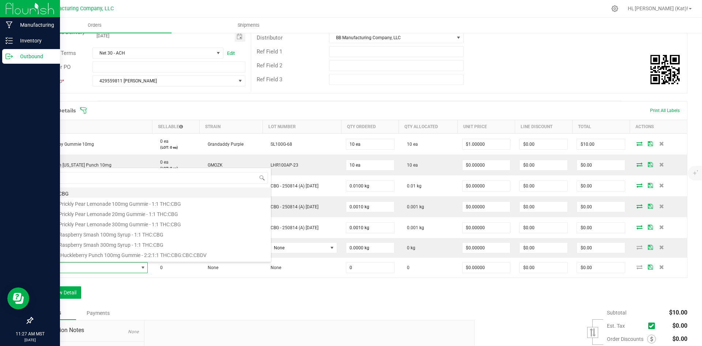
click at [79, 196] on li "Isolate CBG" at bounding box center [154, 192] width 233 height 10
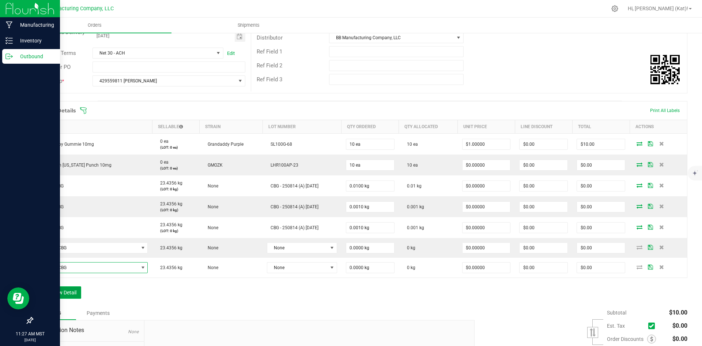
click at [65, 294] on button "Add New Detail" at bounding box center [56, 292] width 49 height 12
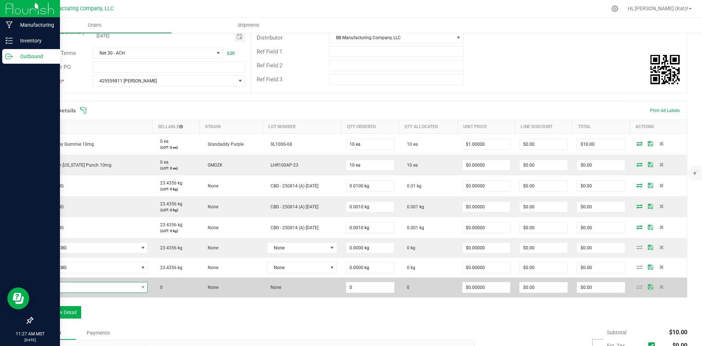
click at [68, 285] on span "NO DATA FOUND" at bounding box center [88, 287] width 101 height 10
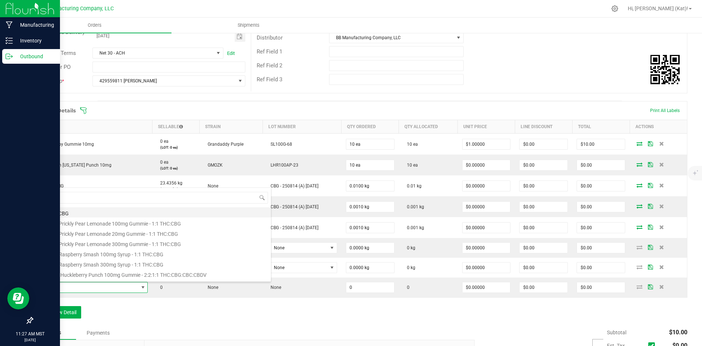
click at [71, 211] on li "Isolate CBG" at bounding box center [154, 212] width 233 height 10
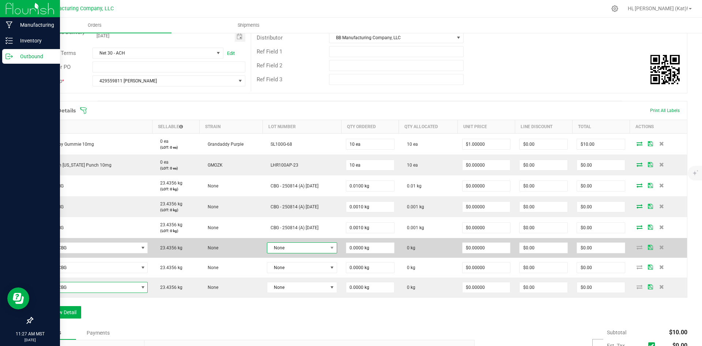
click at [300, 247] on span "None" at bounding box center [297, 247] width 60 height 10
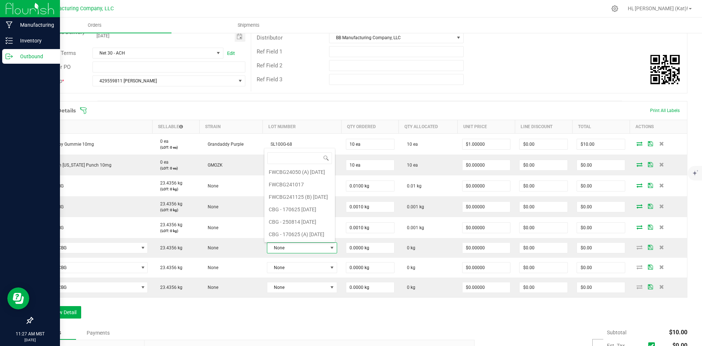
scroll to position [39, 0]
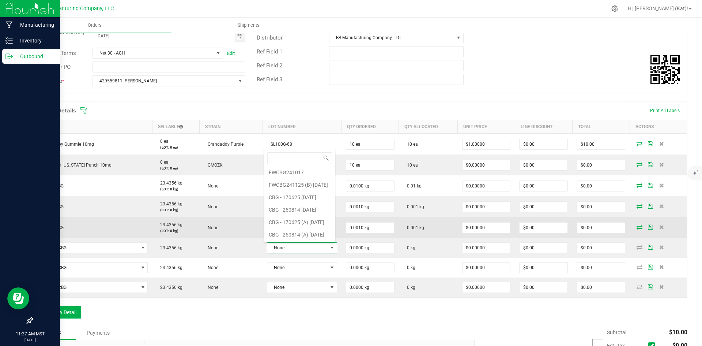
click at [311, 223] on 9\ "CBG - 170625 (A) [DATE]" at bounding box center [299, 222] width 71 height 12
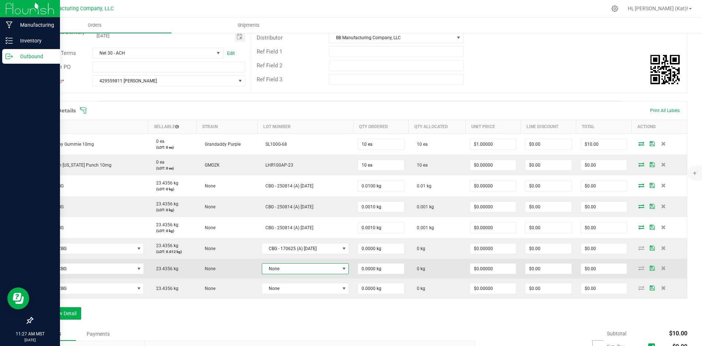
click at [309, 264] on span "None" at bounding box center [300, 268] width 77 height 10
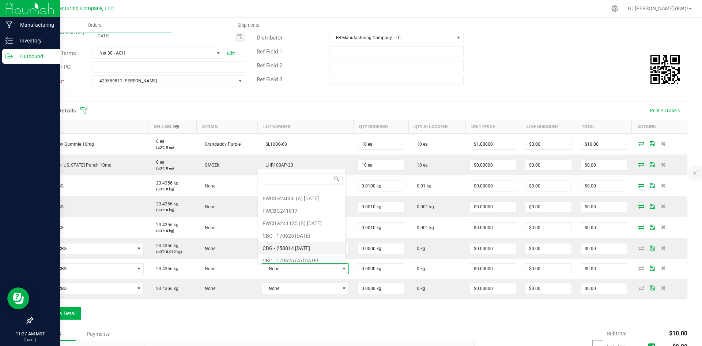
scroll to position [26, 0]
click at [312, 255] on 9\ "CBG - 170625 (A) [DATE]" at bounding box center [301, 255] width 87 height 12
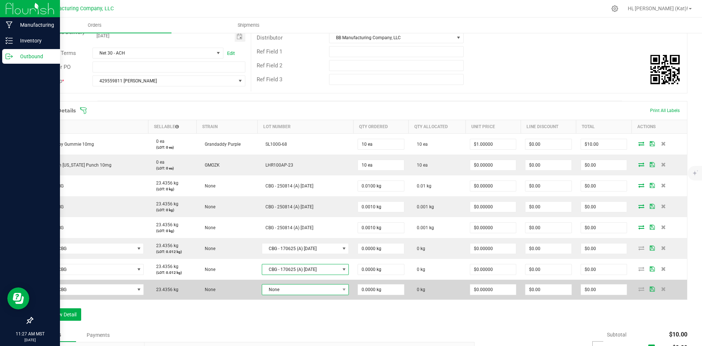
click at [313, 287] on span "None" at bounding box center [300, 289] width 77 height 10
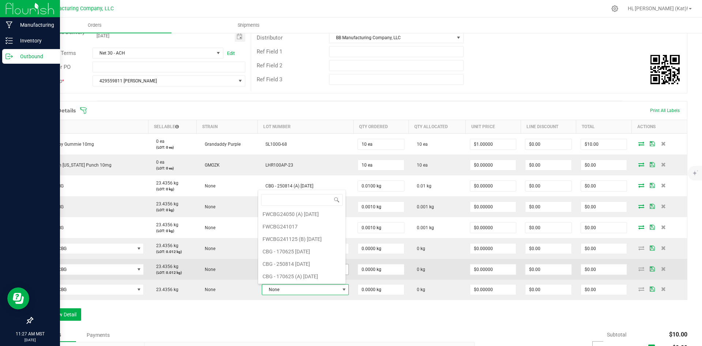
click at [314, 274] on 9\ "CBG - 170625 (A) [DATE]" at bounding box center [301, 276] width 87 height 12
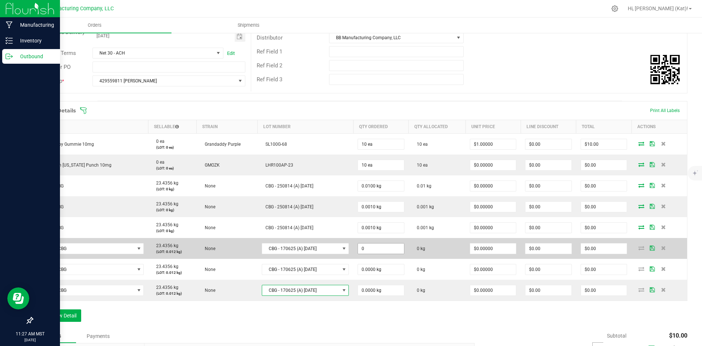
click at [387, 247] on input "0" at bounding box center [381, 248] width 46 height 10
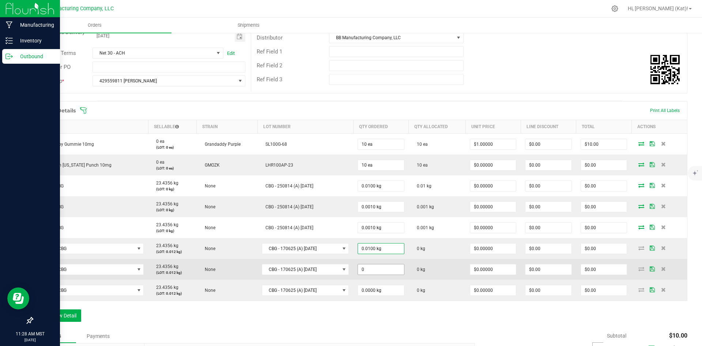
click at [385, 271] on input "0" at bounding box center [381, 269] width 46 height 10
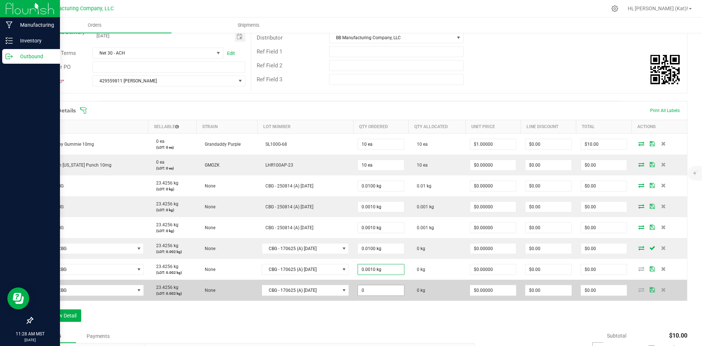
click at [385, 293] on input "0" at bounding box center [381, 290] width 46 height 10
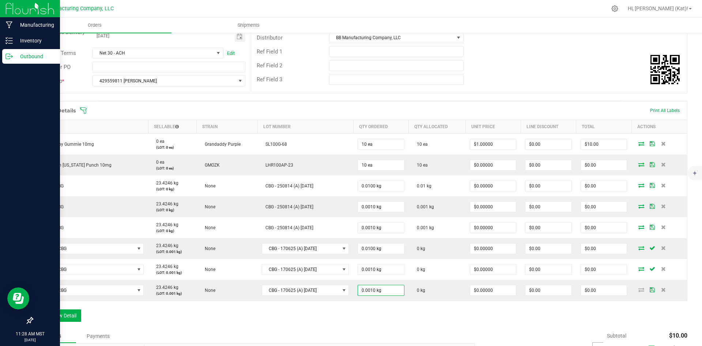
click at [391, 317] on div "Order Details Print All Labels Item Sellable Strain Lot Number Qty Ordered Qty …" at bounding box center [359, 215] width 655 height 228
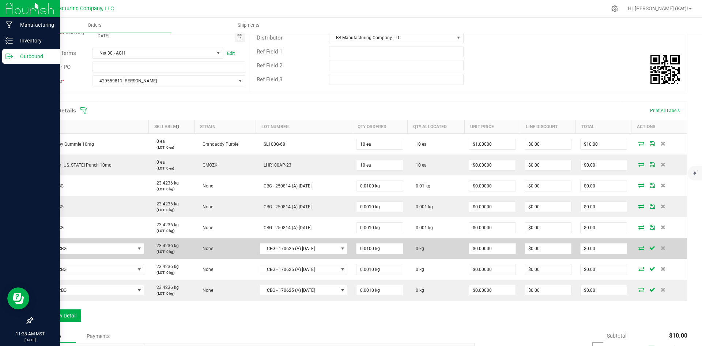
click at [639, 247] on icon at bounding box center [642, 247] width 6 height 4
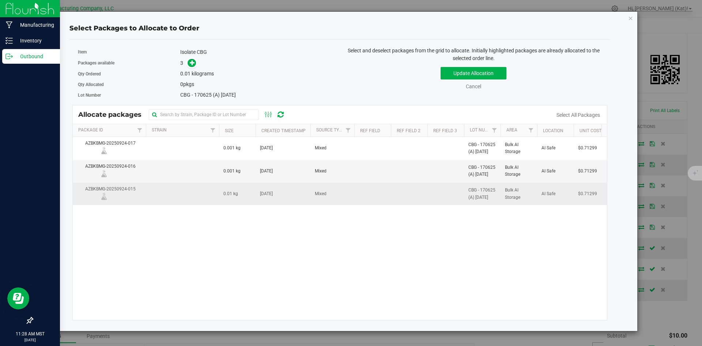
click at [319, 197] on span "Mixed" at bounding box center [321, 193] width 12 height 7
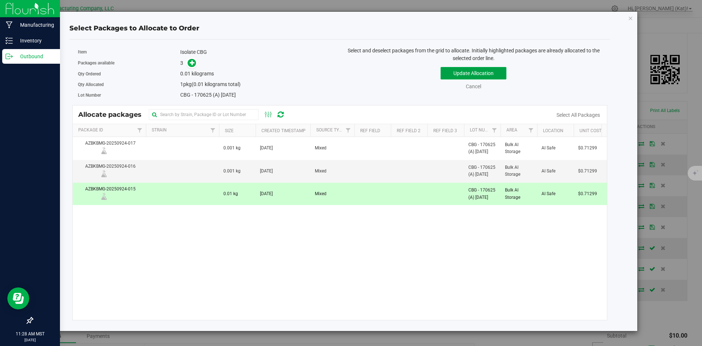
click at [484, 73] on button "Update Allocation" at bounding box center [474, 73] width 66 height 12
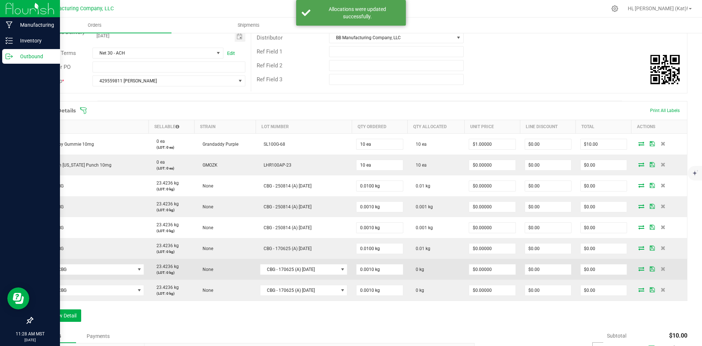
click at [639, 270] on icon at bounding box center [642, 268] width 6 height 4
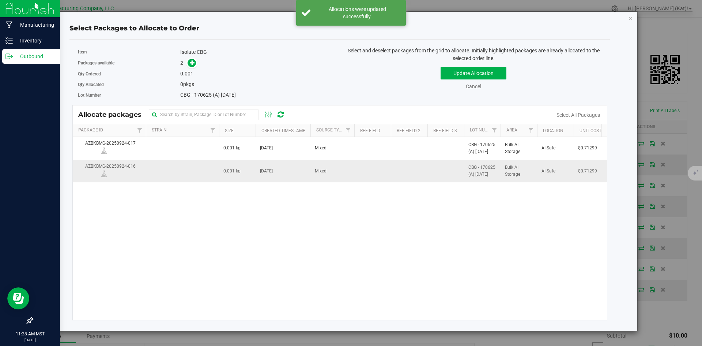
click at [271, 169] on span "[DATE]" at bounding box center [266, 171] width 13 height 7
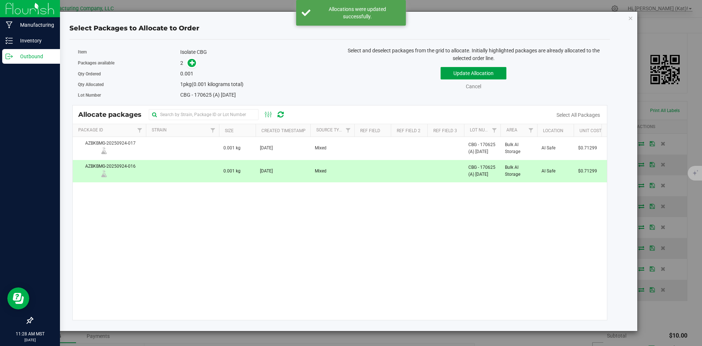
click at [475, 75] on button "Update Allocation" at bounding box center [474, 73] width 66 height 12
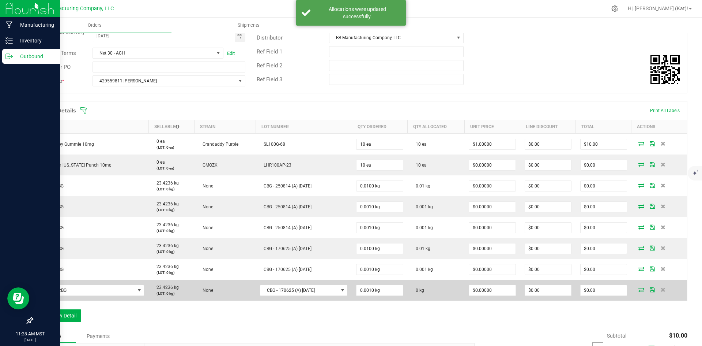
click at [639, 288] on icon at bounding box center [642, 289] width 6 height 4
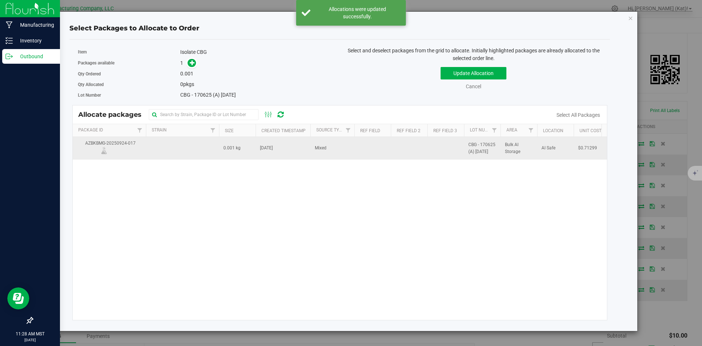
click at [279, 158] on td "[DATE]" at bounding box center [283, 148] width 55 height 22
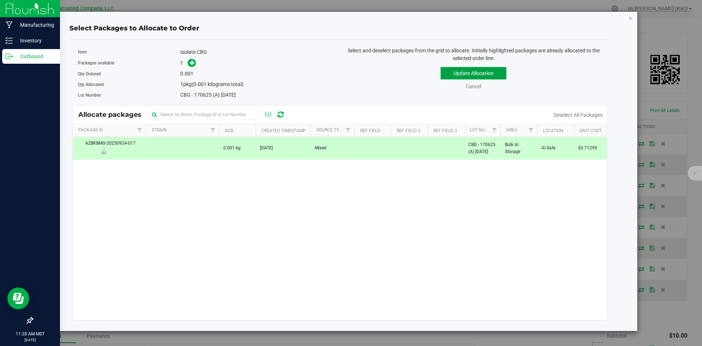
click at [497, 71] on button "Update Allocation" at bounding box center [474, 73] width 66 height 12
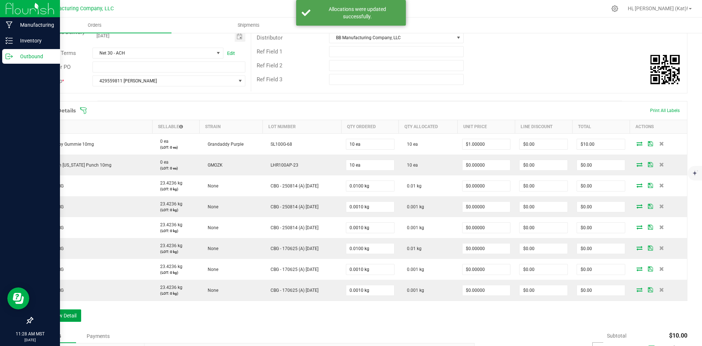
click at [70, 314] on button "Add New Detail" at bounding box center [56, 315] width 49 height 12
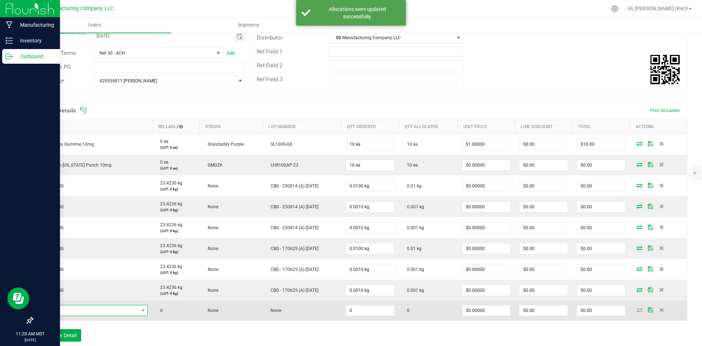
click at [73, 308] on span "NO DATA FOUND" at bounding box center [88, 310] width 101 height 10
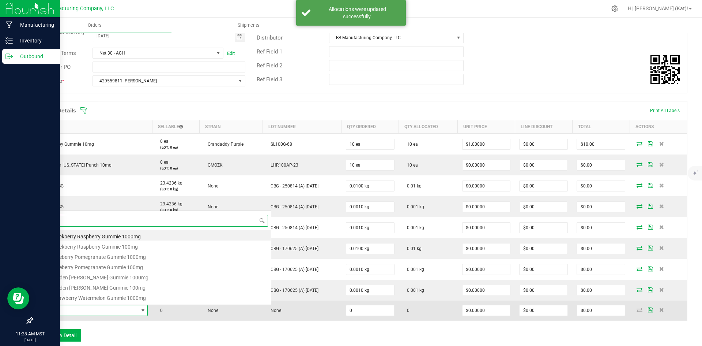
scroll to position [11, 108]
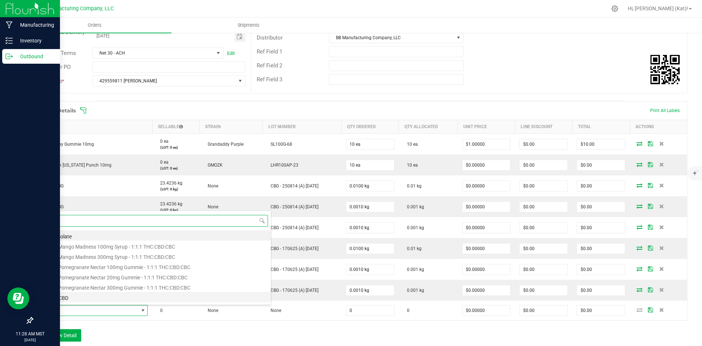
click at [83, 300] on li "Isolate CBD" at bounding box center [154, 297] width 233 height 10
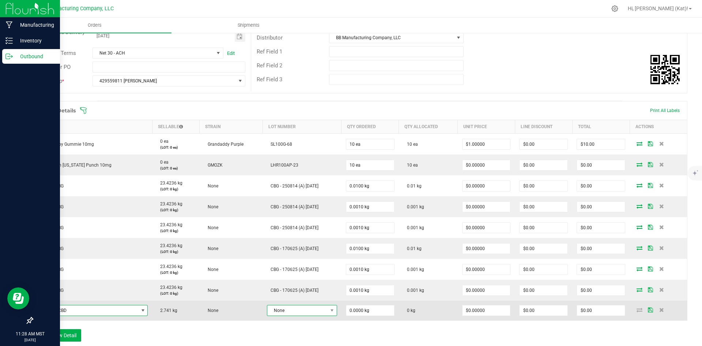
click at [288, 307] on span "None" at bounding box center [297, 310] width 60 height 10
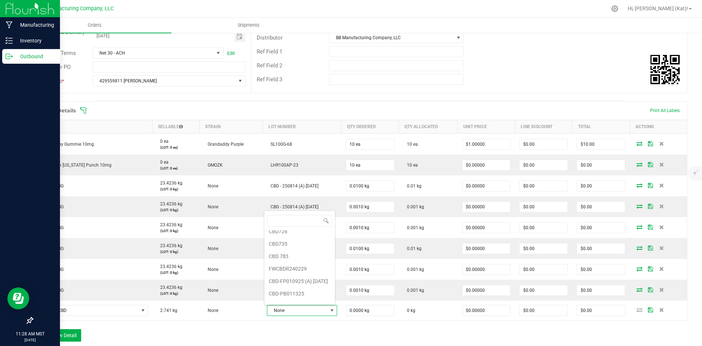
scroll to position [64, 0]
click at [319, 298] on 9\ "FWCBD873 (C) [DATE]" at bounding box center [299, 297] width 71 height 12
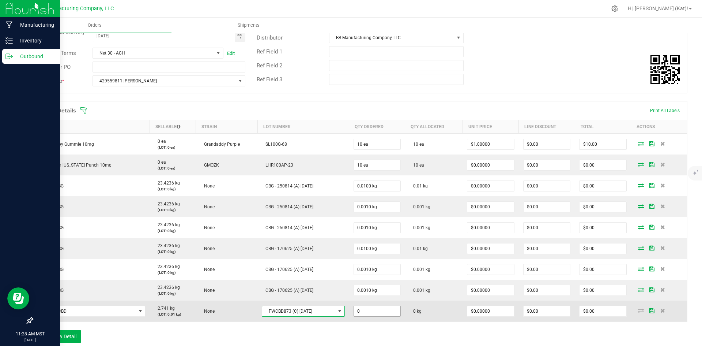
click at [373, 308] on input "0" at bounding box center [377, 311] width 46 height 10
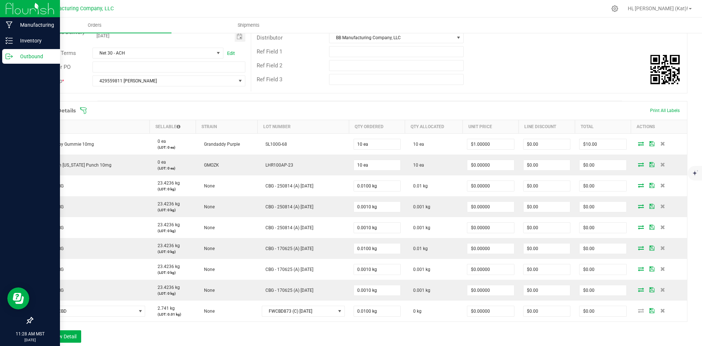
click at [388, 334] on div "Order Details Print All Labels Item Sellable Strain Lot Number Qty Ordered Qty …" at bounding box center [359, 225] width 655 height 249
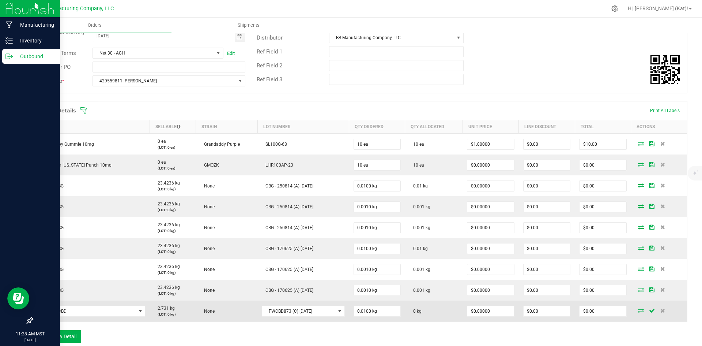
click at [638, 309] on icon at bounding box center [641, 310] width 6 height 4
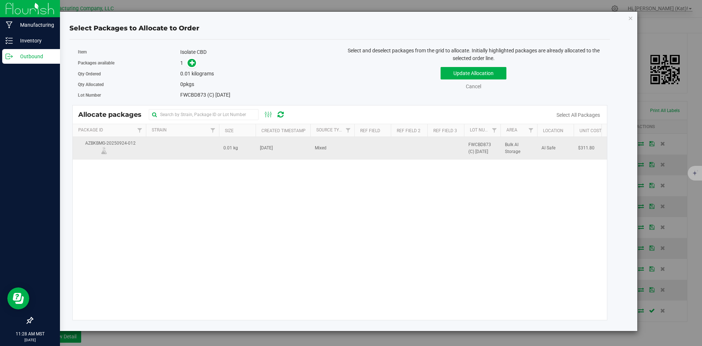
click at [252, 154] on td "0.01 kg" at bounding box center [237, 148] width 37 height 22
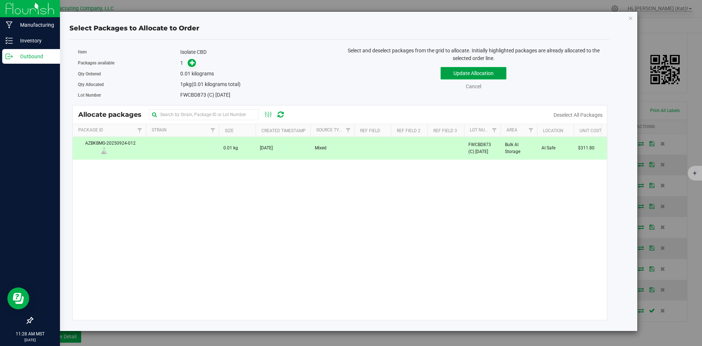
click at [488, 70] on button "Update Allocation" at bounding box center [474, 73] width 66 height 12
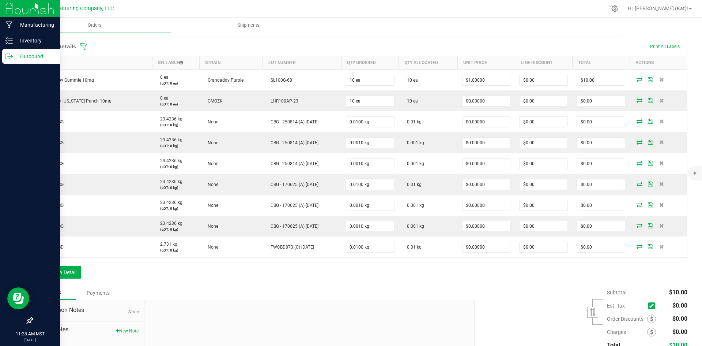
scroll to position [234, 0]
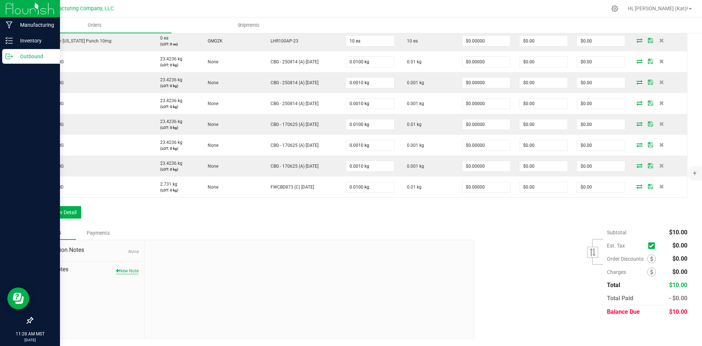
click at [131, 269] on button "New Note" at bounding box center [127, 270] width 23 height 7
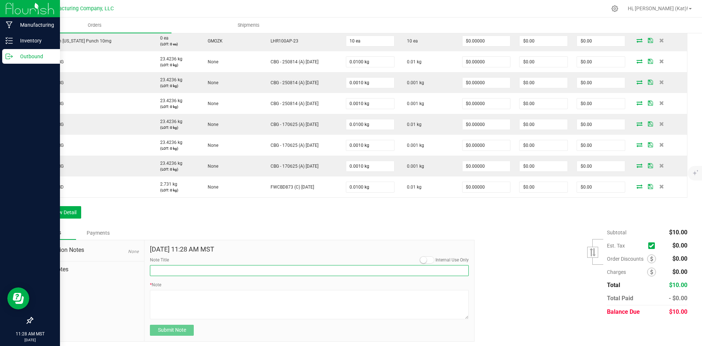
click at [163, 265] on input "Note Title" at bounding box center [309, 270] width 319 height 11
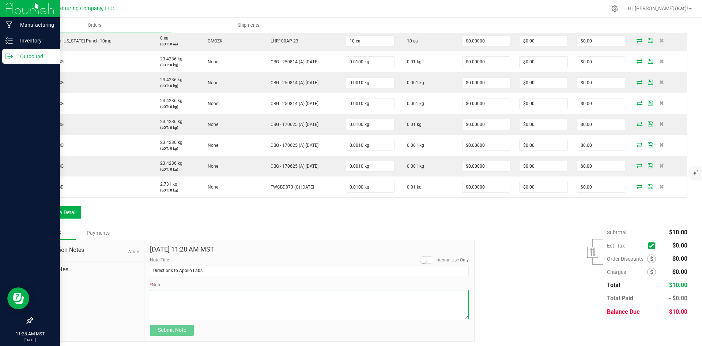
click at [213, 298] on textarea "* Note" at bounding box center [309, 304] width 319 height 29
paste textarea "Get on I-17 N from W [GEOGRAPHIC_DATA] Follow I-[GEOGRAPHIC_DATA] E to E [GEOGR…"
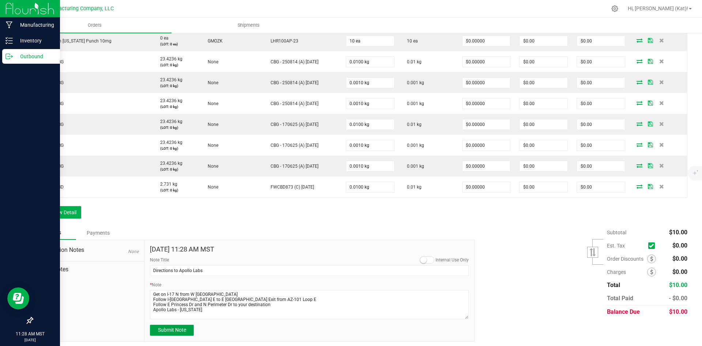
click at [184, 330] on span "Submit Note" at bounding box center [172, 330] width 28 height 6
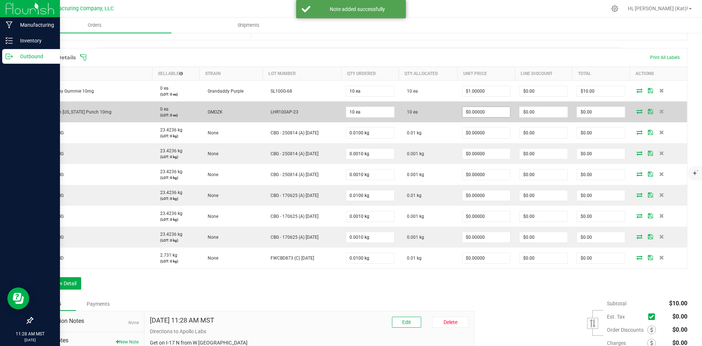
scroll to position [124, 0]
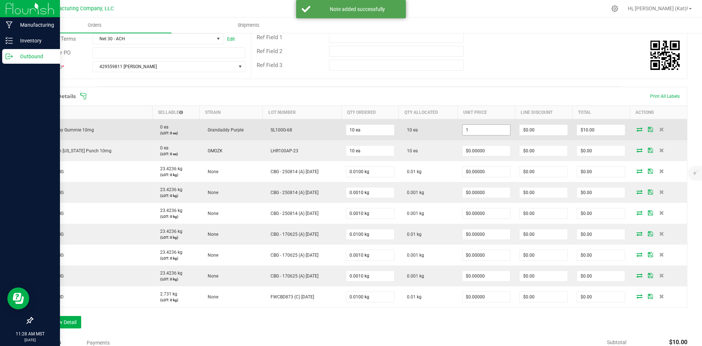
click at [483, 132] on input "1" at bounding box center [487, 130] width 48 height 10
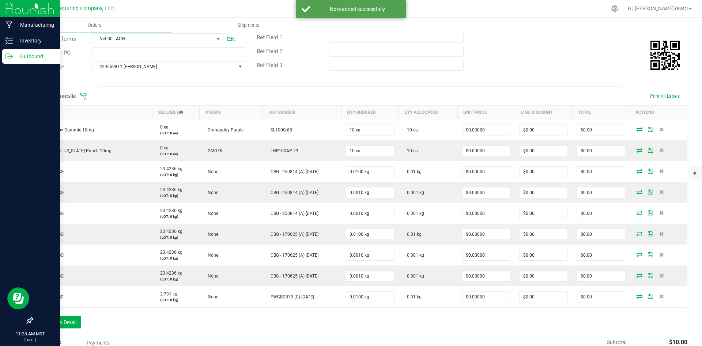
click at [494, 328] on div "Order Details Print All Labels Item Sellable Strain Lot Number Qty Ordered Qty …" at bounding box center [359, 211] width 655 height 249
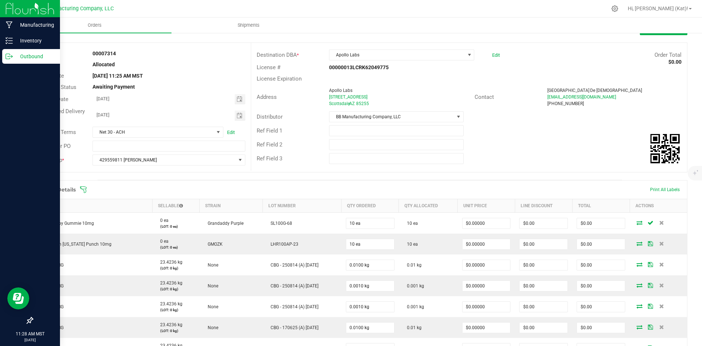
scroll to position [0, 0]
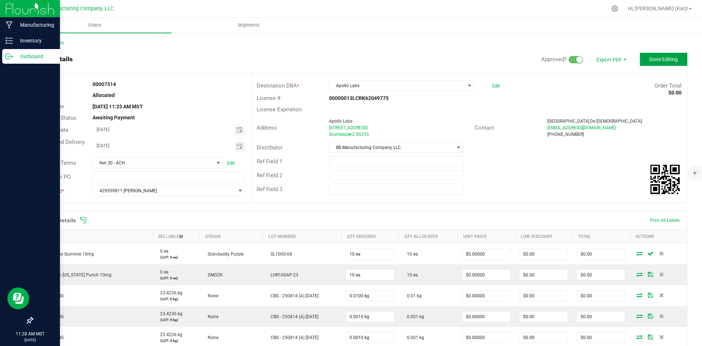
click at [653, 57] on span "Done Editing" at bounding box center [664, 59] width 29 height 6
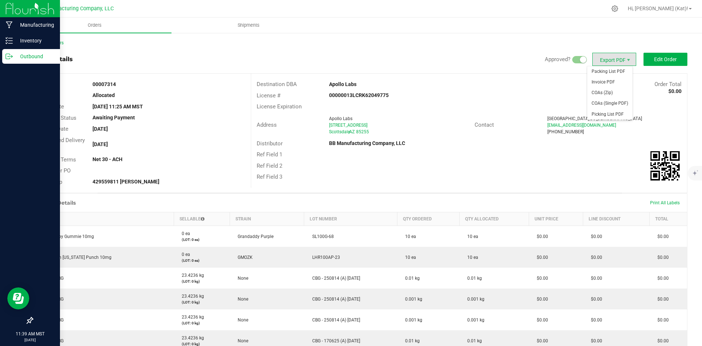
click at [599, 60] on span "Export PDF" at bounding box center [615, 59] width 44 height 13
click at [603, 80] on span "Invoice PDF" at bounding box center [609, 82] width 45 height 11
click at [10, 38] on line at bounding box center [10, 38] width 4 height 0
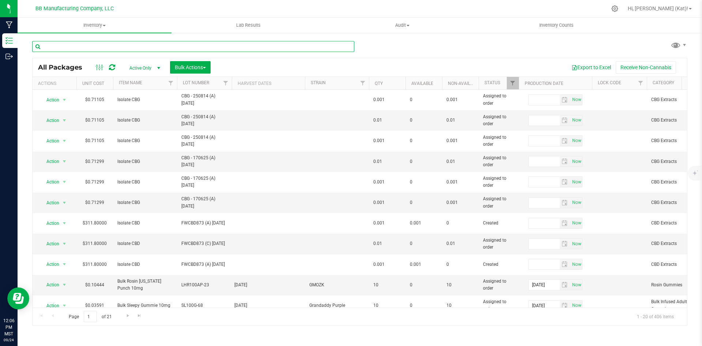
click at [169, 45] on input "text" at bounding box center [193, 46] width 322 height 11
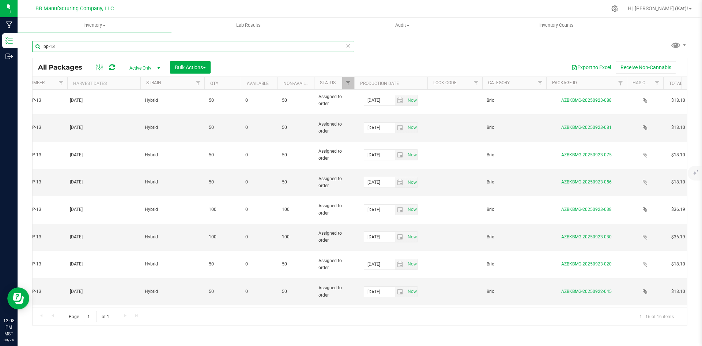
scroll to position [0, 208]
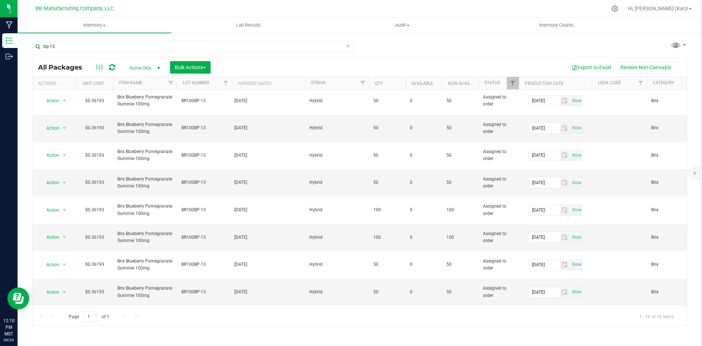
scroll to position [112, 0]
click at [65, 236] on li "Print package label" at bounding box center [63, 240] width 46 height 20
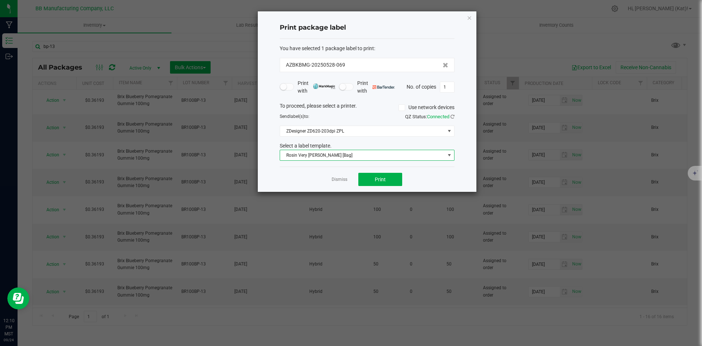
click at [359, 157] on span "Rosin Very [PERSON_NAME] [Bag]" at bounding box center [362, 155] width 165 height 10
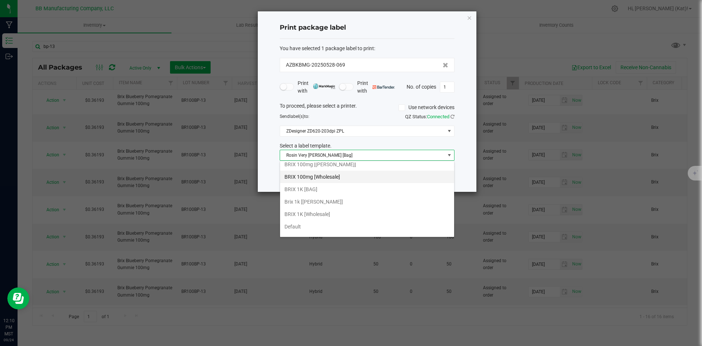
scroll to position [0, 0]
click at [326, 196] on li "BRIX 100mg [BAG]" at bounding box center [367, 193] width 174 height 12
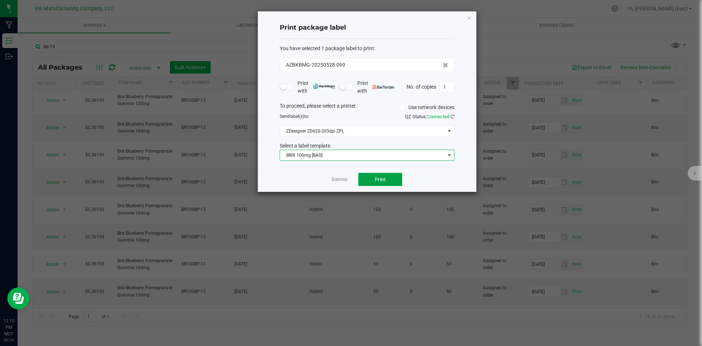
click at [380, 174] on button "Print" at bounding box center [380, 179] width 44 height 13
click at [445, 86] on input "1" at bounding box center [447, 87] width 14 height 10
click at [387, 181] on button "Print" at bounding box center [380, 179] width 44 height 13
click at [466, 19] on div "Print package label You have selected 1 package label to print : AZBKBMG-202505…" at bounding box center [367, 101] width 219 height 180
click at [468, 17] on icon "button" at bounding box center [469, 17] width 5 height 9
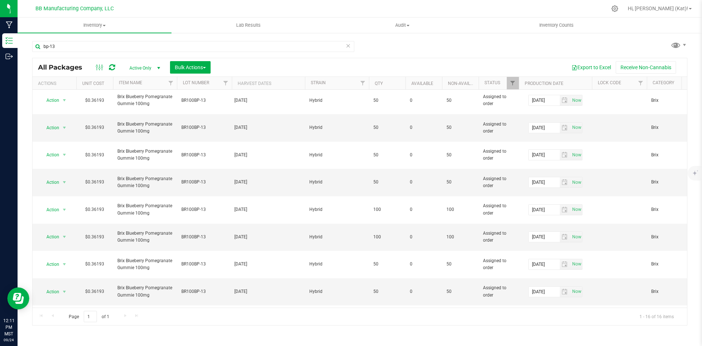
click at [525, 56] on div "bp-13 All Packages Active Only Active Only Lab Samples Locked All Bulk Actions …" at bounding box center [359, 179] width 655 height 291
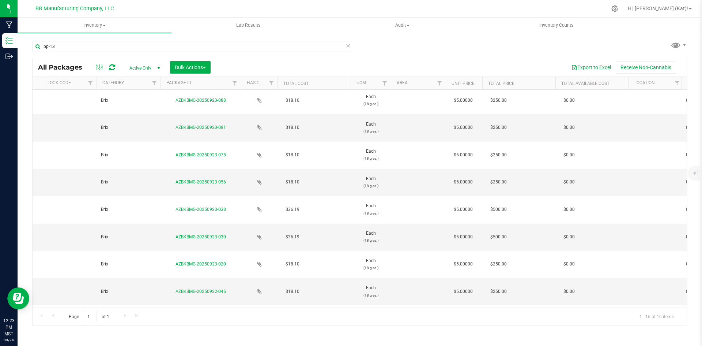
scroll to position [0, 465]
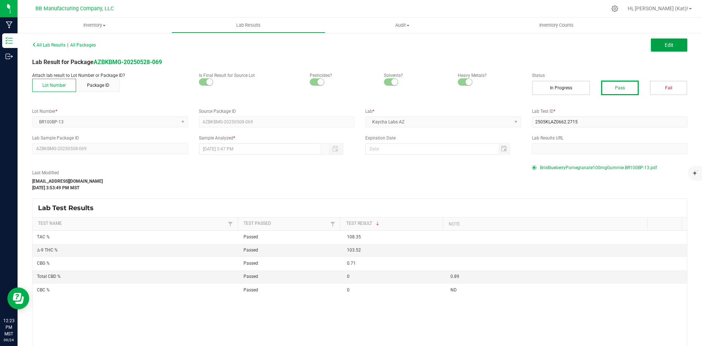
click at [669, 44] on button "Edit" at bounding box center [669, 44] width 37 height 13
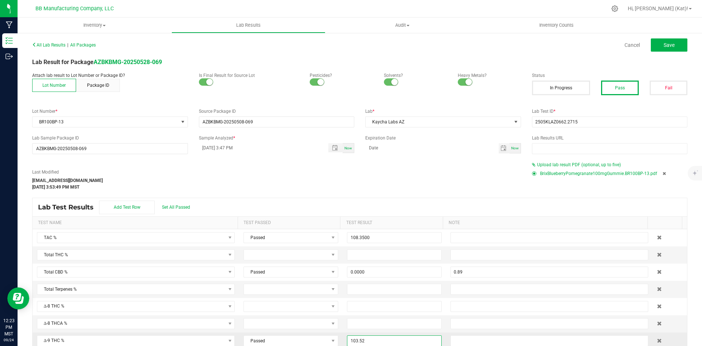
click at [381, 339] on input "103.52" at bounding box center [394, 340] width 94 height 10
drag, startPoint x: 669, startPoint y: 43, endPoint x: 600, endPoint y: 32, distance: 69.6
click at [669, 43] on span "Save" at bounding box center [669, 45] width 11 height 6
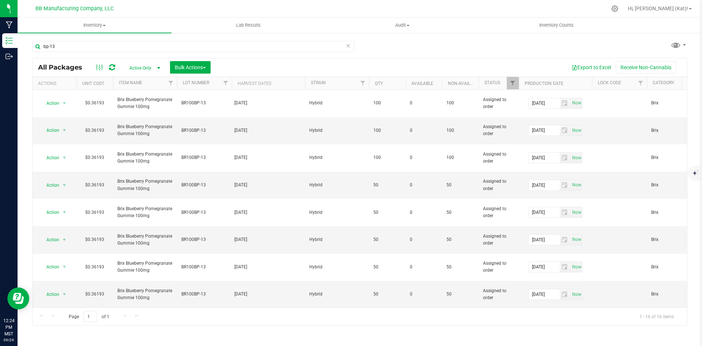
scroll to position [112, 0]
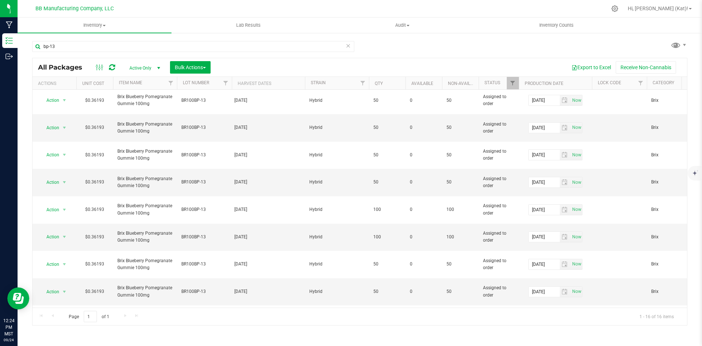
click at [82, 235] on li "Print package label" at bounding box center [63, 240] width 46 height 20
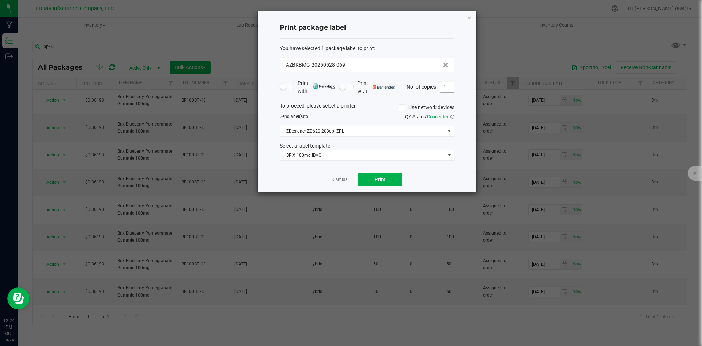
click at [449, 88] on input "1" at bounding box center [447, 87] width 14 height 10
click at [384, 178] on span "Print" at bounding box center [380, 179] width 11 height 6
click at [467, 20] on icon "button" at bounding box center [469, 17] width 5 height 9
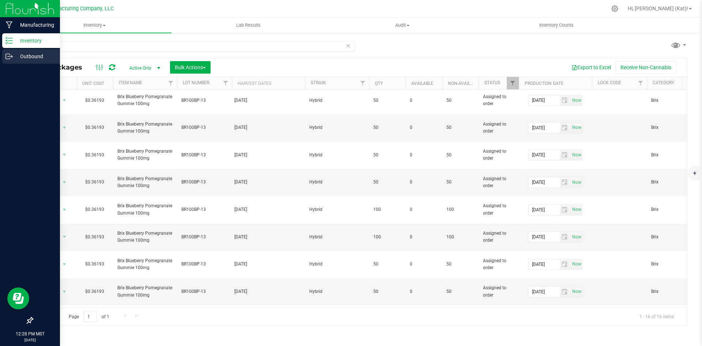
click at [25, 61] on div "Outbound" at bounding box center [31, 56] width 58 height 15
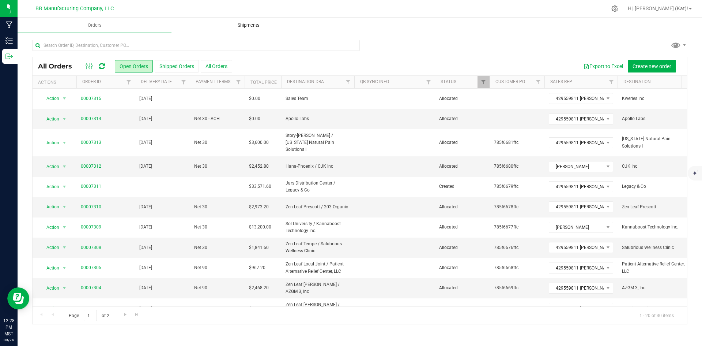
click at [249, 24] on span "Shipments" at bounding box center [249, 25] width 42 height 7
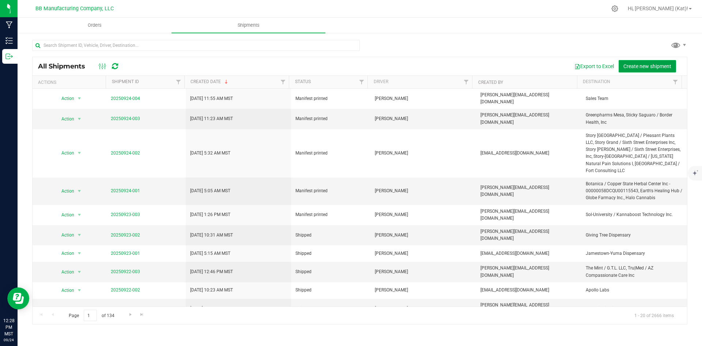
click at [663, 64] on span "Create new shipment" at bounding box center [648, 66] width 48 height 6
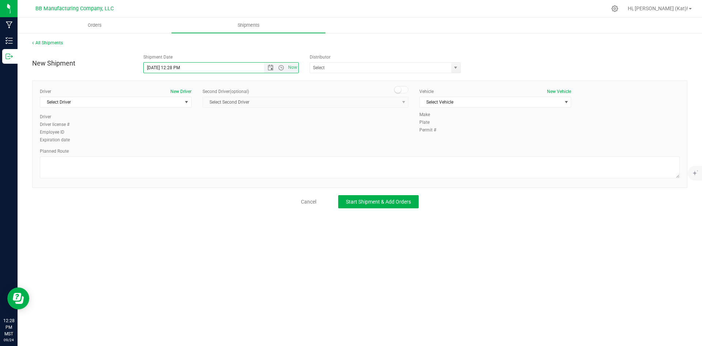
click at [170, 68] on input "[DATE] 12:28 PM" at bounding box center [210, 68] width 133 height 10
click at [176, 67] on input "[DATE] 11:28 PM" at bounding box center [210, 68] width 133 height 10
click at [181, 68] on input "[DATE] 11:30 PM" at bounding box center [210, 68] width 133 height 10
click at [450, 69] on span at bounding box center [385, 67] width 151 height 11
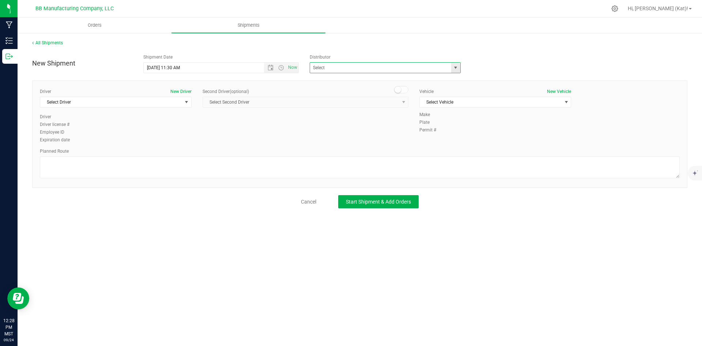
click at [454, 69] on span "select" at bounding box center [456, 68] width 6 height 6
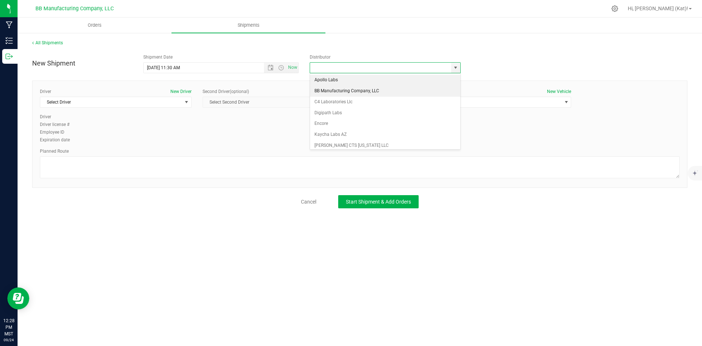
click at [377, 89] on li "BB Manufacturing Company, LLC" at bounding box center [385, 91] width 150 height 11
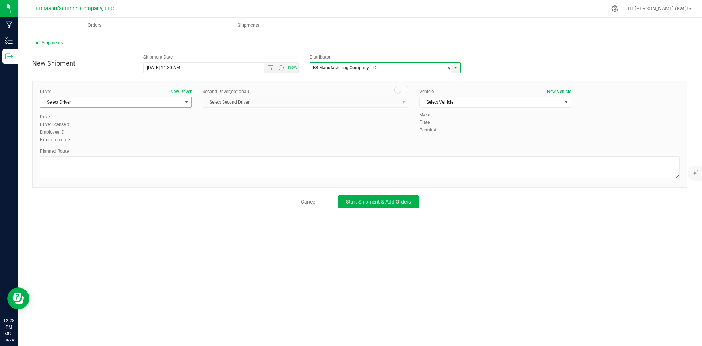
click at [179, 101] on span "Select Driver" at bounding box center [111, 102] width 142 height 10
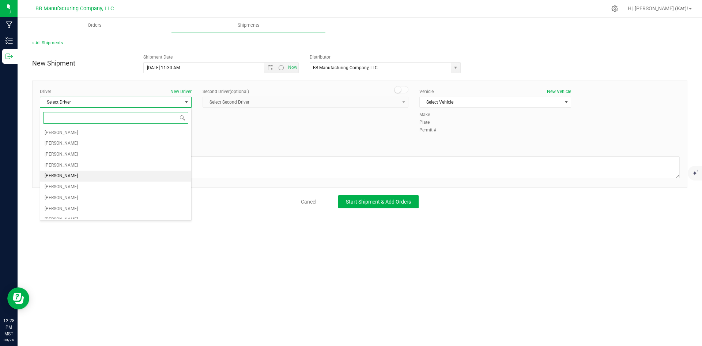
click at [78, 178] on li "[PERSON_NAME]" at bounding box center [115, 175] width 151 height 11
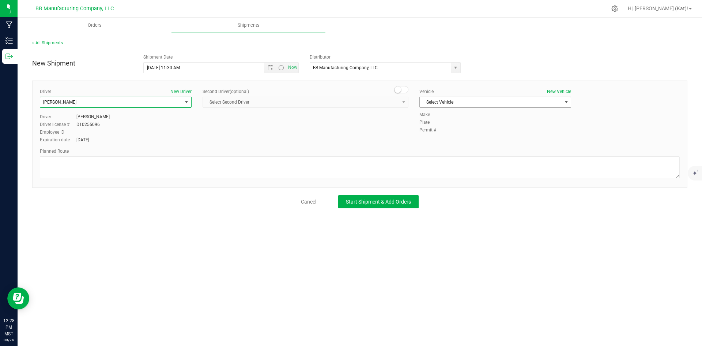
click at [556, 104] on span "Select Vehicle" at bounding box center [491, 102] width 142 height 10
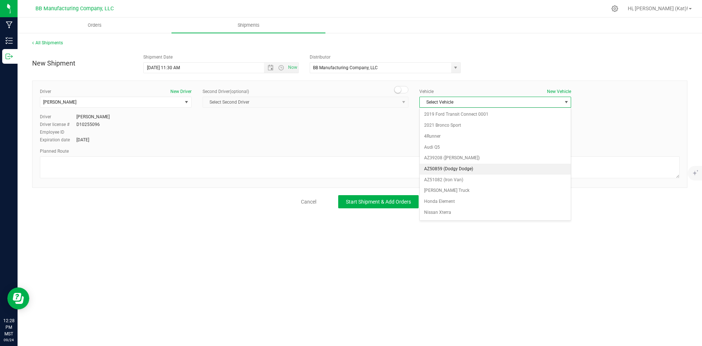
click at [474, 166] on li "AZ50859 (Dodgy Dodge)" at bounding box center [495, 168] width 151 height 11
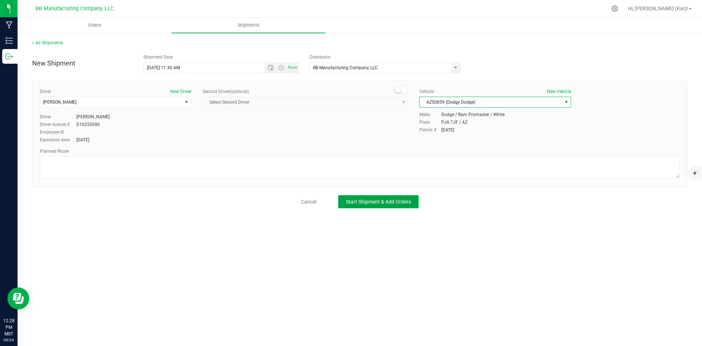
click at [376, 201] on span "Start Shipment & Add Orders" at bounding box center [378, 202] width 65 height 6
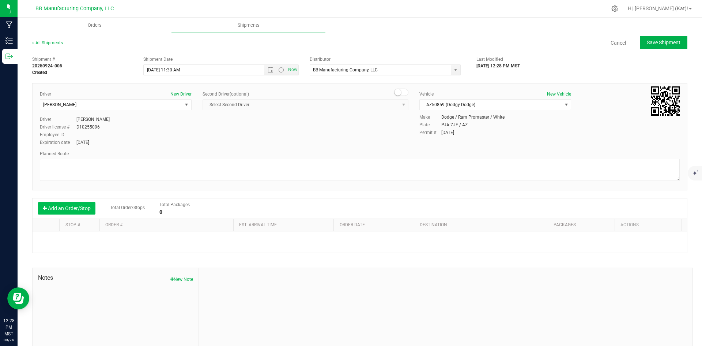
click at [61, 211] on button "Add an Order/Stop" at bounding box center [66, 208] width 57 height 12
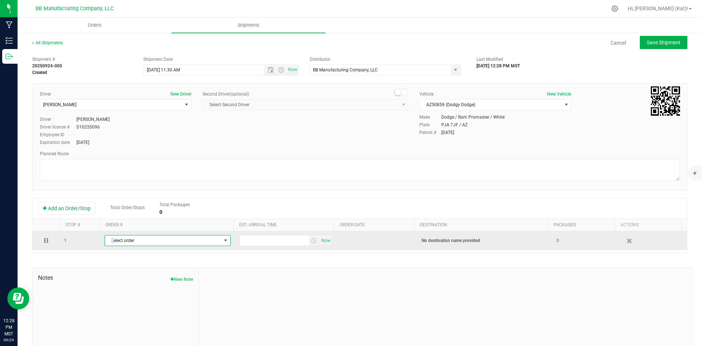
click at [112, 238] on span "Select order" at bounding box center [163, 240] width 116 height 10
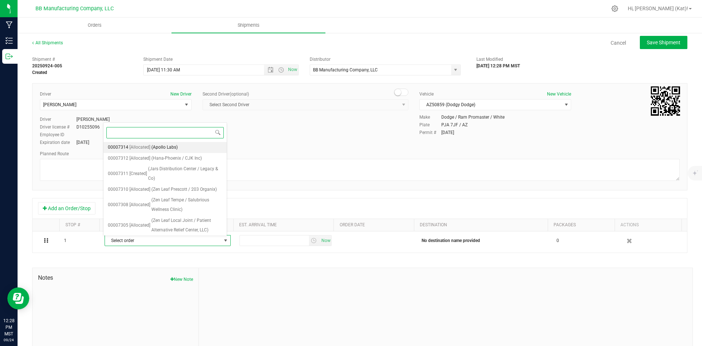
click at [173, 147] on span "(Apollo Labs)" at bounding box center [164, 148] width 26 height 10
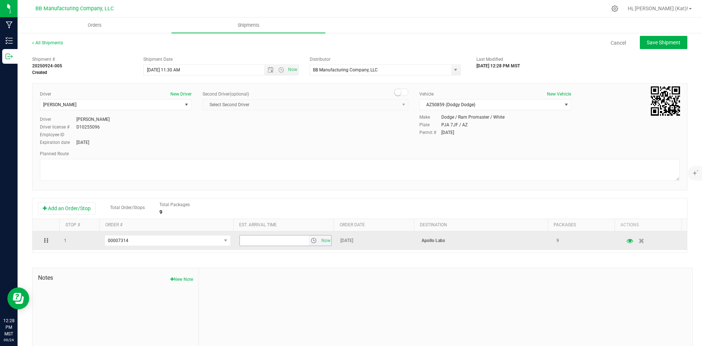
click at [311, 242] on span "select" at bounding box center [314, 240] width 6 height 6
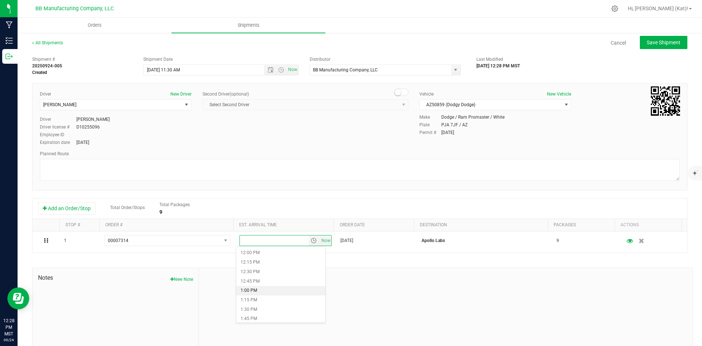
scroll to position [439, 0]
click at [283, 270] on li "12:15 PM" at bounding box center [280, 275] width 89 height 10
click at [662, 42] on span "Save Shipment" at bounding box center [664, 43] width 34 height 6
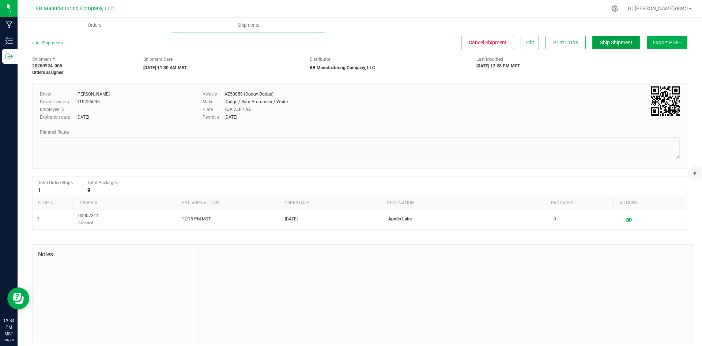
click at [611, 44] on span "Ship Shipment" at bounding box center [616, 43] width 33 height 6
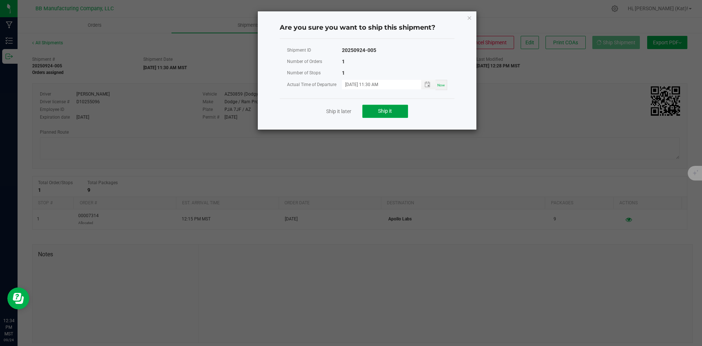
click at [373, 114] on button "Ship it" at bounding box center [385, 111] width 46 height 13
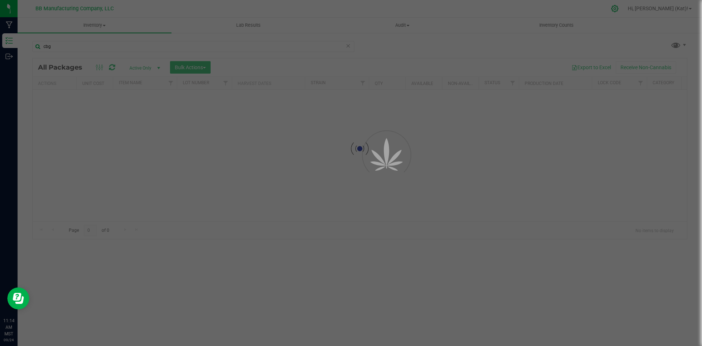
click at [618, 8] on icon at bounding box center [615, 8] width 7 height 7
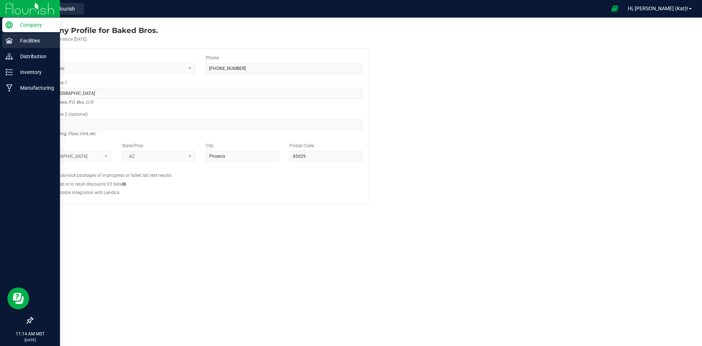
click at [29, 39] on p "Facilities" at bounding box center [35, 40] width 44 height 9
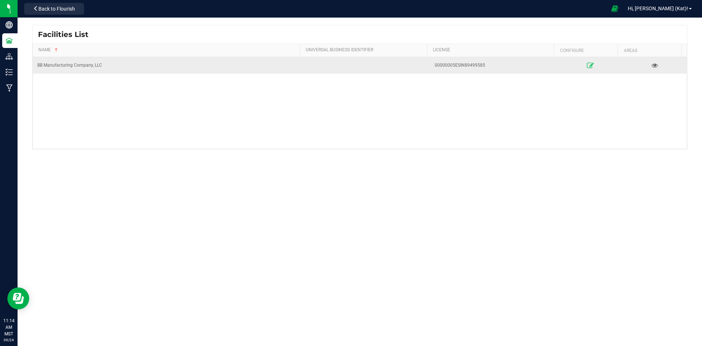
click at [580, 67] on link at bounding box center [590, 65] width 61 height 12
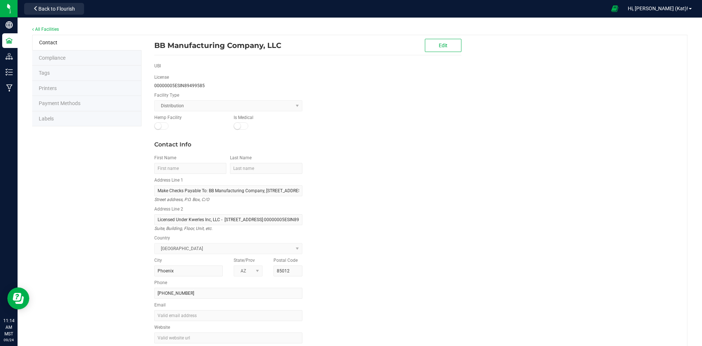
click at [68, 100] on span "Payment Methods" at bounding box center [60, 103] width 42 height 6
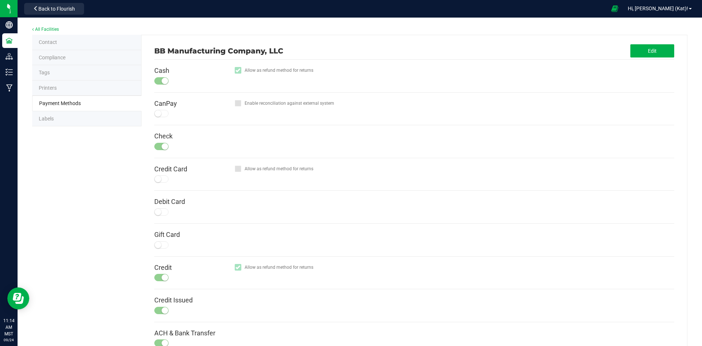
click at [59, 117] on li "Labels" at bounding box center [86, 118] width 109 height 15
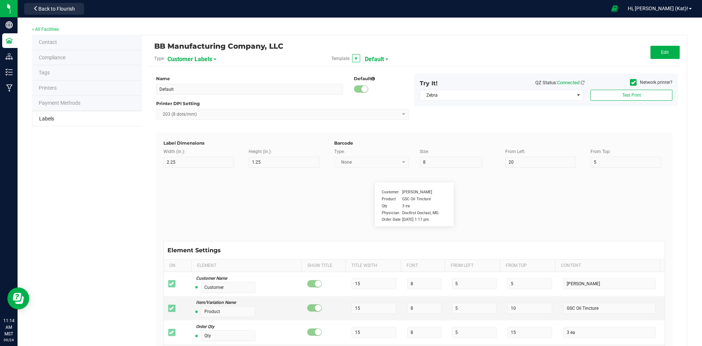
click at [200, 60] on span "Customer Labels" at bounding box center [190, 59] width 45 height 12
click at [196, 99] on li "Package Labels" at bounding box center [203, 102] width 72 height 13
type input "Happy 100mg [Wholesale]"
type input "2"
type input "9"
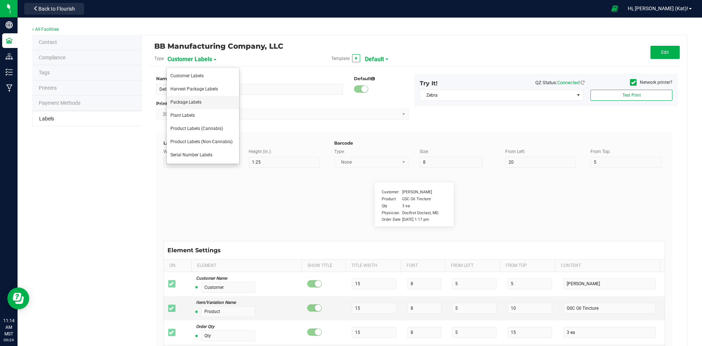
type input "18"
type input "48.5"
type input "Name:"
type input "6"
type input "5.1"
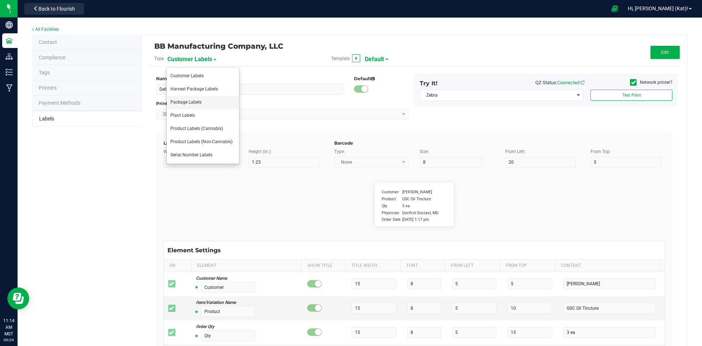
type input "1"
type input "4"
type input "Gelato Pen"
type input "Batch ID:"
type input "19"
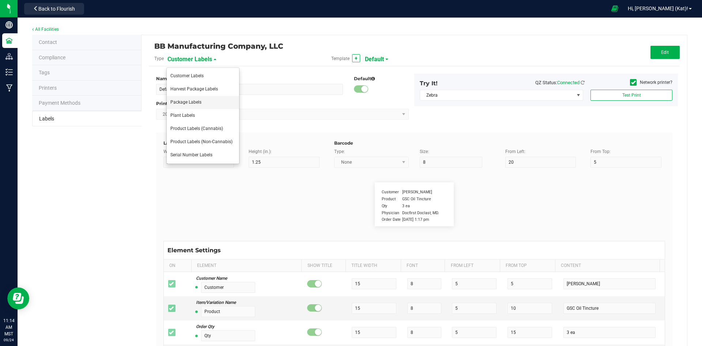
type input "11.5"
type input "2"
type input "8.25"
type input "LOT918234"
type input "MMJ Used:"
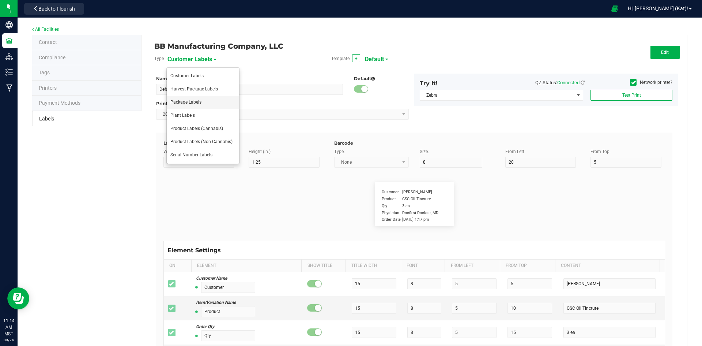
type input "19"
type input "2"
type input "23"
type input "25.73 g"
type input "AI Lot:"
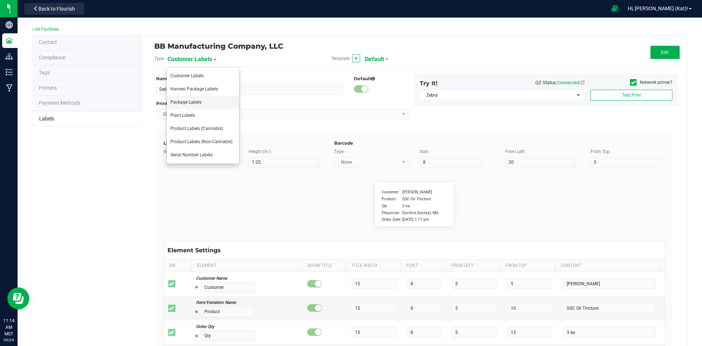
type input "19"
type input "2"
type input "14"
type input "Ref Field 3 Value"
type input "Form:"
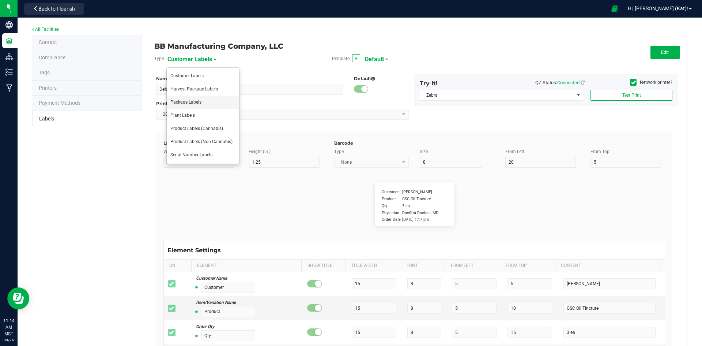
type input "19"
type input "2"
type input "29"
type input "Edible"
type input "Expiration Date:"
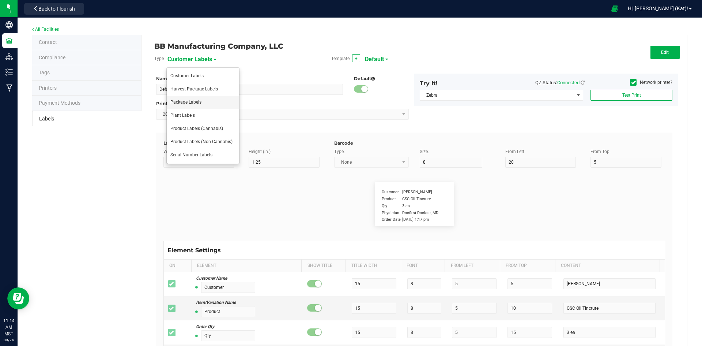
type input "27"
type input "7"
type input "2"
type input "35"
type input "4/20/2019 10:14pm"
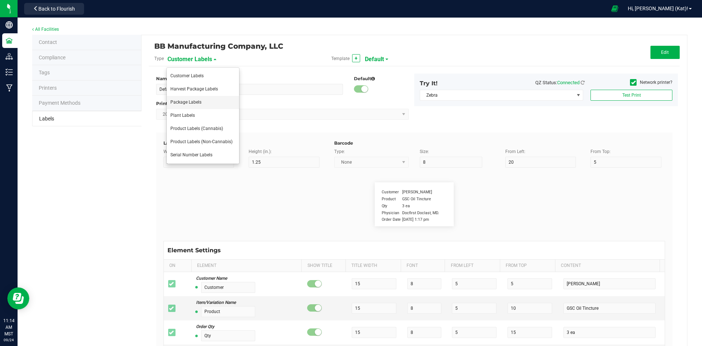
type input "Lic:"
type input "19"
type input "2"
type input "26"
type input "00000005ESIN89499585"
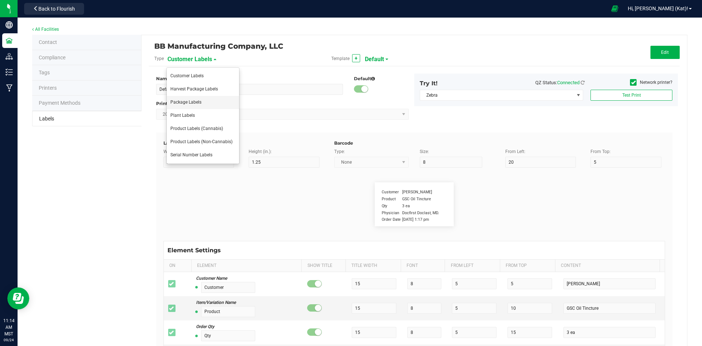
type input "Manufacture Date:"
type input "27"
type input "7"
type input "2"
type input "32"
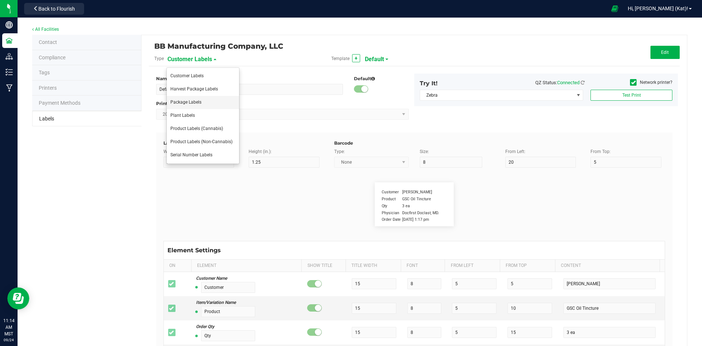
type input "4/20/2019 10:14pm"
type input "Strain:"
type input "19"
type input "2"
type input "11"
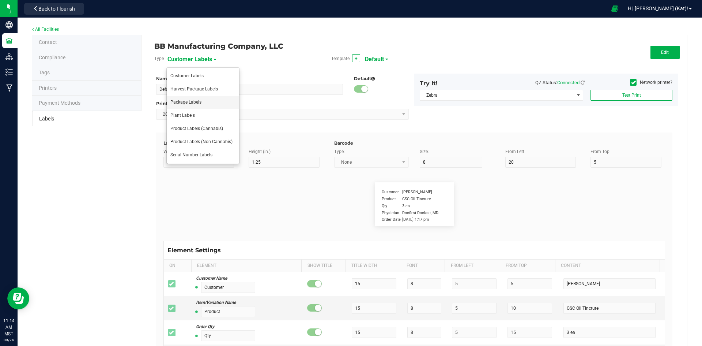
type input "Gelato"
type input "THCmg/Unit:"
type input "10.5"
type input "5.5"
type input "2"
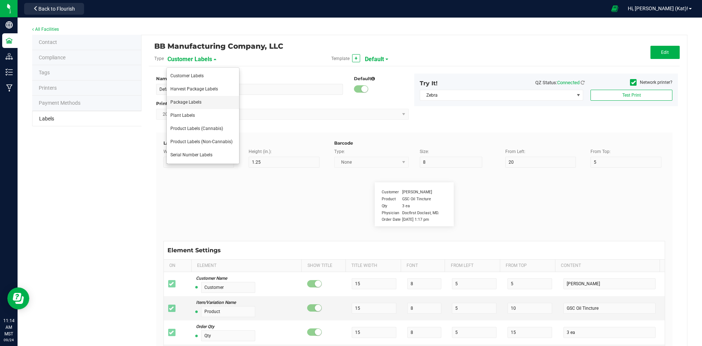
type input "41"
type input "100mg"
type input "CBDmg/Unit:"
type input "10.5"
type input "5.5"
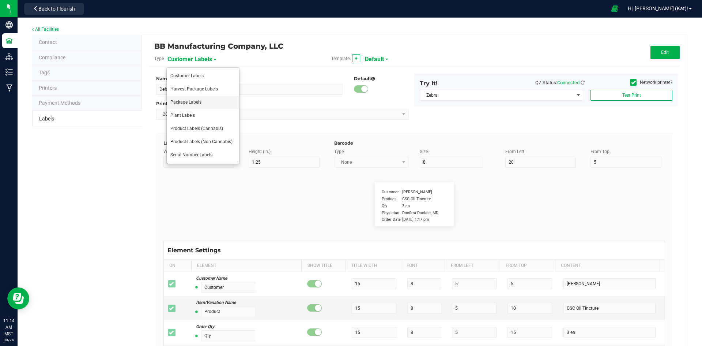
type input "19.5"
type input "41"
type input "100mg"
type input "CBCmg/Unit:"
type input "10.5"
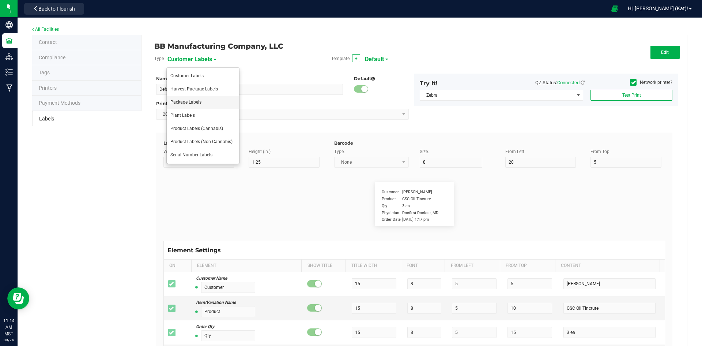
type input "5.5"
type input "36.5"
type input "41"
type input "100mg"
type input "Harvest Date:"
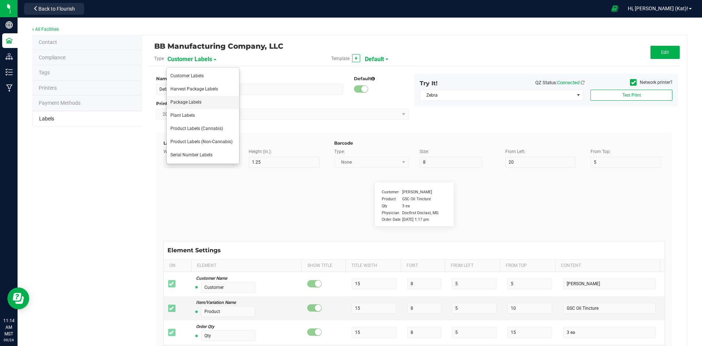
type input "27"
type input "7"
type input "2"
type input "38"
type input "4/20/2023 10:14pm"
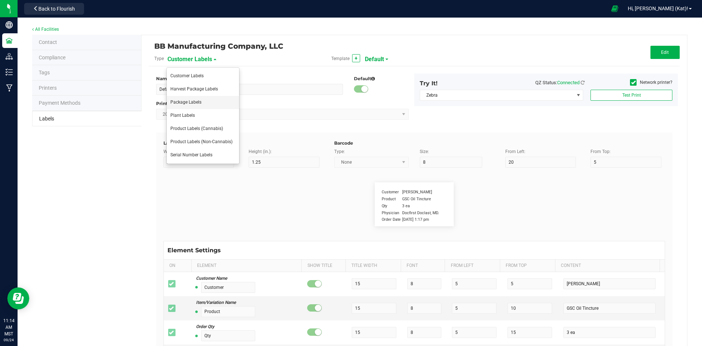
type input "Gross Weight:"
type input "19"
type input "2"
type input "17"
type input "Ref Field 1 Value"
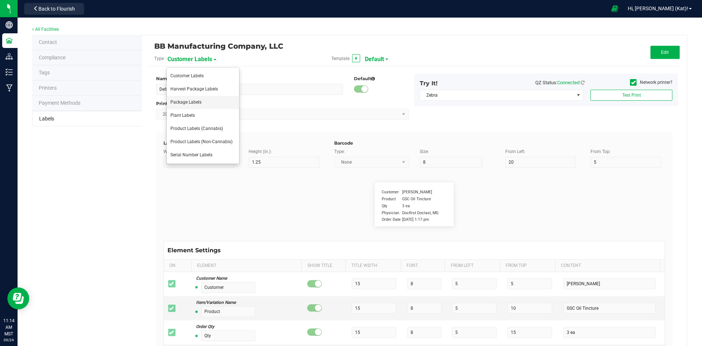
type input "Net Weight:"
type input "19"
type input "2"
type input "20"
type input "Ref Field 2 Value"
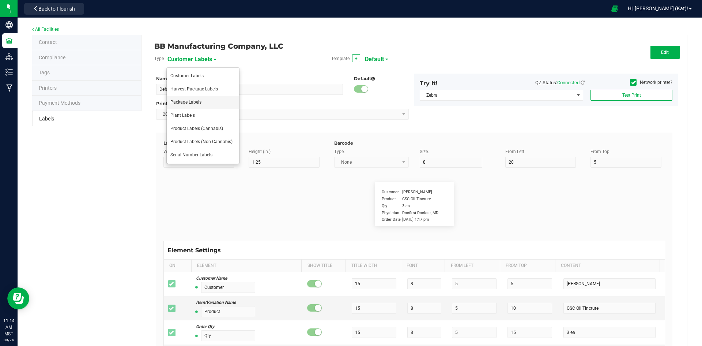
type input "Package ID"
type input "25"
type input "10"
type input "5"
type input "CADMODS-20230420-096"
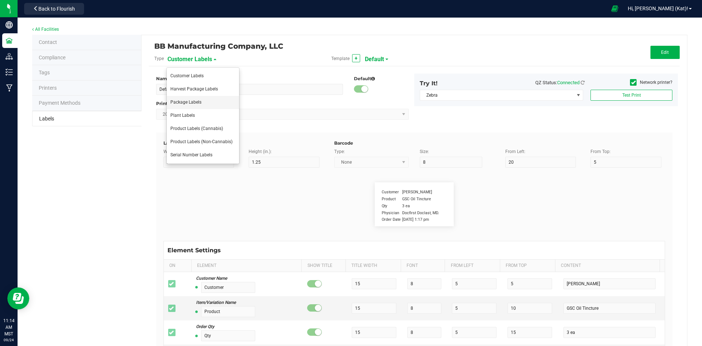
type input "Size"
type input "25"
type input "10"
type input "20"
type input "44 ea"
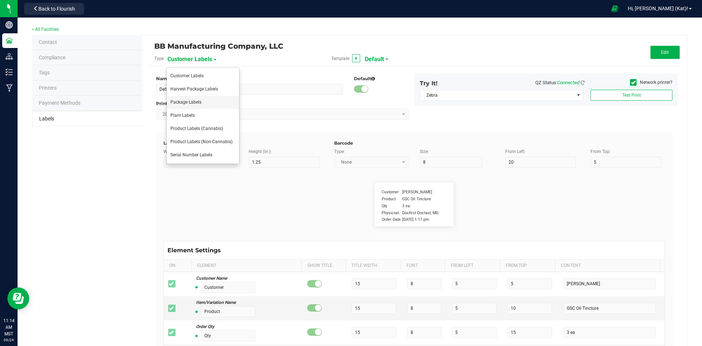
type input "SKU"
type input "25"
type input "10"
type input "42P017"
type input "Item Ref Field 1"
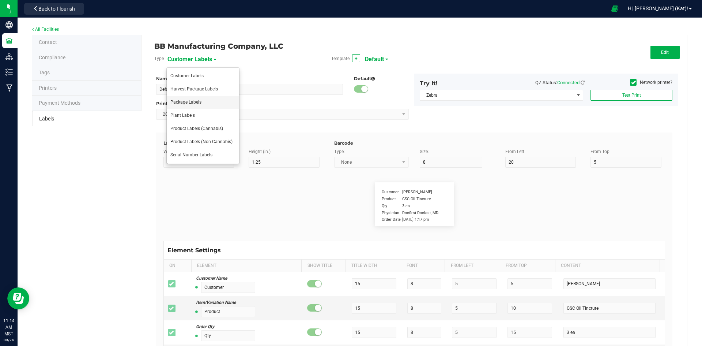
type input "25"
type input "10"
type input "35"
type input "Item Ref Field 1 Value"
type input "Item Ref Field 2"
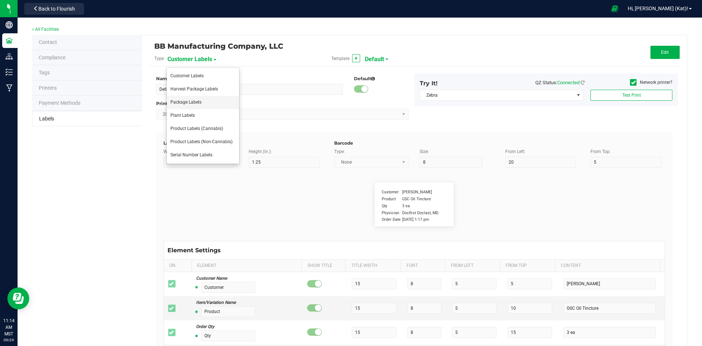
type input "25"
type input "10"
type input "35"
type input "Item Ref Field 2 Value"
type input "Item Ref Field 3"
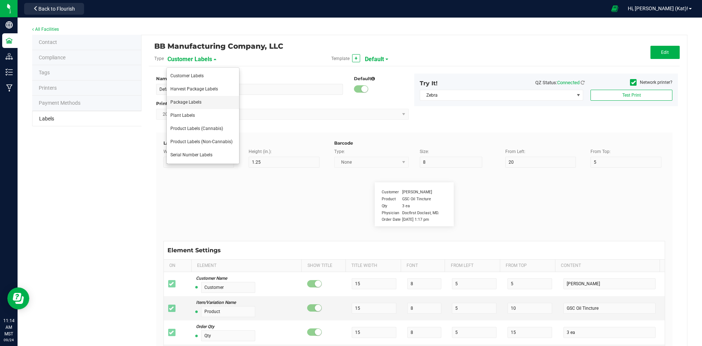
type input "25"
type input "10"
type input "35"
type input "Item Ref Field 3 Value"
type input "Item Ref Field 4"
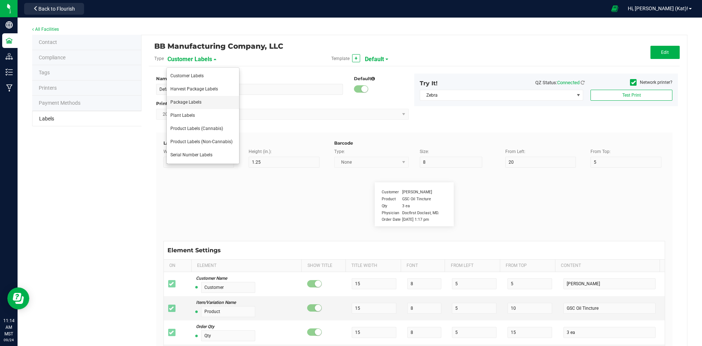
type input "25"
type input "10"
type input "35"
type input "Item Ref Field 4 Value"
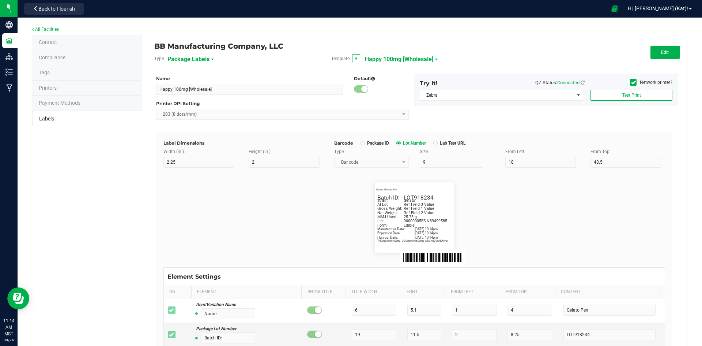
click at [378, 61] on span "Happy 100mg [Wholesale]" at bounding box center [399, 59] width 68 height 12
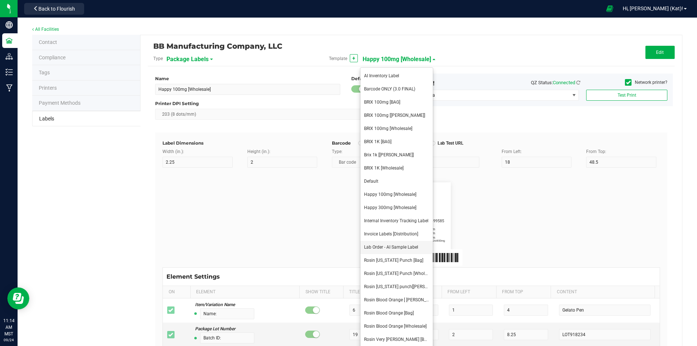
click at [398, 245] on span "Lab Order - AI Sample Label" at bounding box center [391, 246] width 54 height 5
type input "Lab Order - AI Sample Label"
type input "11"
type input "10"
type input "48"
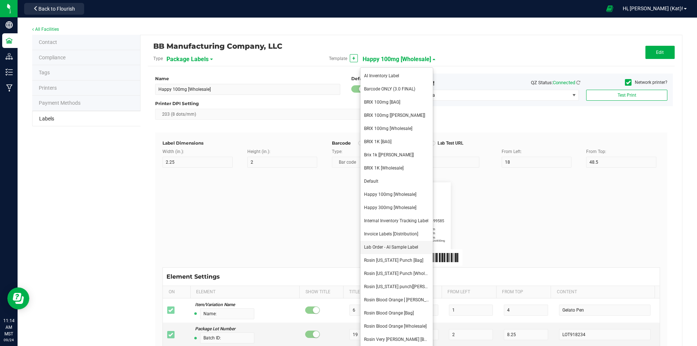
type input "5.5"
type input "2"
type input "4.5"
type input "13"
type input "8.5"
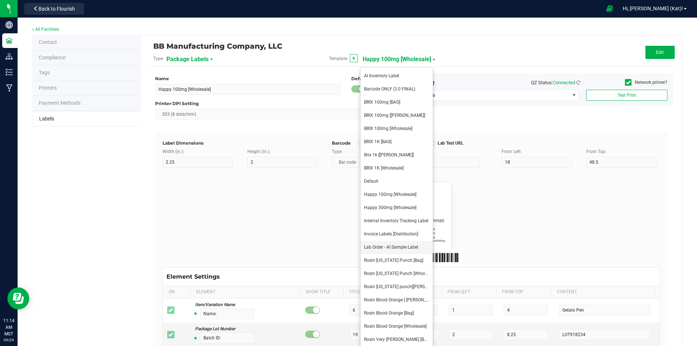
type input "9.5"
type input "Gross Weight:"
type input "23"
type input "10"
type input "15.5"
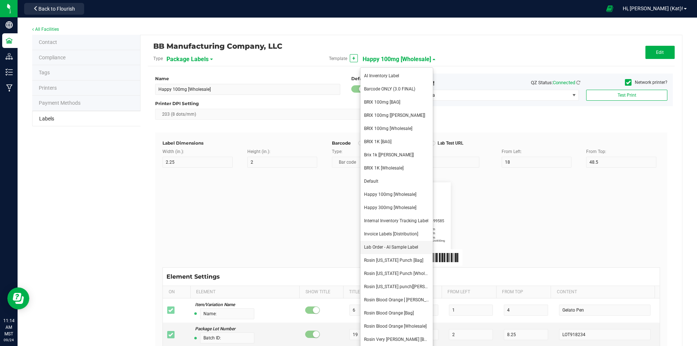
type input "1.0g"
type input "Form:"
type input "8.25"
type input "9"
type input "29.5"
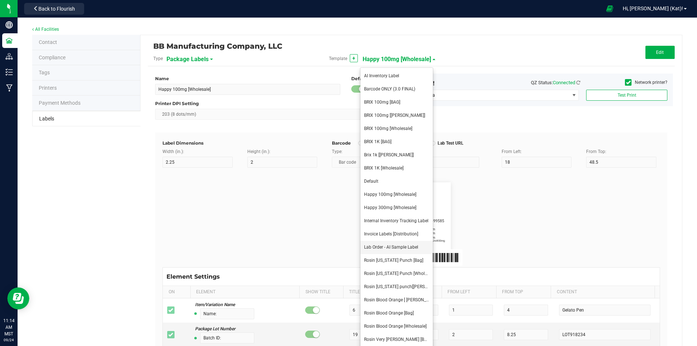
type input "Distillate / Isolate / Live Hash Rosin"
type input "Lic:"
type input "7"
type input "10"
type input "36.5"
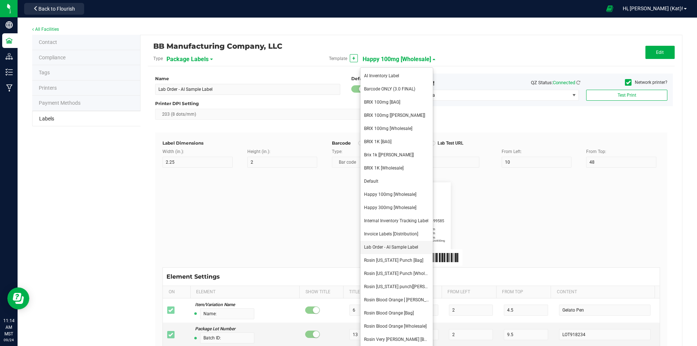
type input "00000005ESIN89499585"
type input "Strain:"
type input "11"
type input "10"
type input "22.5"
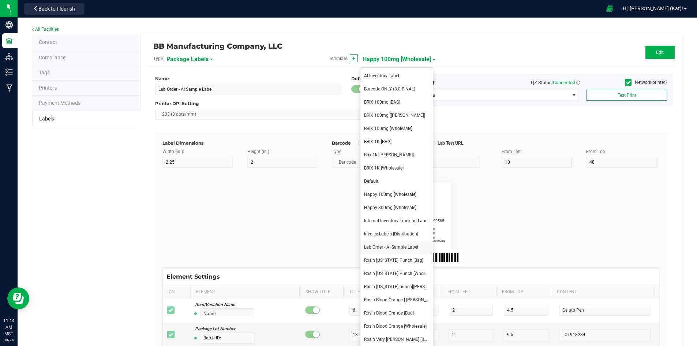
type input "N/A"
type input "Package ID"
type input "25"
type input "10"
type input "5"
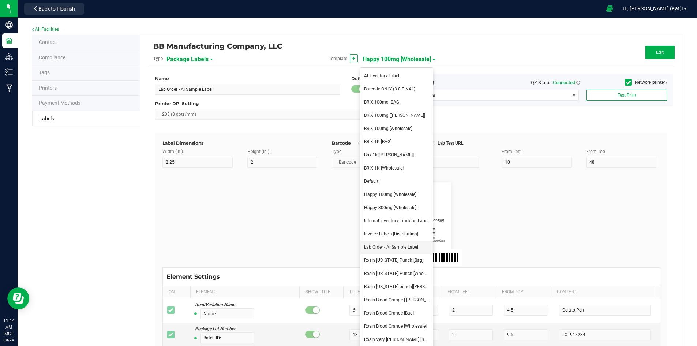
type input "5"
type input "CADMODS-20230420-096"
type input "Strain"
type input "25"
type input "10"
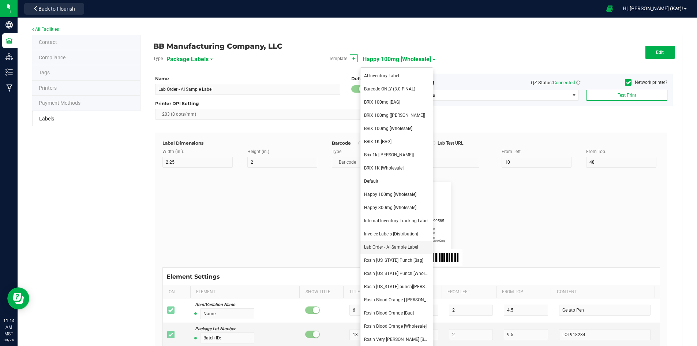
type input "5"
type input "15"
type input "Gelato"
type input "Size"
type input "25"
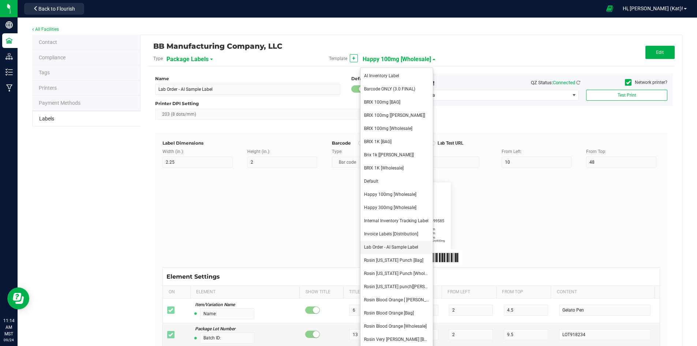
type input "10"
type input "5"
type input "20"
type input "44 ea"
type input "Package Date"
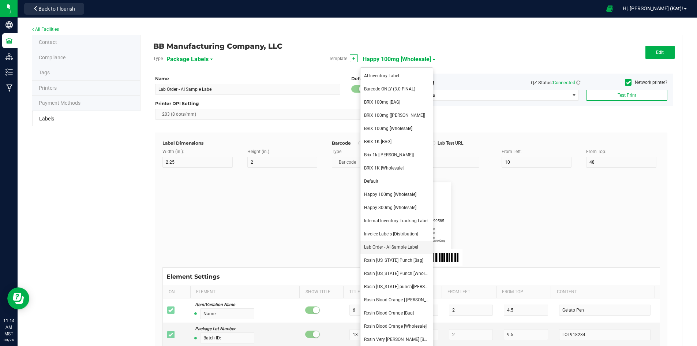
type input "25"
type input "10"
type input "5"
type input "25"
type input "4/20/2023 10:14pm"
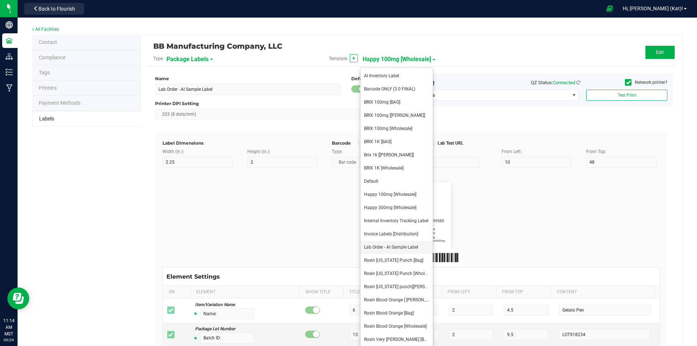
type input "SKU"
type input "25"
type input "10"
type input "5"
type input "30"
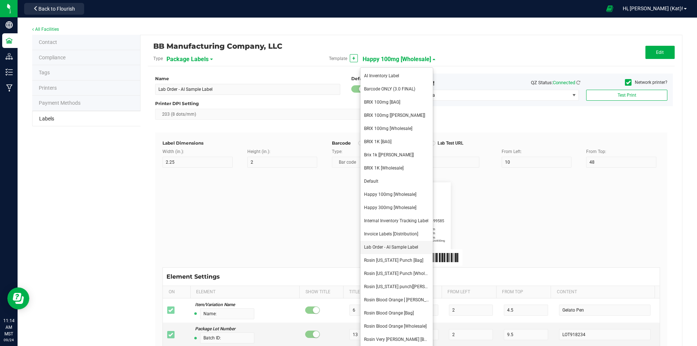
type input "42P017"
type input "Ref Field 1"
type input "25"
type input "10"
type input "5"
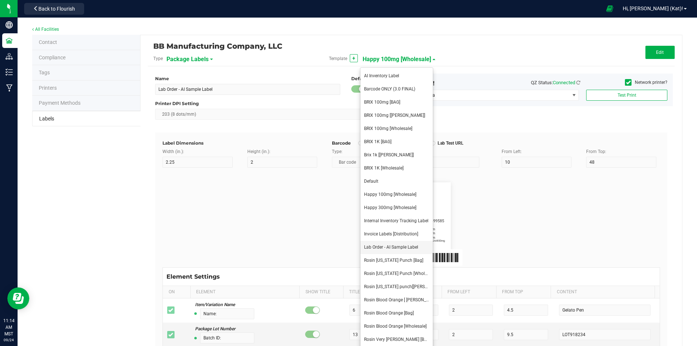
type input "35"
type input "Ref Field 1 Value"
type input "Ref Field 2"
type input "25"
type input "10"
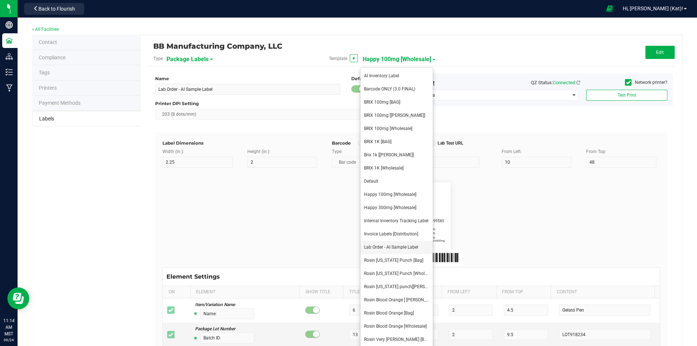
type input "5"
type input "35"
type input "Ref Field 2 Value"
type input "Ref Field 3"
type input "25"
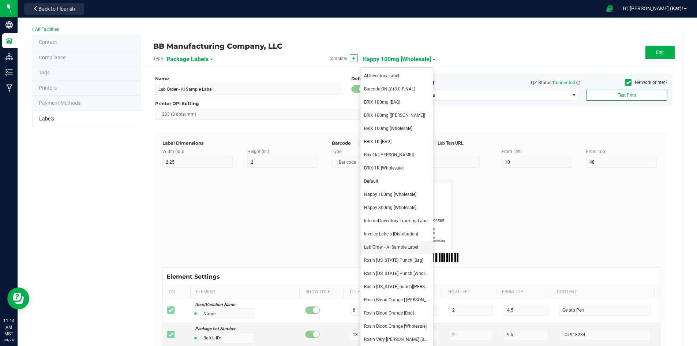
type input "10"
type input "5"
type input "35"
type input "Ref Field 3 Value"
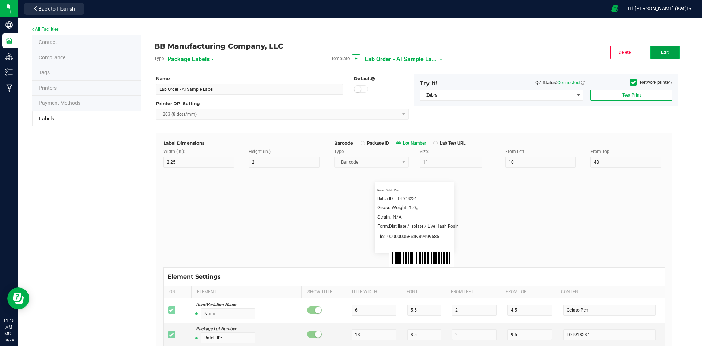
click at [654, 49] on button "Edit" at bounding box center [665, 52] width 29 height 13
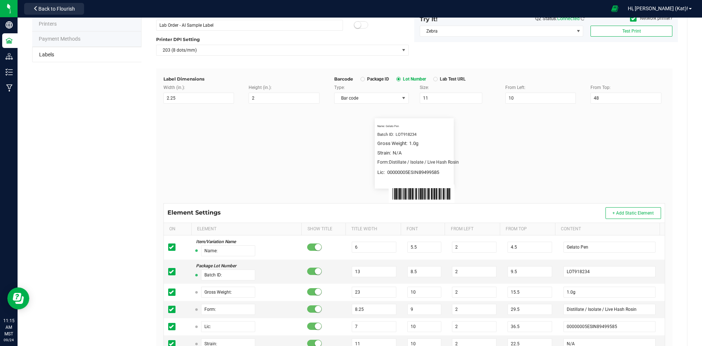
scroll to position [176, 0]
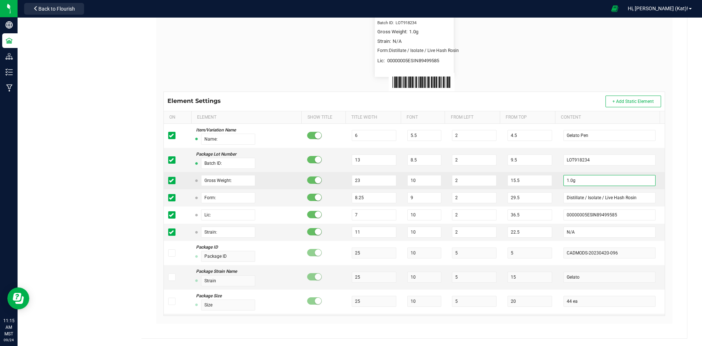
click at [564, 181] on input "1.0g" at bounding box center [610, 180] width 92 height 11
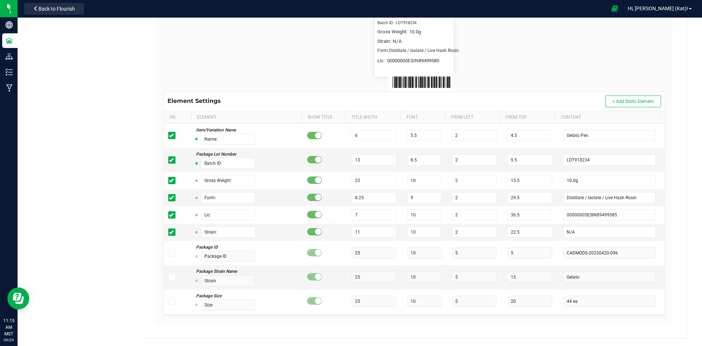
click at [683, 124] on div "All Facilities Contact Compliance Tags Printers Payment Methods Labels BB Manuf…" at bounding box center [360, 94] width 685 height 504
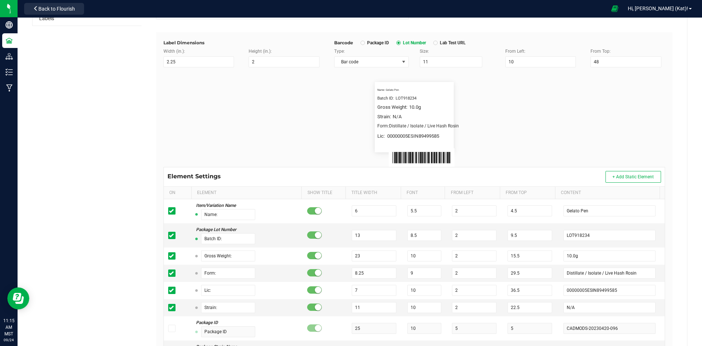
scroll to position [0, 0]
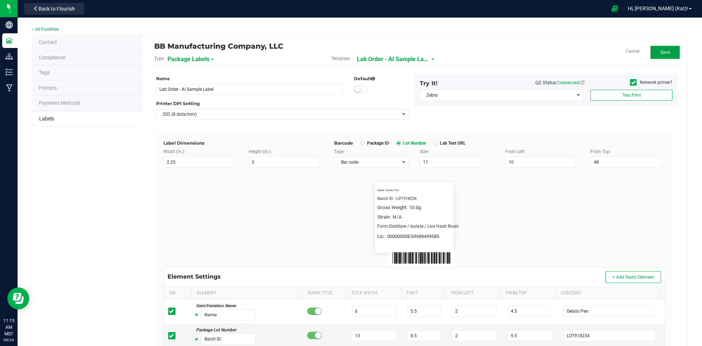
click at [666, 56] on button "Save" at bounding box center [665, 52] width 29 height 13
click at [654, 49] on button "Edit" at bounding box center [665, 52] width 29 height 13
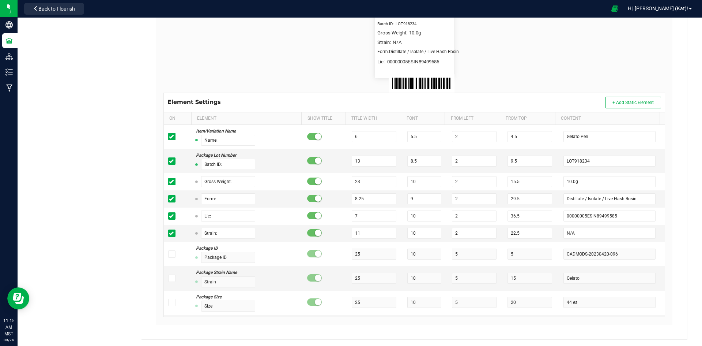
scroll to position [176, 0]
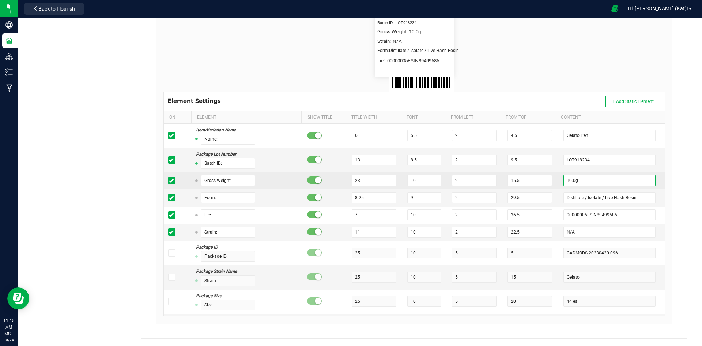
click at [564, 180] on input "10.0g" at bounding box center [610, 180] width 92 height 11
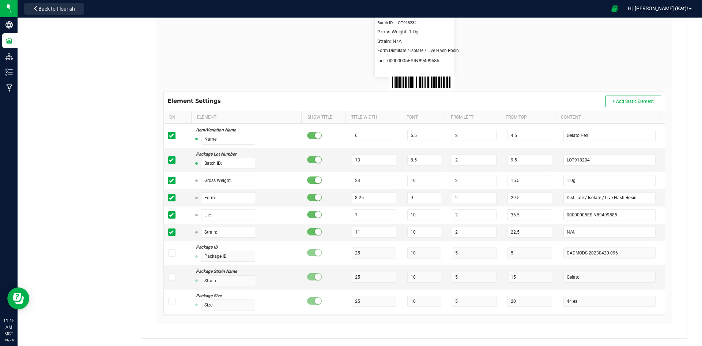
click at [678, 121] on div "BB Manufacturing Company, LLC Type Package Labels Template Lab Order - AI Sampl…" at bounding box center [415, 99] width 546 height 478
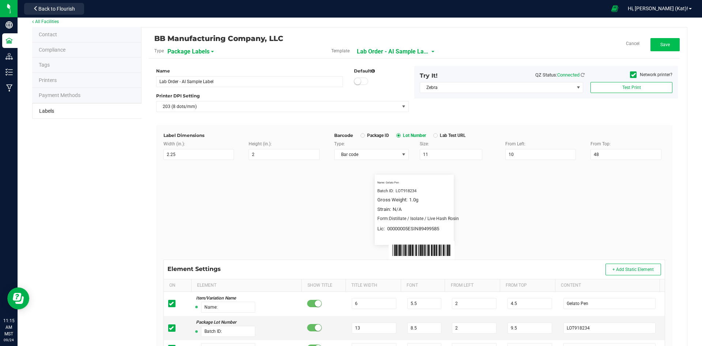
scroll to position [0, 0]
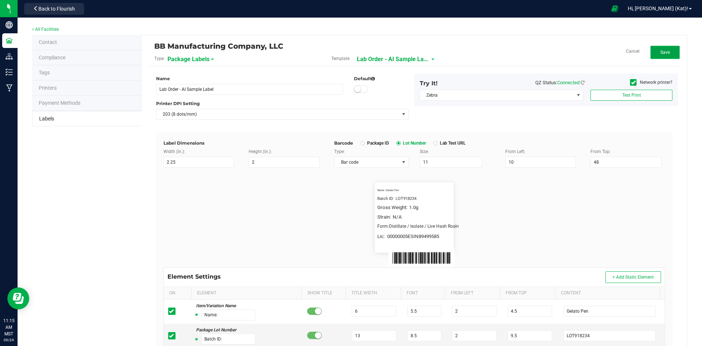
click at [651, 57] on button "Save" at bounding box center [665, 52] width 29 height 13
click at [661, 50] on span "Edit" at bounding box center [665, 52] width 8 height 5
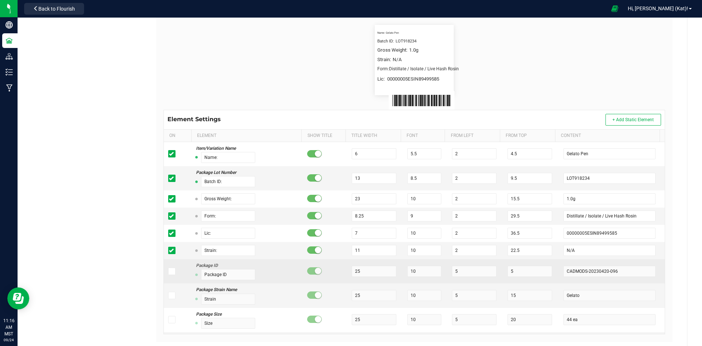
scroll to position [176, 0]
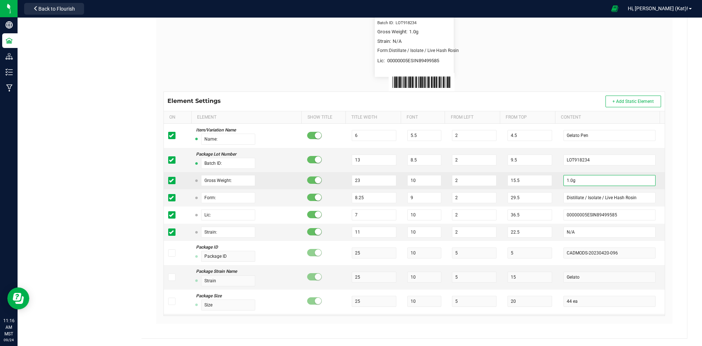
click at [564, 181] on input "1.0g" at bounding box center [610, 180] width 92 height 11
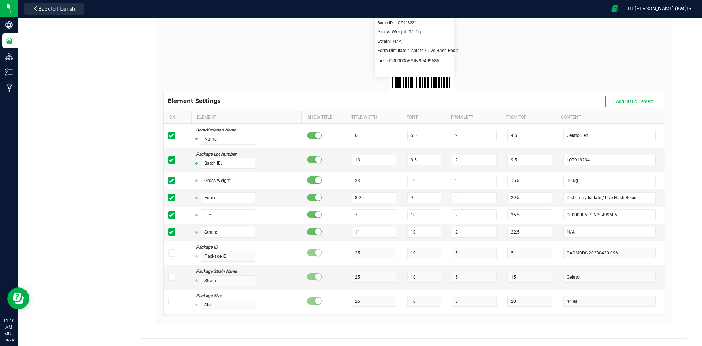
click at [685, 165] on div "All Facilities Contact Compliance Tags Printers Payment Methods Labels BB Manuf…" at bounding box center [360, 94] width 685 height 504
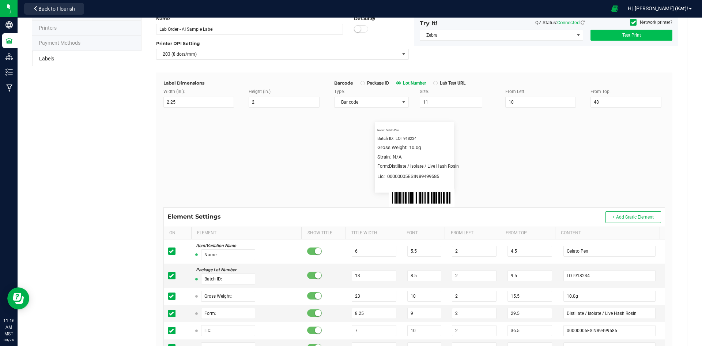
scroll to position [0, 0]
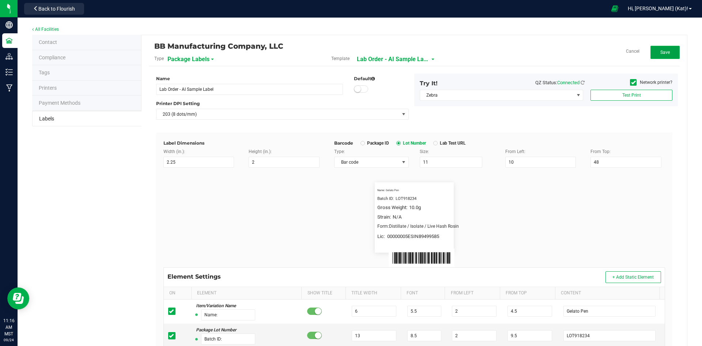
click at [662, 54] on span "Save" at bounding box center [666, 52] width 10 height 5
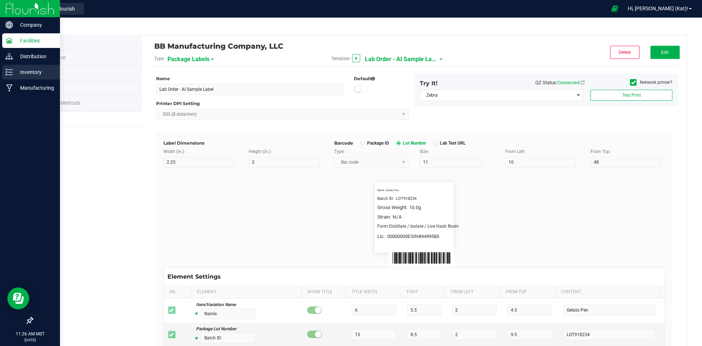
click at [44, 69] on p "Inventory" at bounding box center [35, 72] width 44 height 9
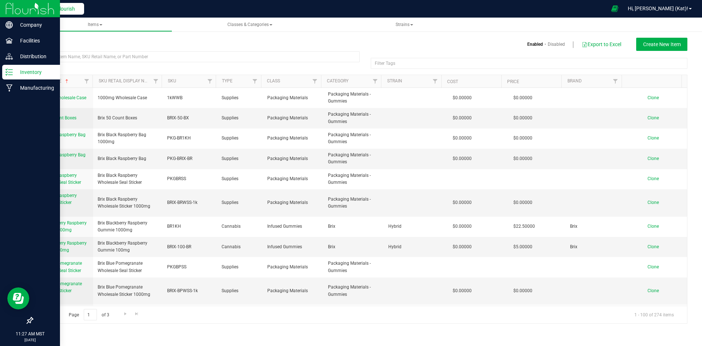
click at [75, 6] on span "Back to Flourish" at bounding box center [56, 9] width 37 height 6
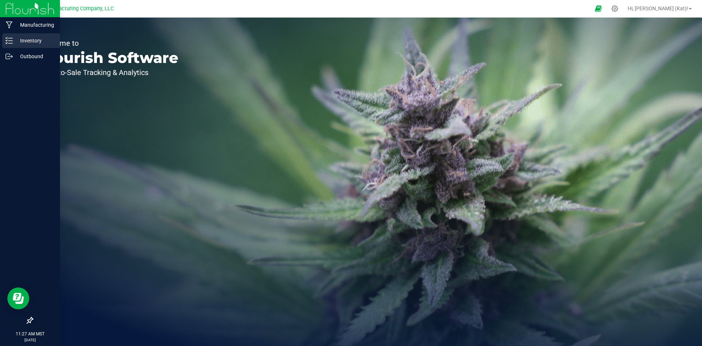
click at [11, 43] on icon at bounding box center [8, 40] width 7 height 7
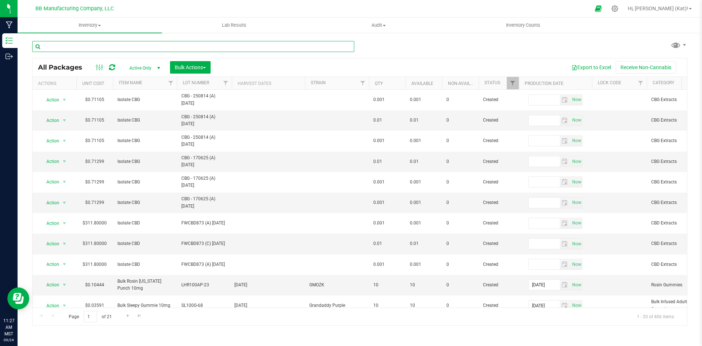
click at [147, 48] on input "text" at bounding box center [193, 46] width 322 height 11
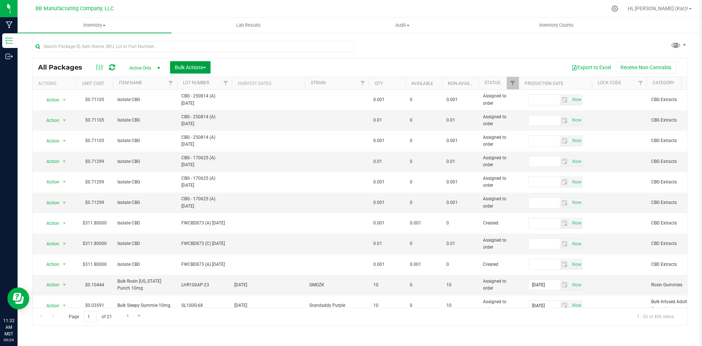
click at [203, 69] on span "Bulk Actions" at bounding box center [190, 67] width 31 height 6
click at [423, 63] on div "Export to Excel Receive Non-Cannabis" at bounding box center [449, 67] width 466 height 12
click at [439, 55] on div "All Packages Active Only Active Only Lab Samples Locked All Bulk Actions Add to…" at bounding box center [359, 179] width 655 height 291
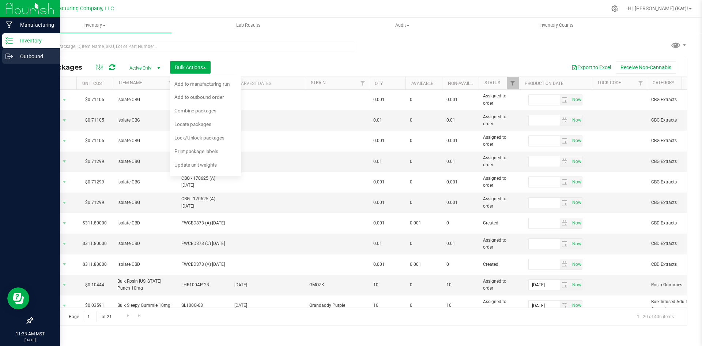
click at [31, 53] on p "Outbound" at bounding box center [35, 56] width 44 height 9
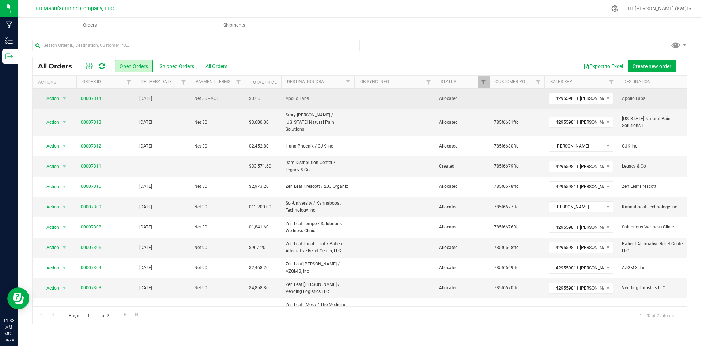
click at [93, 98] on link "00007314" at bounding box center [91, 98] width 20 height 7
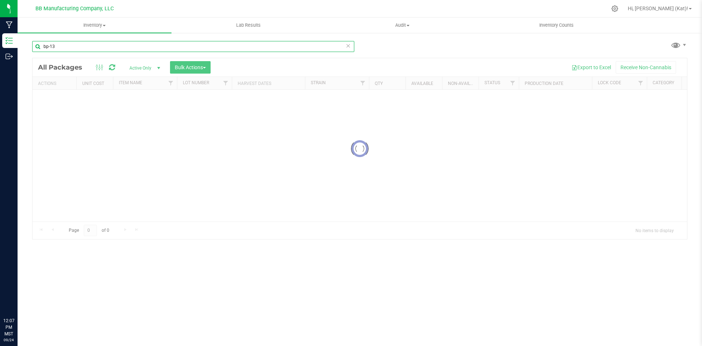
click at [128, 45] on input "bp-13" at bounding box center [193, 46] width 322 height 11
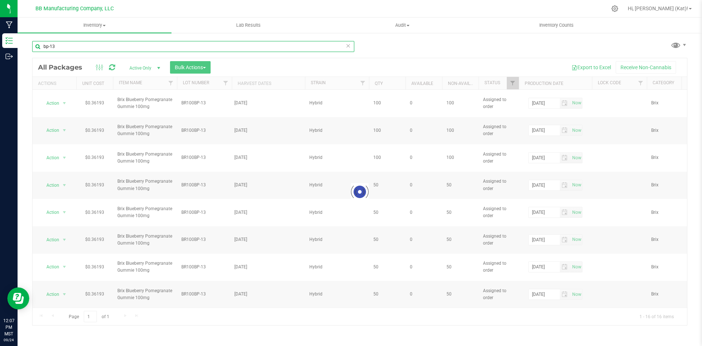
click at [129, 46] on input "bp-13" at bounding box center [193, 46] width 322 height 11
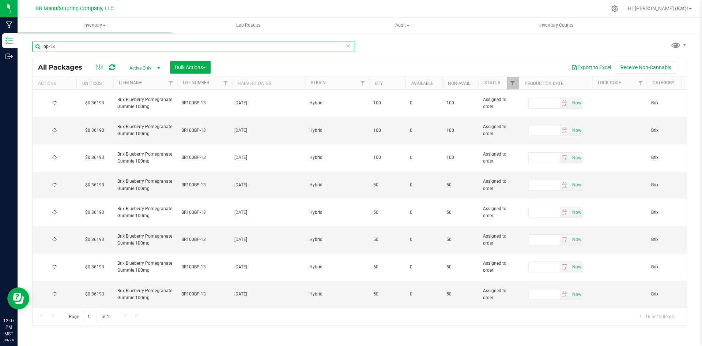
click at [129, 46] on input "bp-13" at bounding box center [193, 46] width 322 height 11
type input "[DATE]"
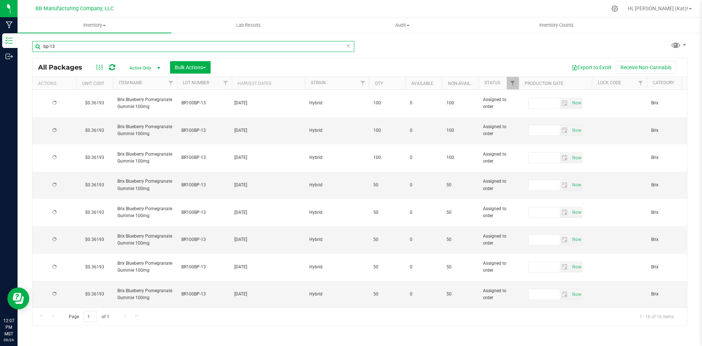
type input "[DATE]"
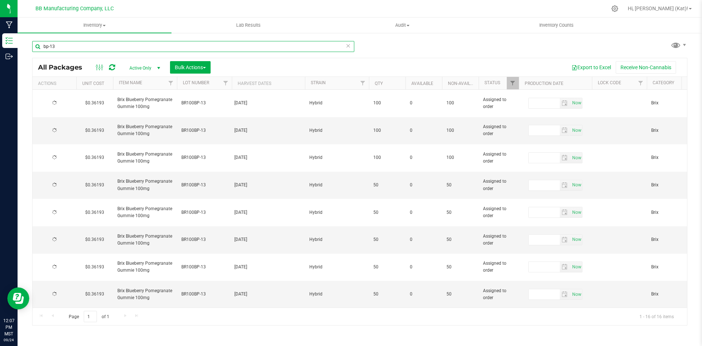
type input "[DATE]"
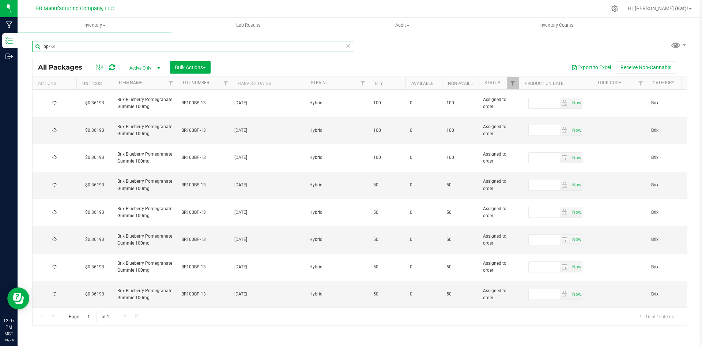
type input "[DATE]"
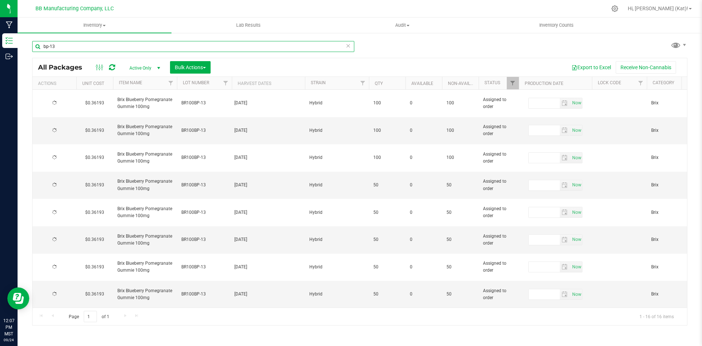
type input "[DATE]"
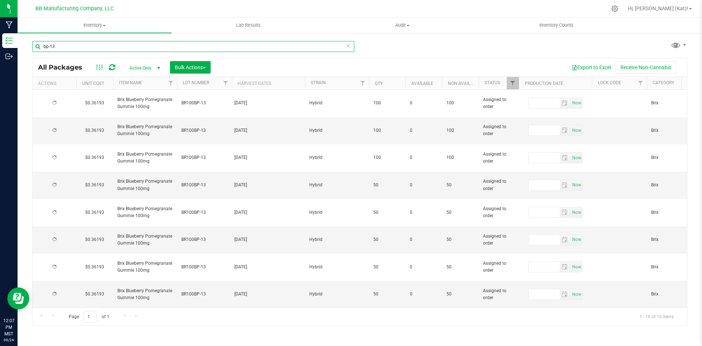
type input "[DATE]"
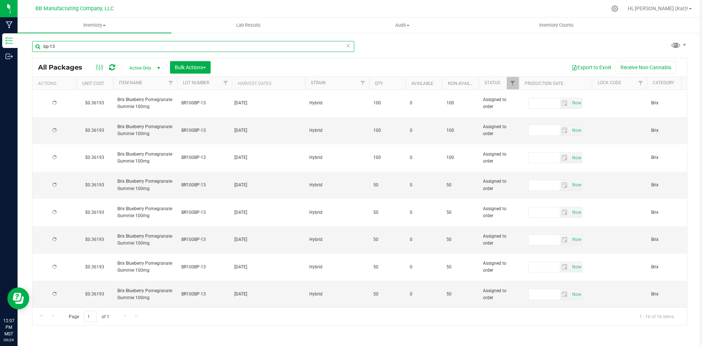
type input "[DATE]"
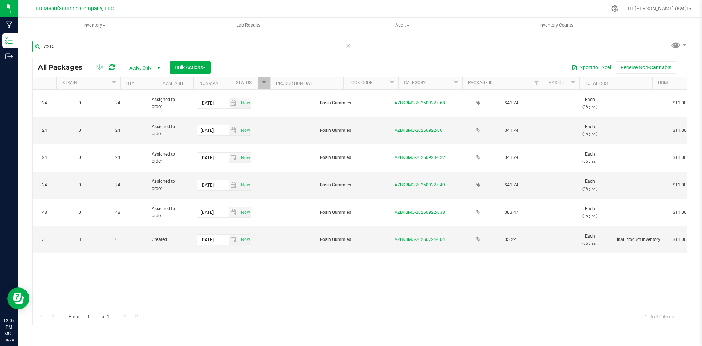
scroll to position [0, 331]
type input "vb-15"
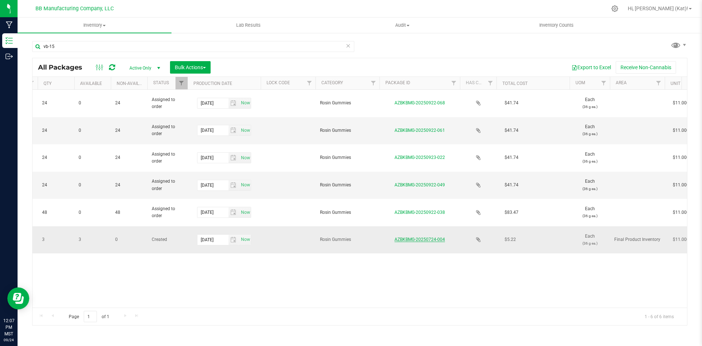
click at [428, 237] on link "AZBKBMG-20250724-004" at bounding box center [420, 239] width 50 height 5
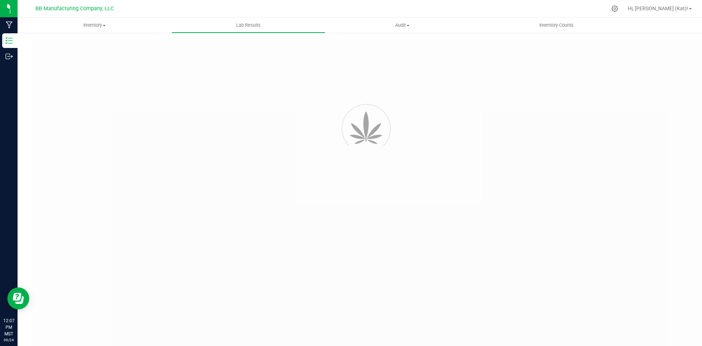
type input "AZBKBMG-20250702-036"
type input "2507APO2872.14720"
type input "AZBKBMG-20250702-036"
type input "07/07/2025 4:04 PM"
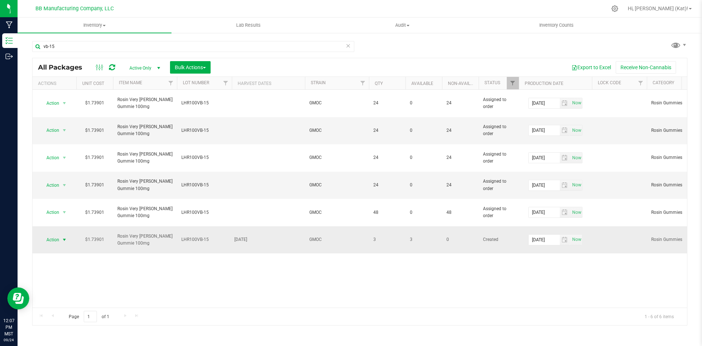
click at [56, 234] on span "Action" at bounding box center [50, 239] width 20 height 10
click at [52, 82] on li "Edit attributes" at bounding box center [63, 80] width 46 height 11
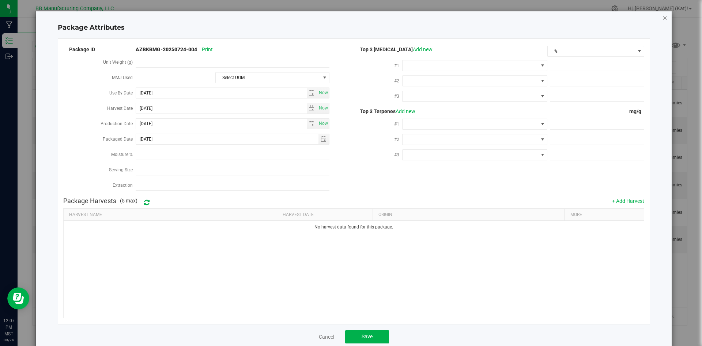
click at [663, 17] on icon "Close modal" at bounding box center [665, 17] width 5 height 9
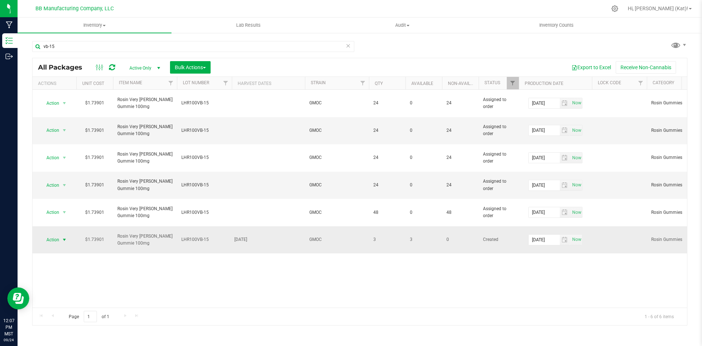
click at [57, 234] on span "Action" at bounding box center [50, 239] width 20 height 10
click at [71, 143] on li "Print package label" at bounding box center [63, 150] width 46 height 20
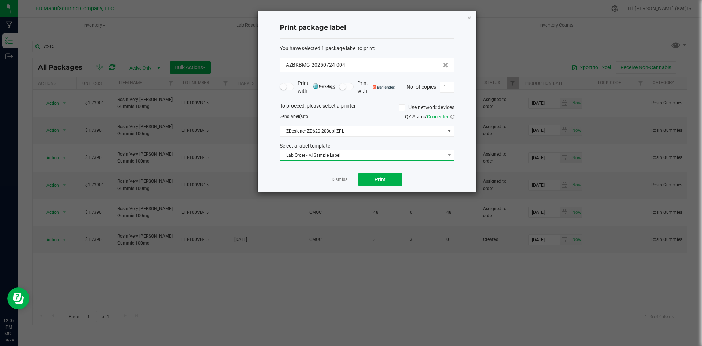
click at [308, 154] on span "Lab Order - AI Sample Label" at bounding box center [362, 155] width 165 height 10
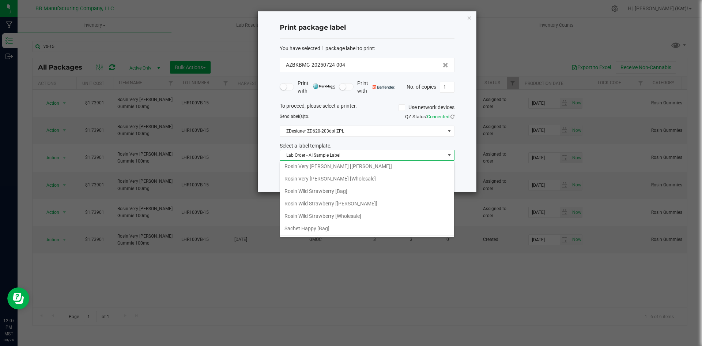
scroll to position [247, 0]
click at [338, 173] on li "Rosin Very [PERSON_NAME] [Bag]" at bounding box center [367, 170] width 174 height 12
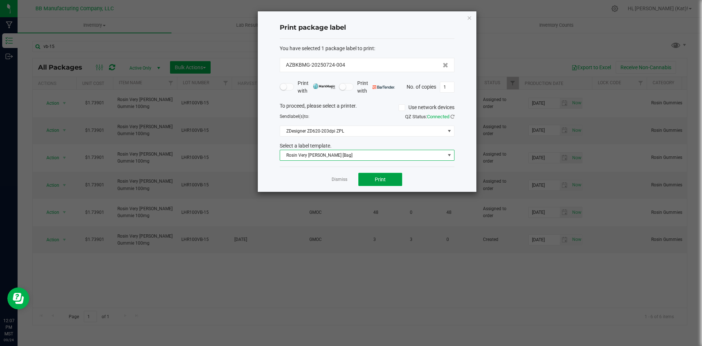
click at [392, 178] on button "Print" at bounding box center [380, 179] width 44 height 13
click at [444, 89] on input "1" at bounding box center [447, 87] width 14 height 10
type input "7"
click at [377, 181] on span "Print" at bounding box center [380, 179] width 11 height 6
click at [470, 17] on icon "button" at bounding box center [469, 17] width 5 height 9
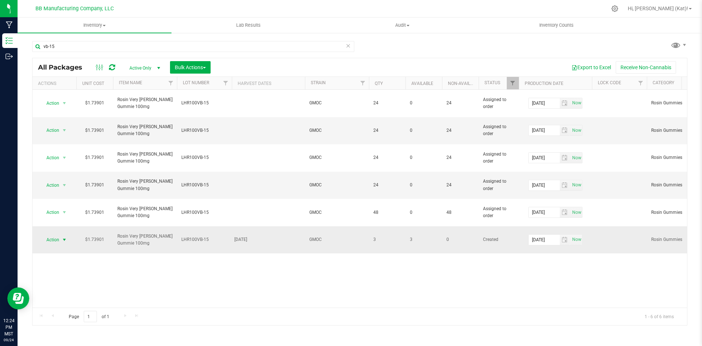
click at [62, 237] on span "select" at bounding box center [64, 240] width 6 height 6
click at [67, 140] on li "Print package label" at bounding box center [63, 150] width 46 height 20
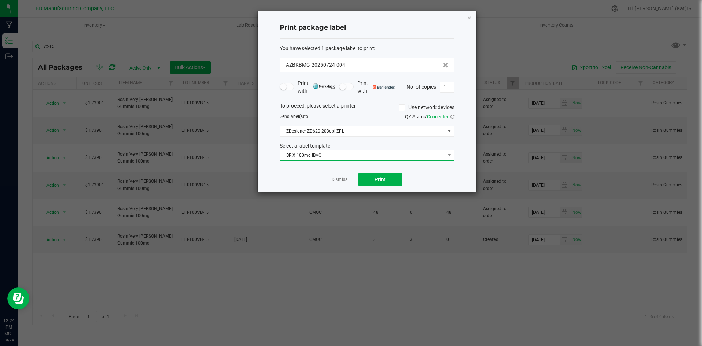
click at [324, 156] on span "BRIX 100mg [BAG]" at bounding box center [362, 155] width 165 height 10
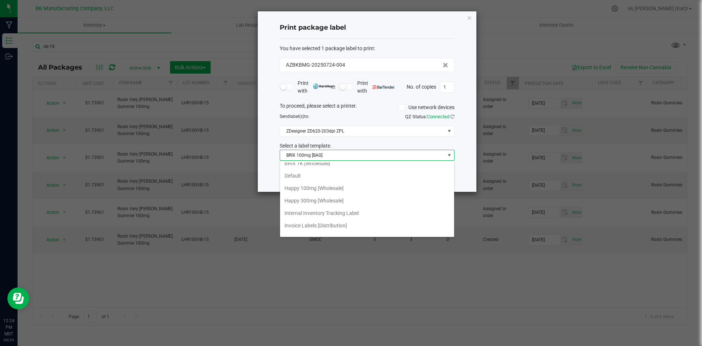
scroll to position [219, 0]
click at [336, 198] on li "Rosin Very [PERSON_NAME] [Bag]" at bounding box center [367, 198] width 174 height 12
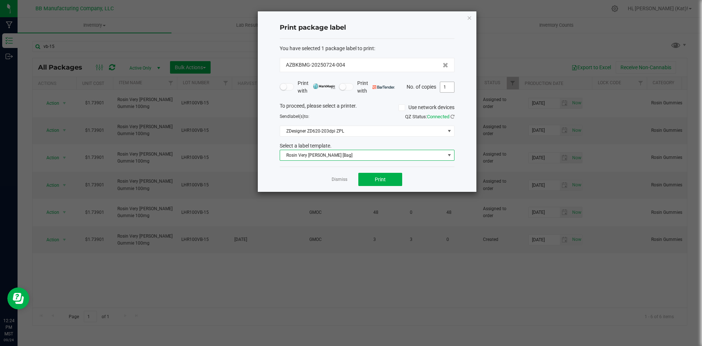
click at [445, 92] on input "1" at bounding box center [447, 87] width 14 height 10
type input "8"
click at [380, 184] on button "Print" at bounding box center [380, 179] width 44 height 13
